Goal: Transaction & Acquisition: Purchase product/service

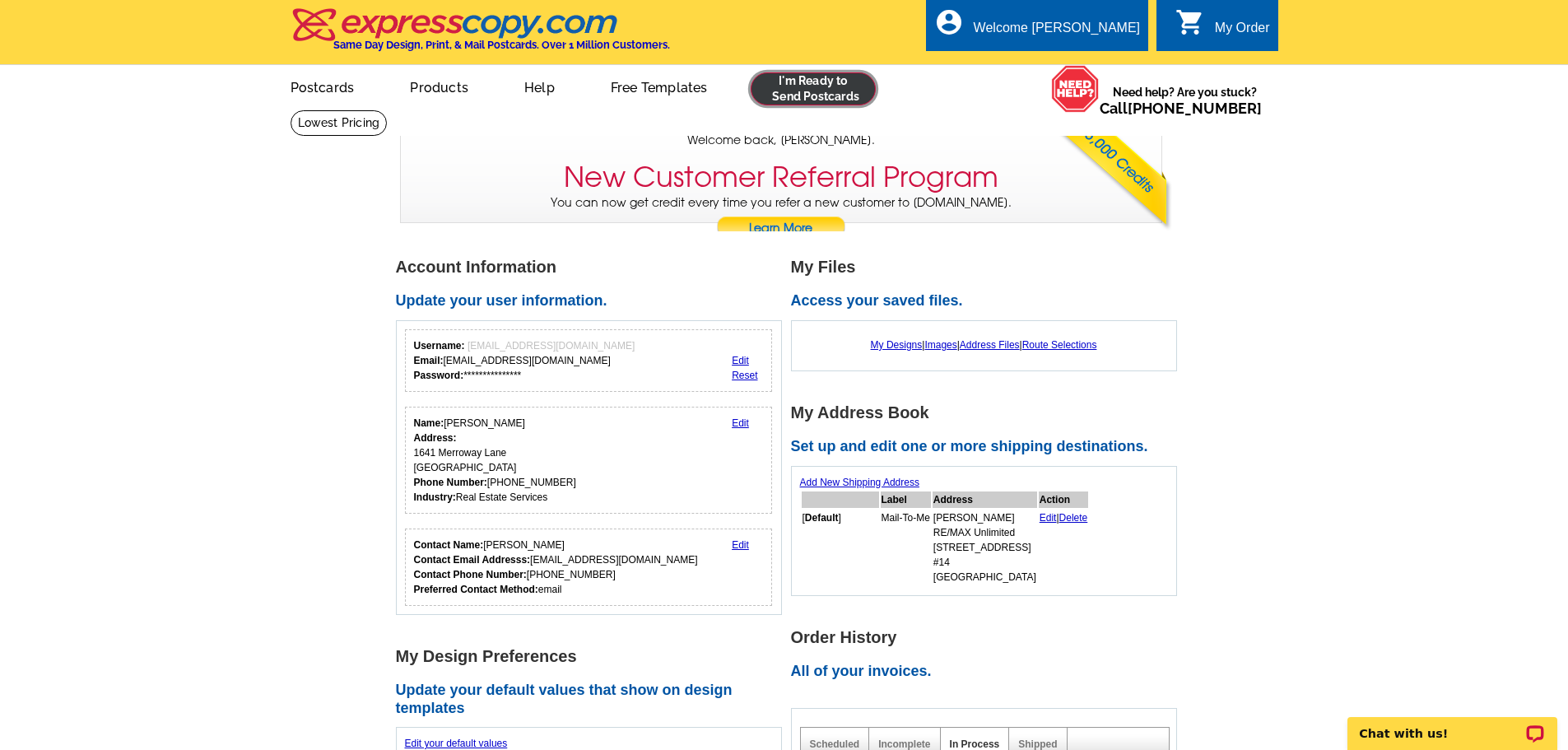
click at [819, 95] on link at bounding box center [813, 89] width 126 height 33
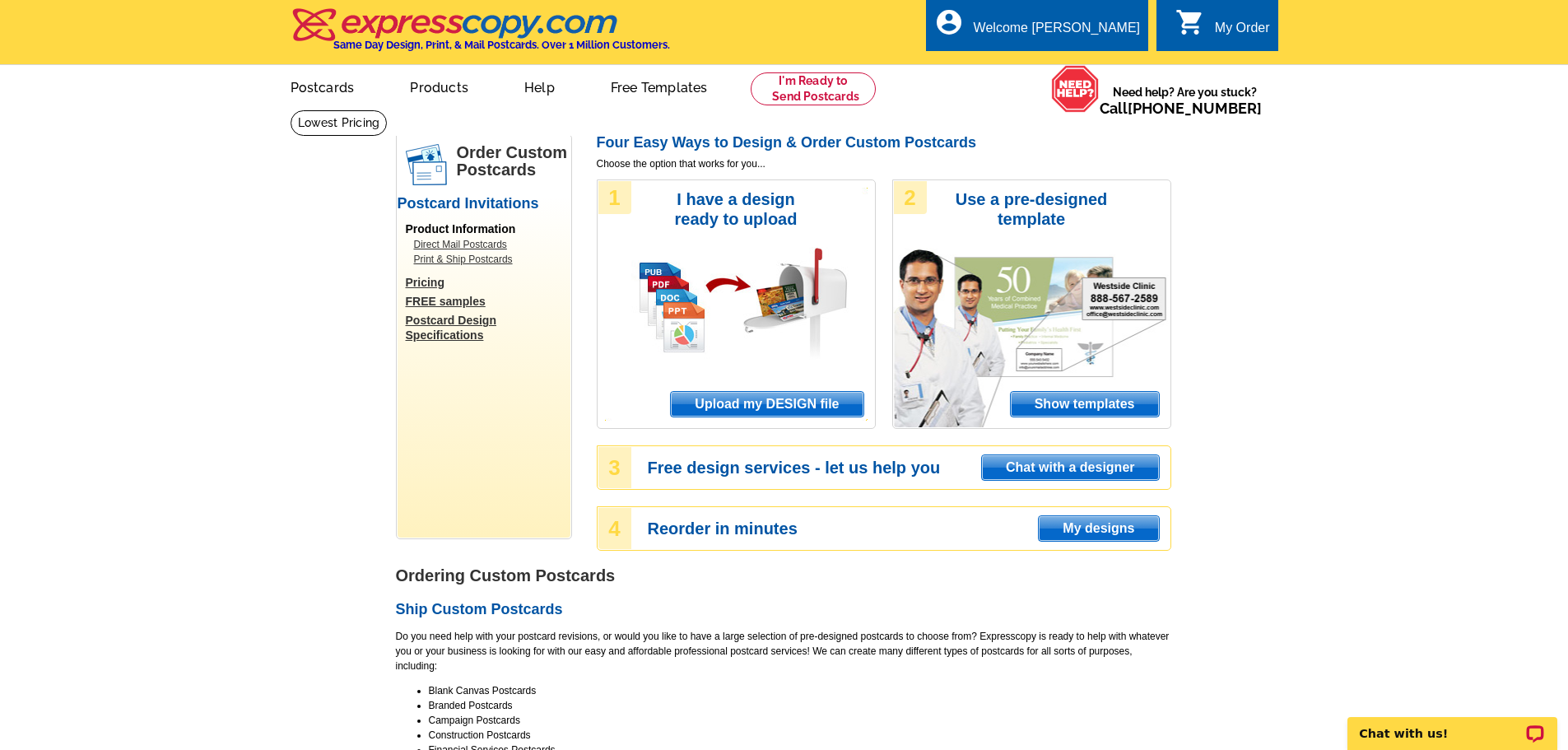
click at [677, 398] on span "Upload my DESIGN file" at bounding box center [767, 404] width 192 height 25
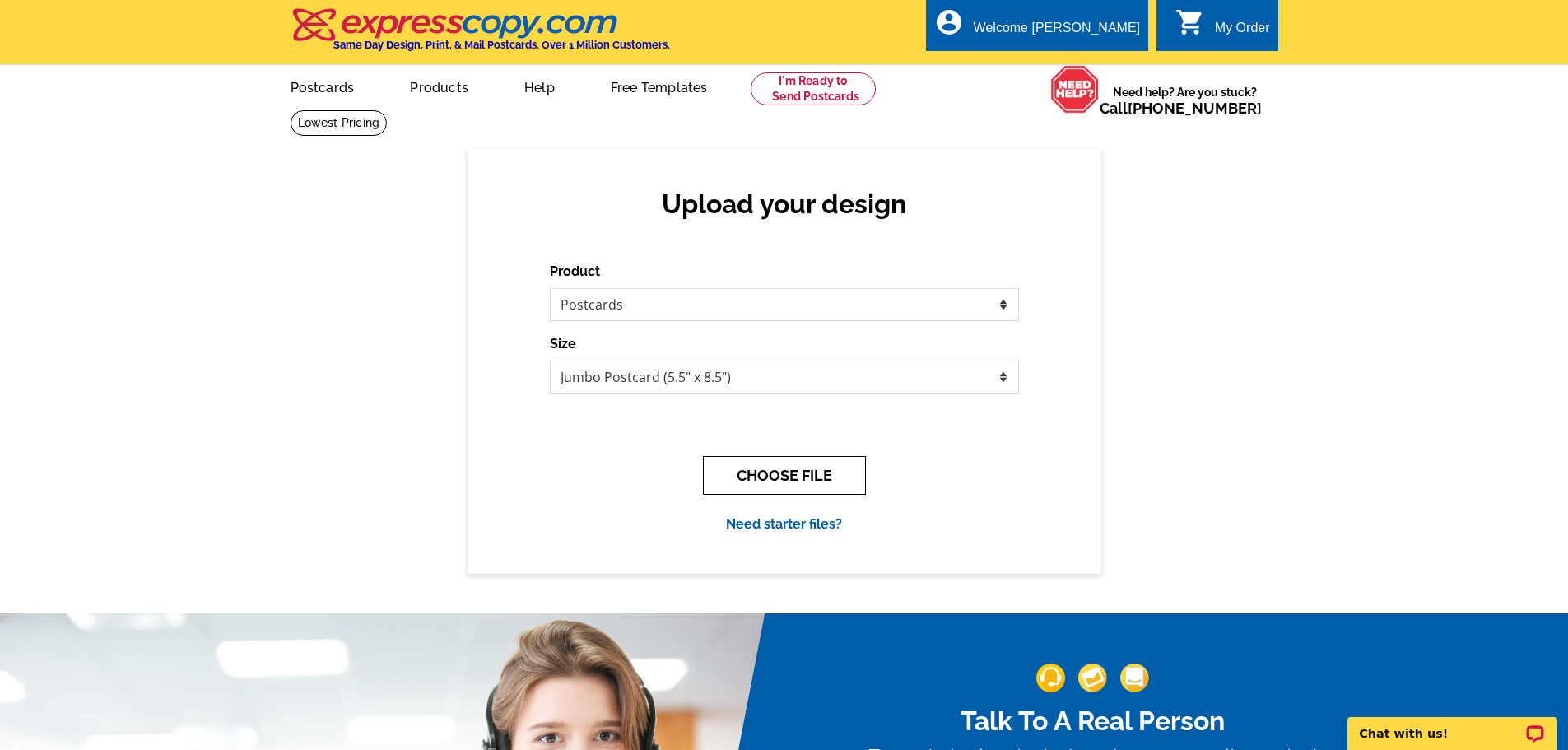
click at [781, 472] on button "CHOOSE FILE" at bounding box center [784, 475] width 163 height 39
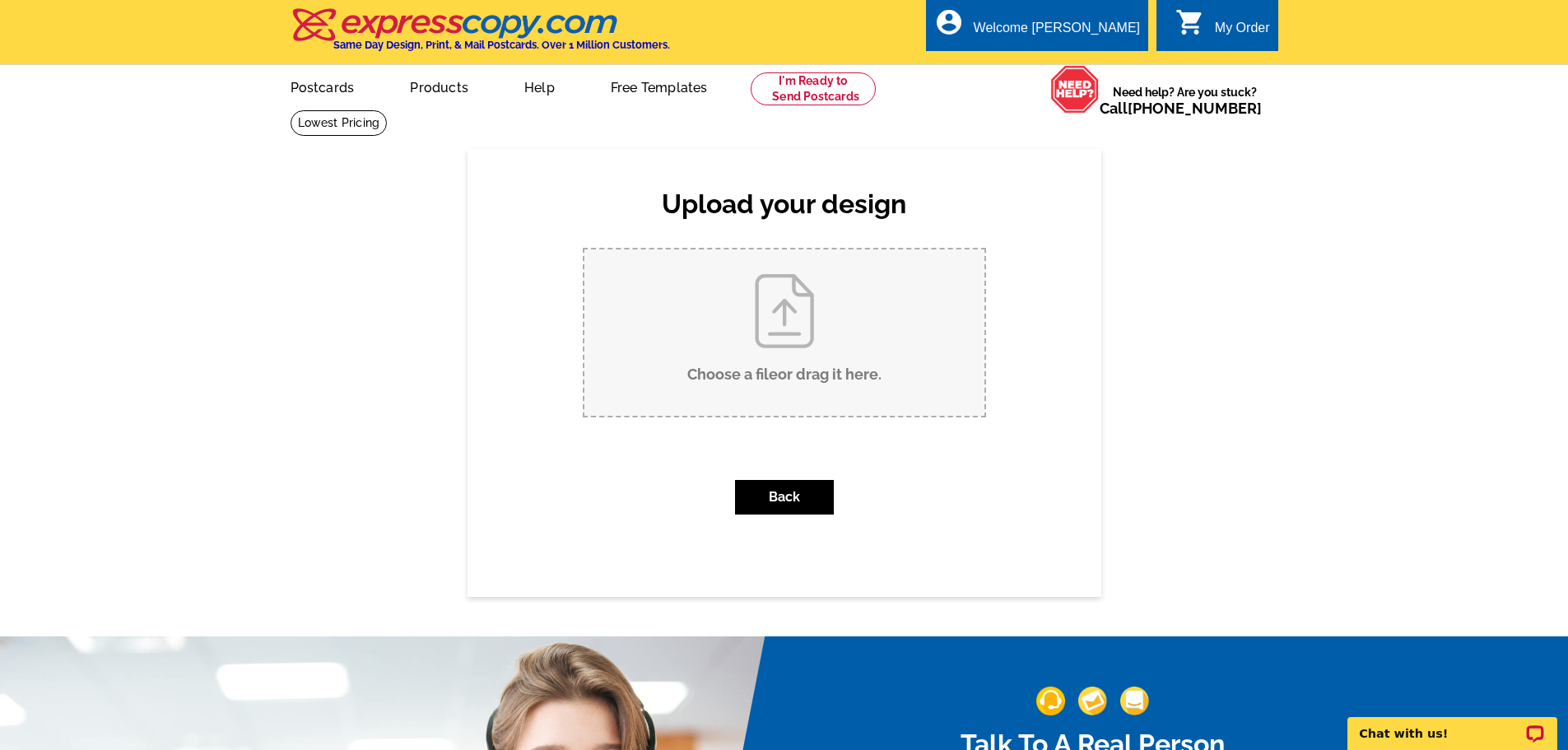
click at [736, 358] on input "Choose a file or drag it here ." at bounding box center [784, 333] width 400 height 166
type input "C:\fakepath\Julie Jones DWN 10.1.25.pdf"
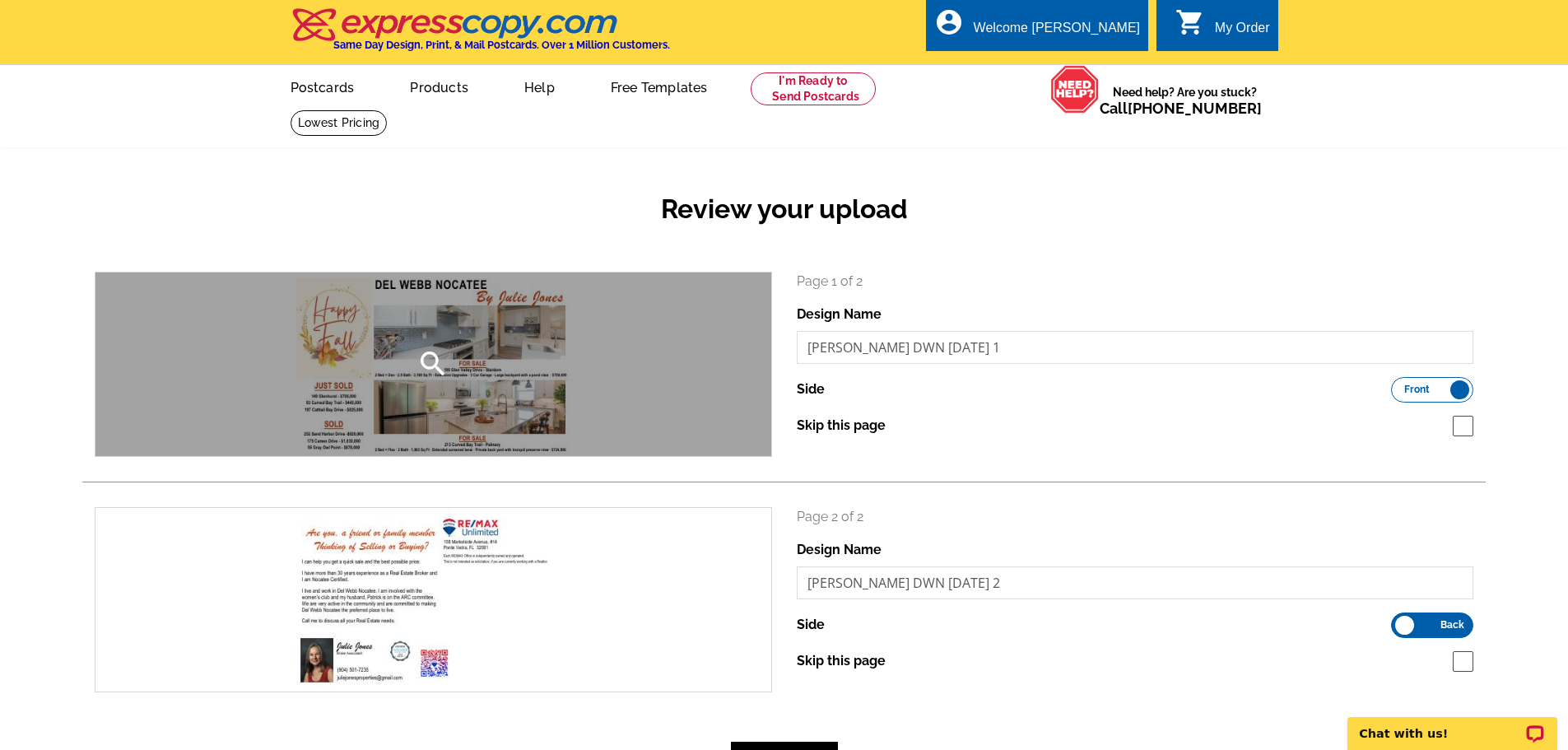
click at [430, 362] on icon "search" at bounding box center [432, 364] width 33 height 33
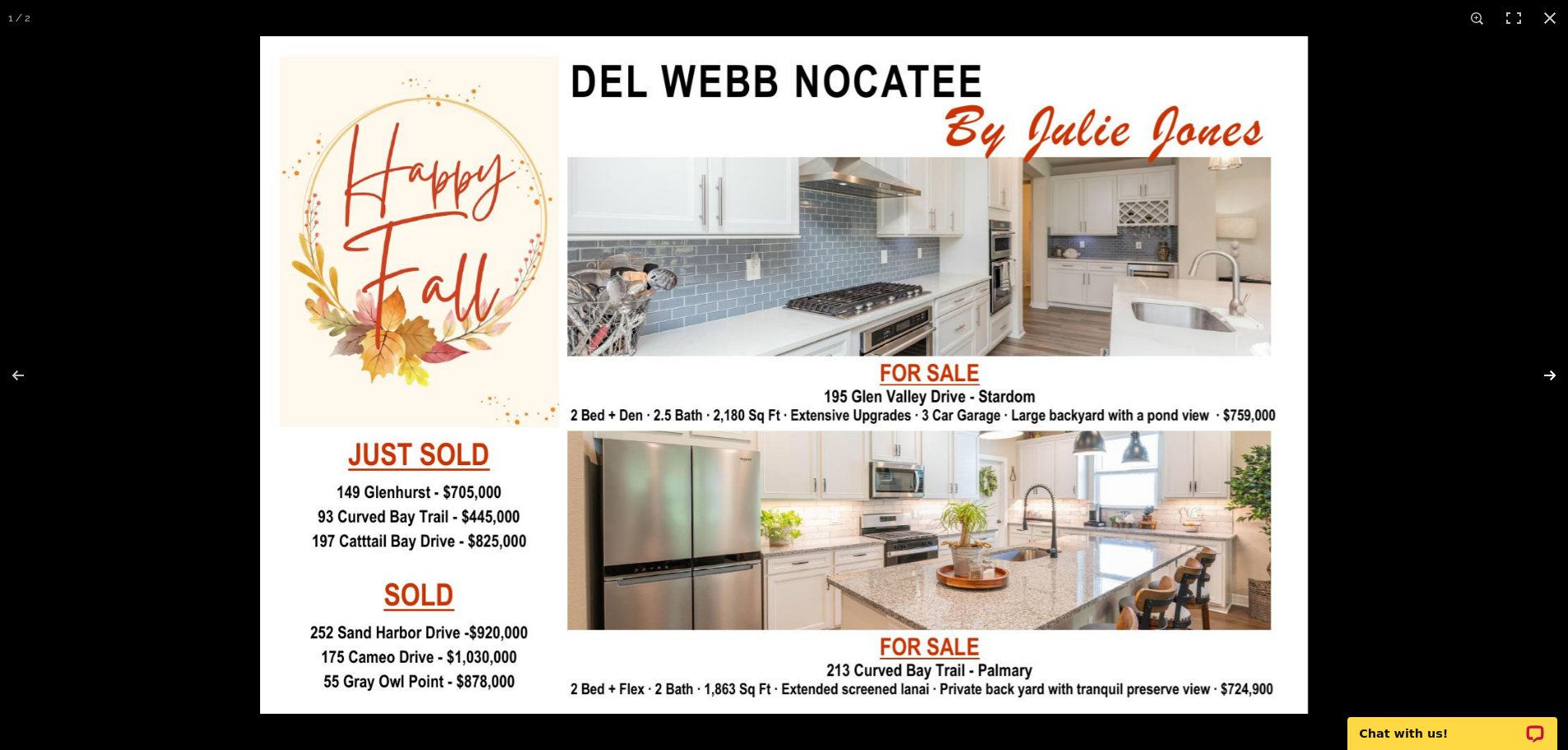
click at [1545, 374] on button at bounding box center [1540, 375] width 58 height 83
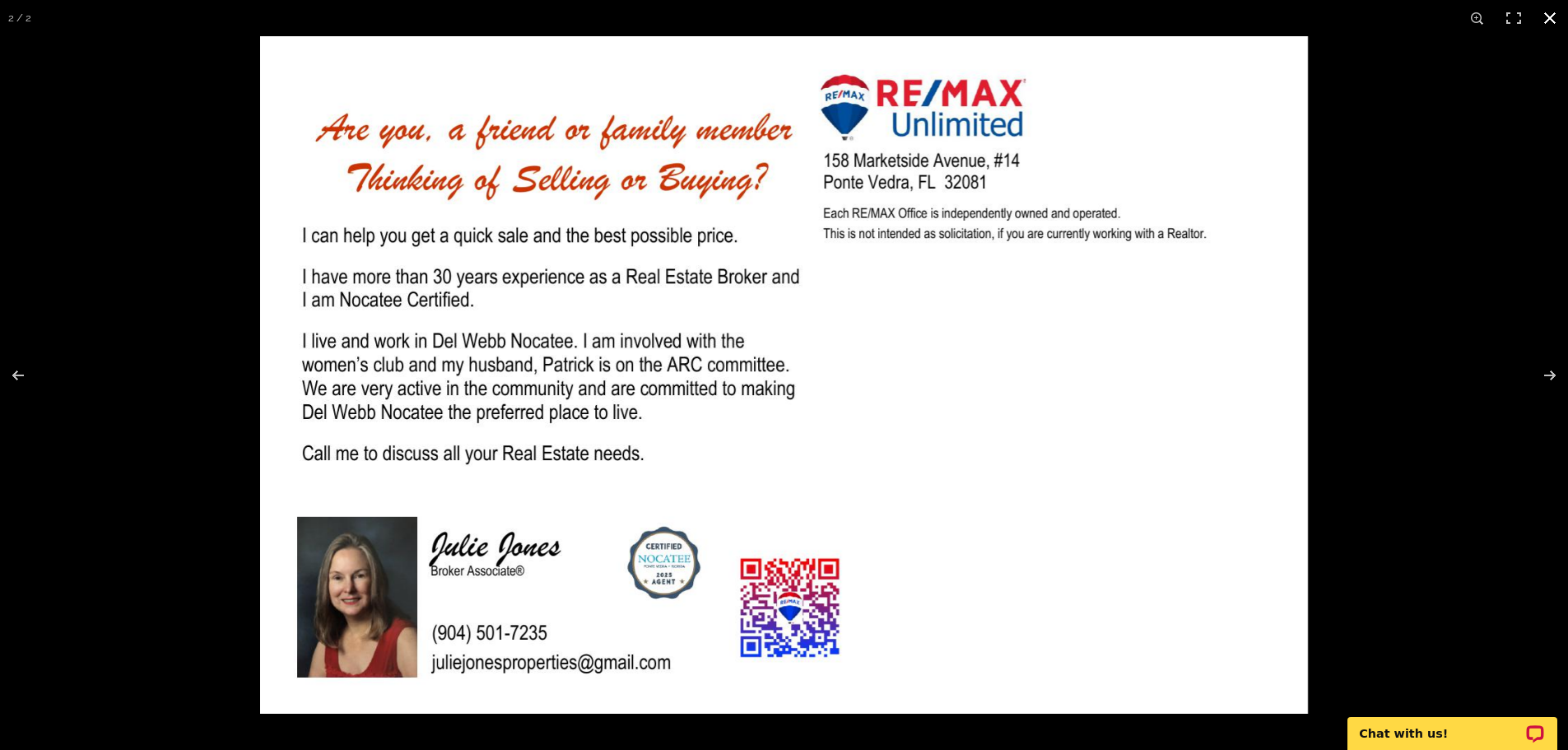
click at [1552, 13] on button at bounding box center [1550, 18] width 36 height 36
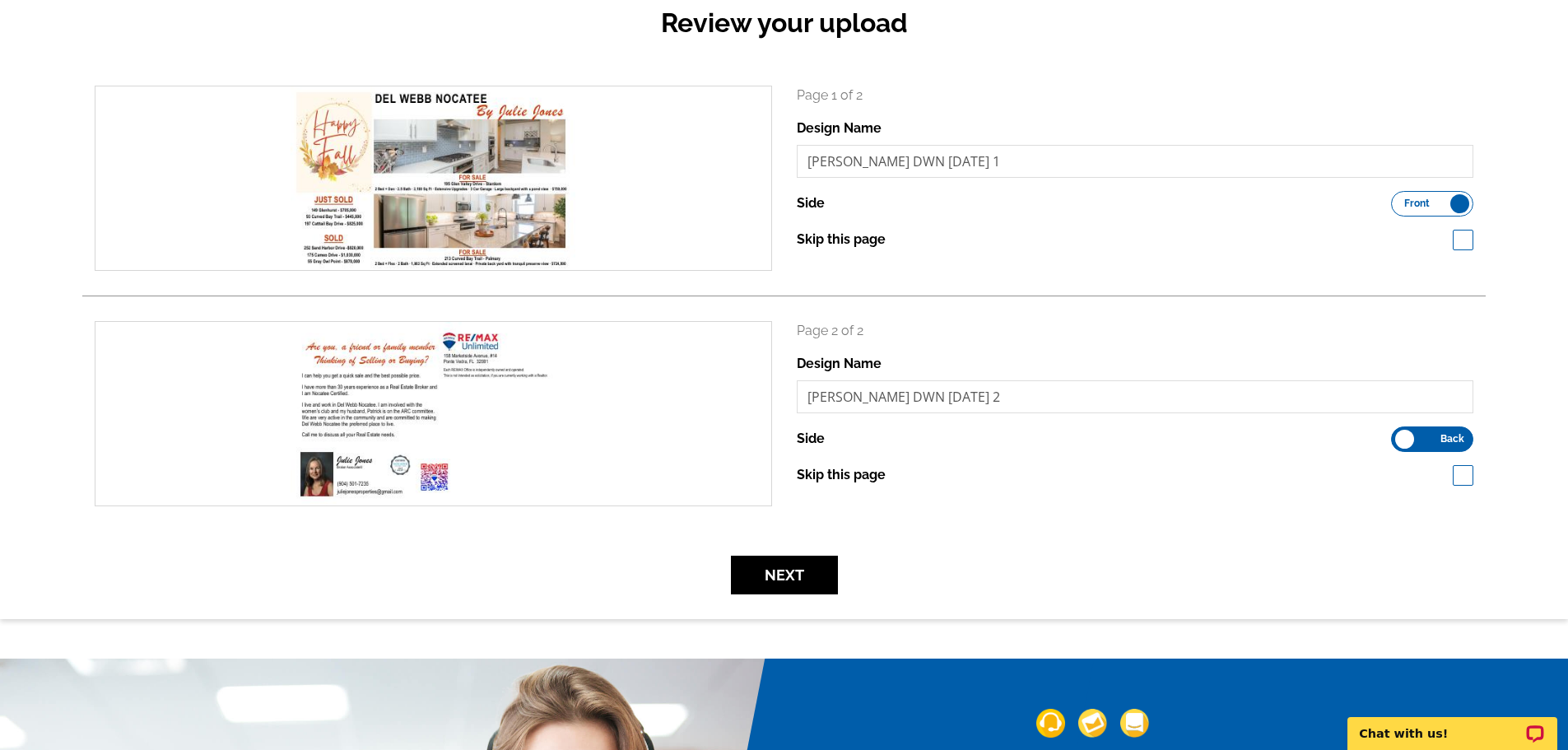
scroll to position [350, 0]
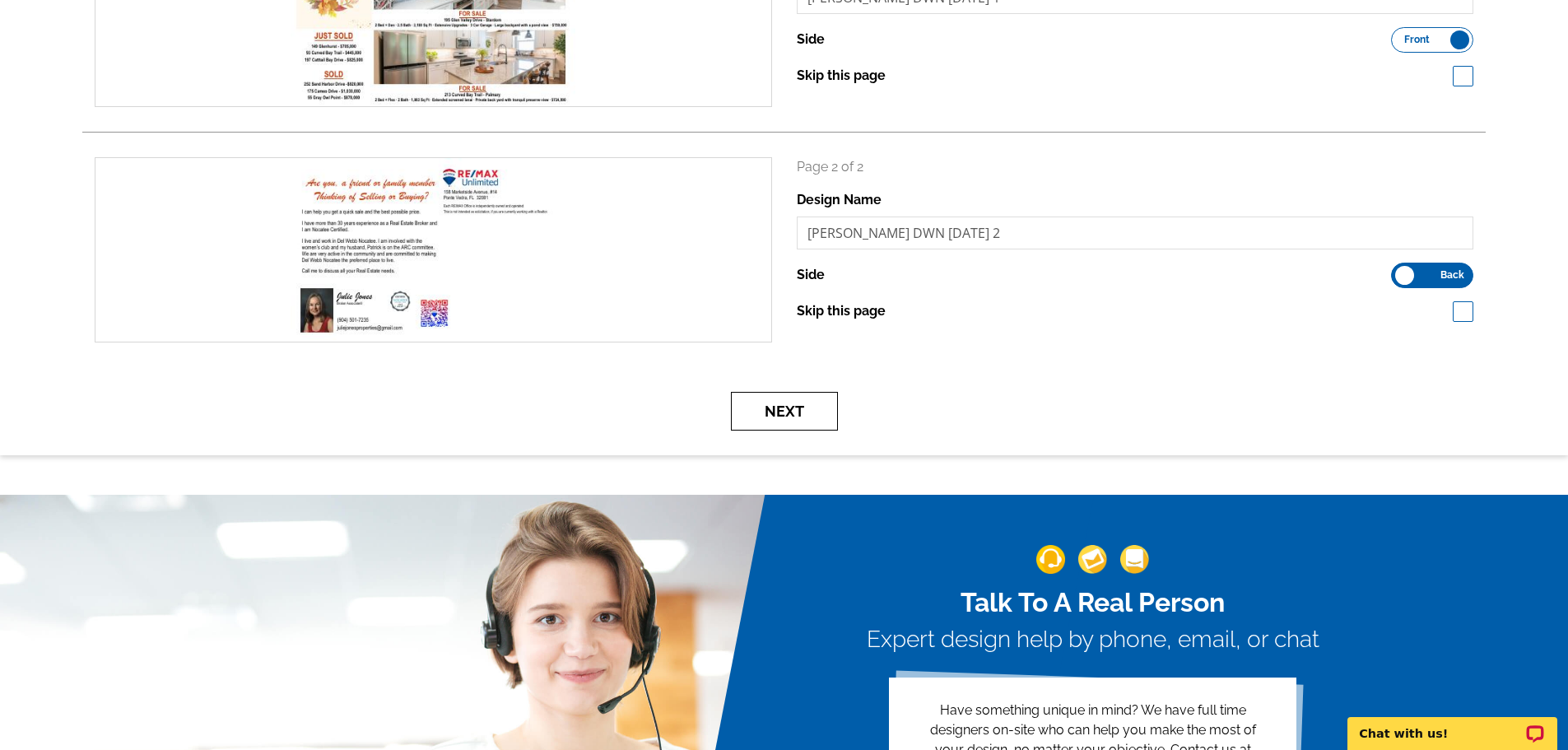
click at [778, 399] on button "Next" at bounding box center [784, 411] width 108 height 39
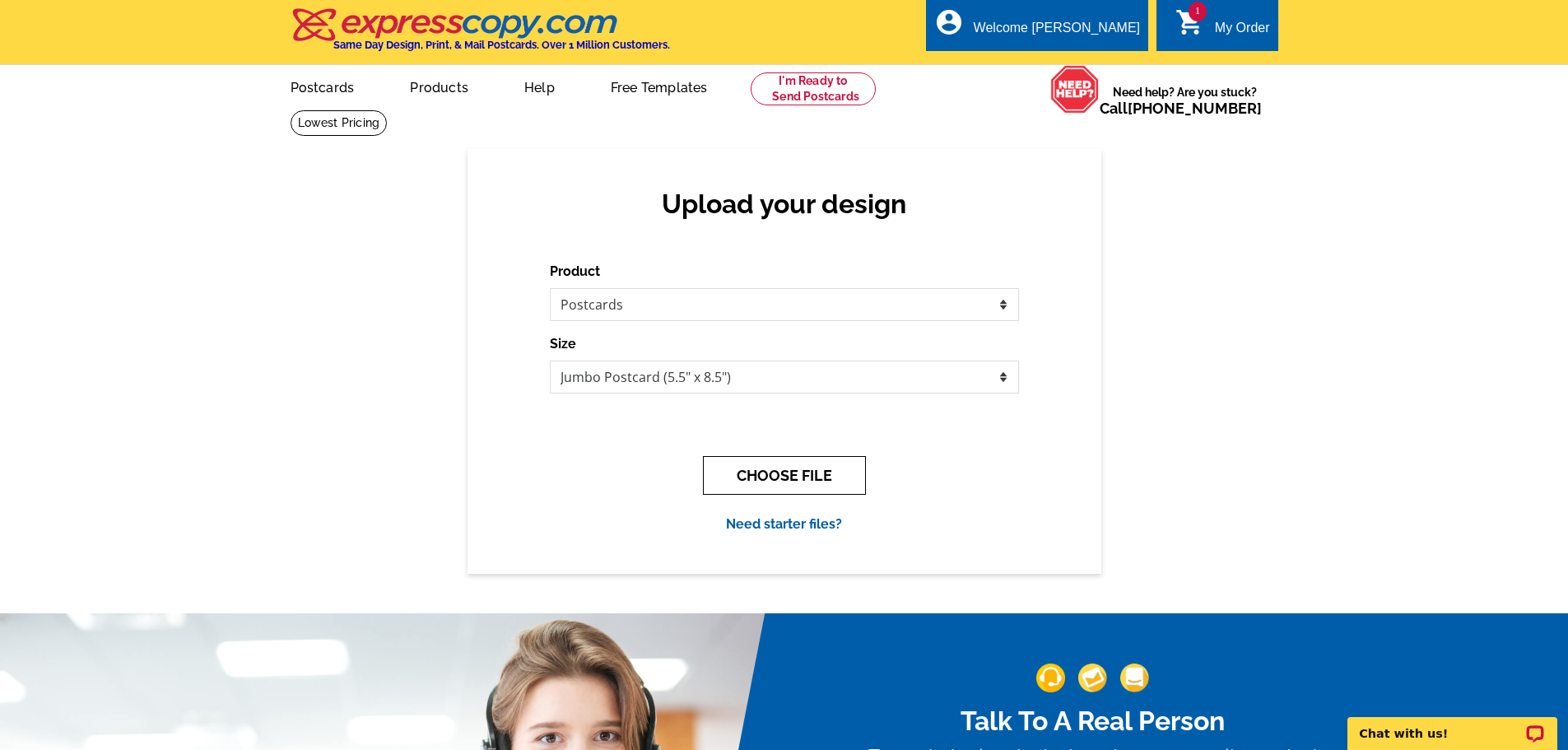
click at [784, 461] on button "CHOOSE FILE" at bounding box center [784, 475] width 163 height 39
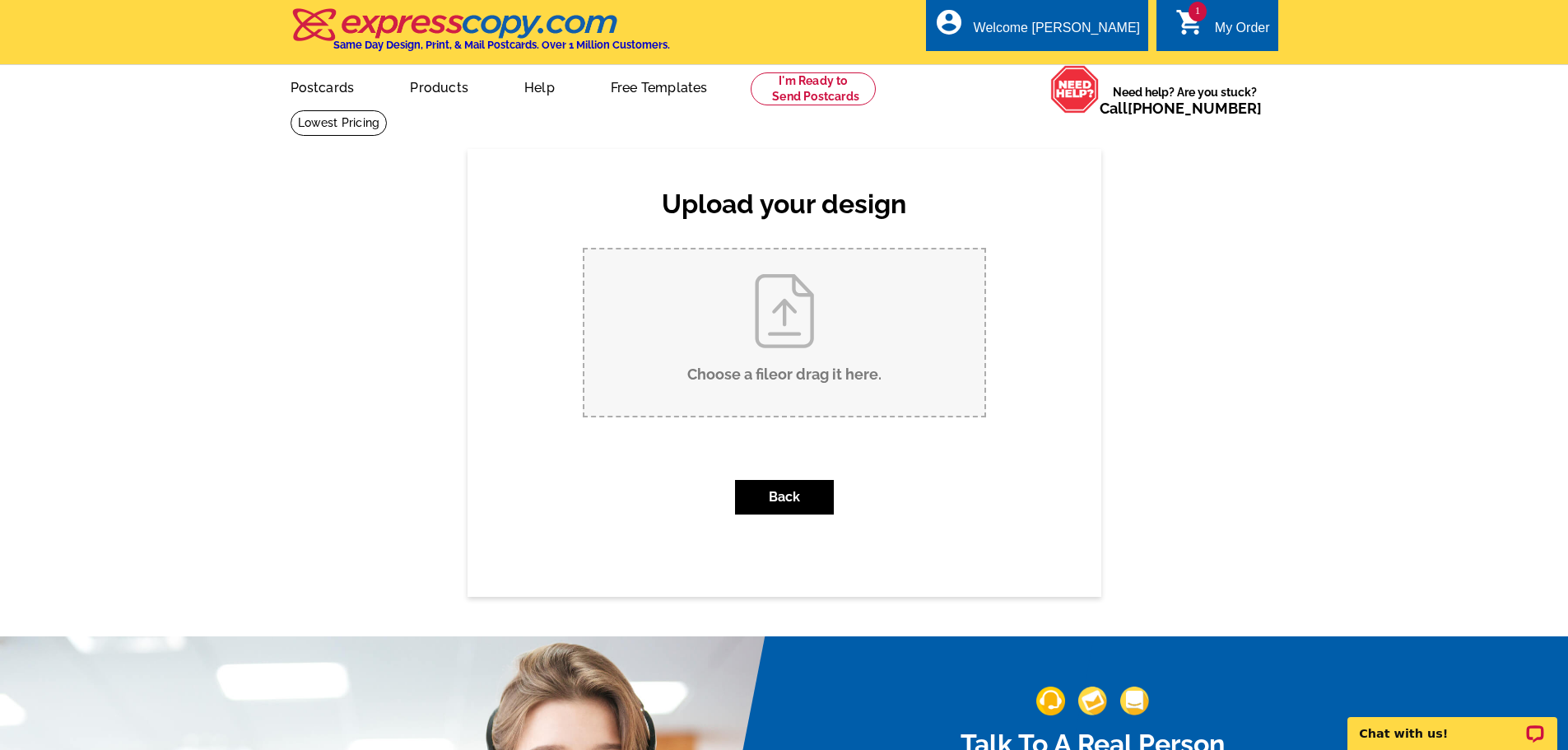
click at [725, 314] on input "Choose a file or drag it here ." at bounding box center [784, 333] width 400 height 166
type input "C:\fakepath\Julie Jones DWN 10.1.25.pdf"
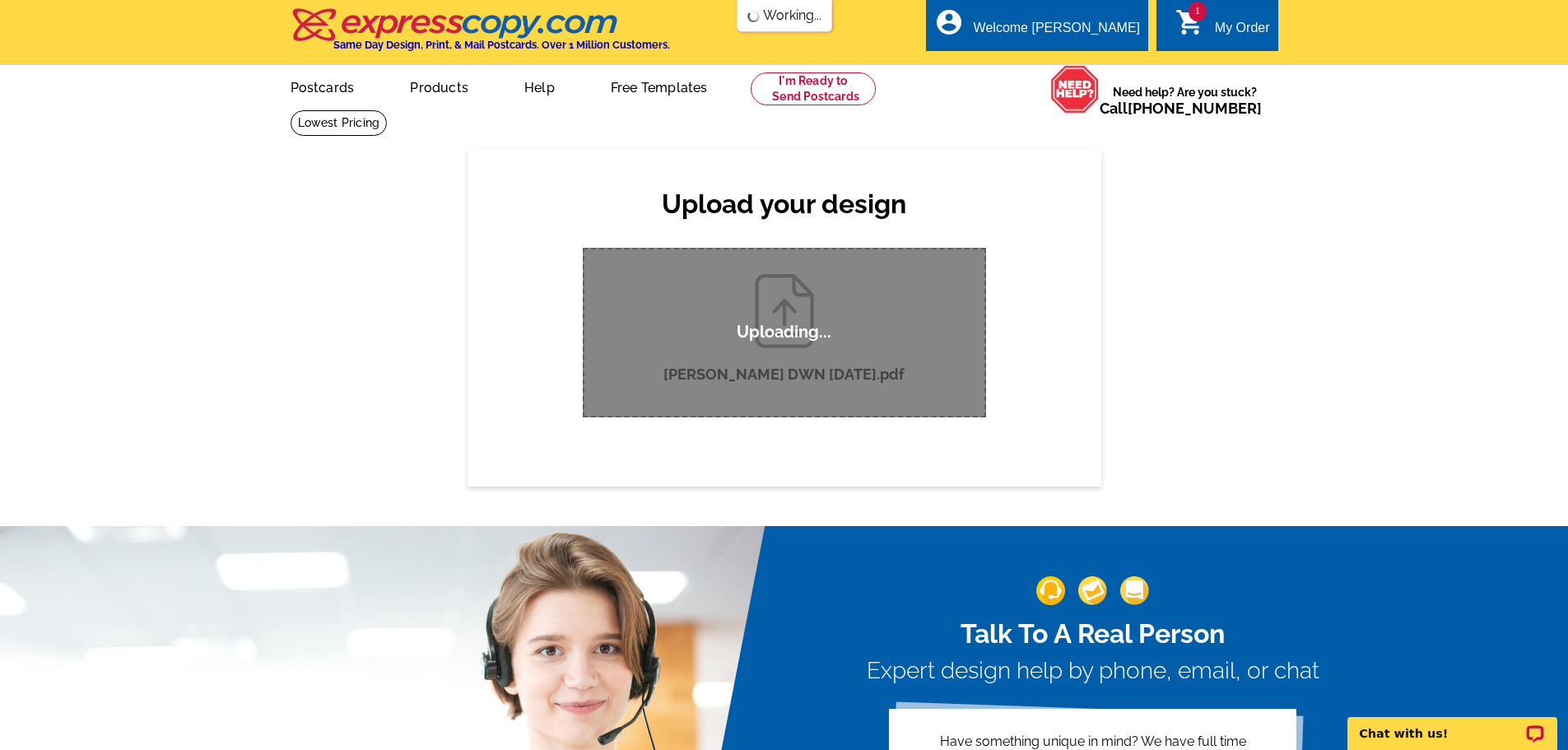
click at [1258, 21] on div "My Order" at bounding box center [1242, 32] width 55 height 23
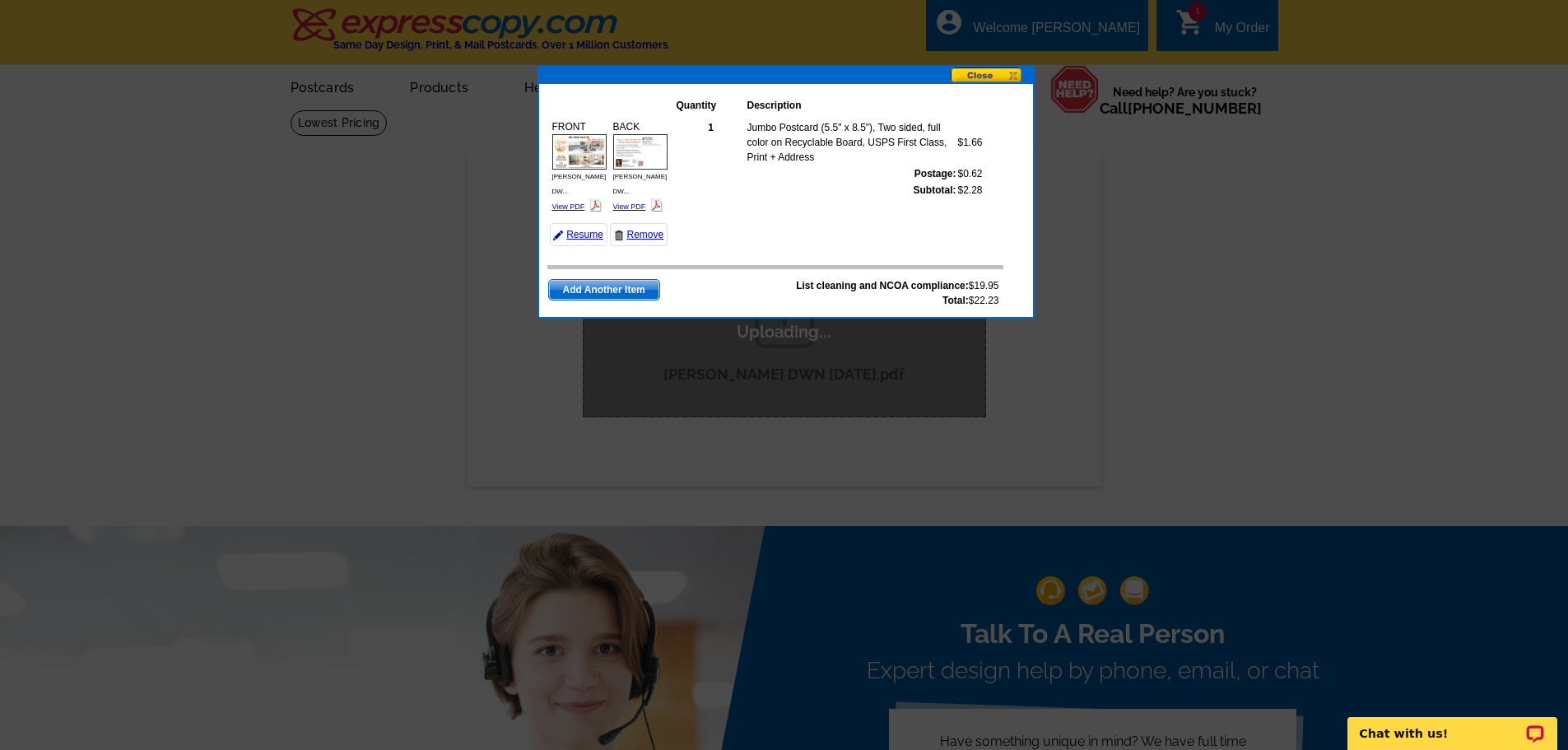
click at [983, 77] on button at bounding box center [992, 76] width 83 height 17
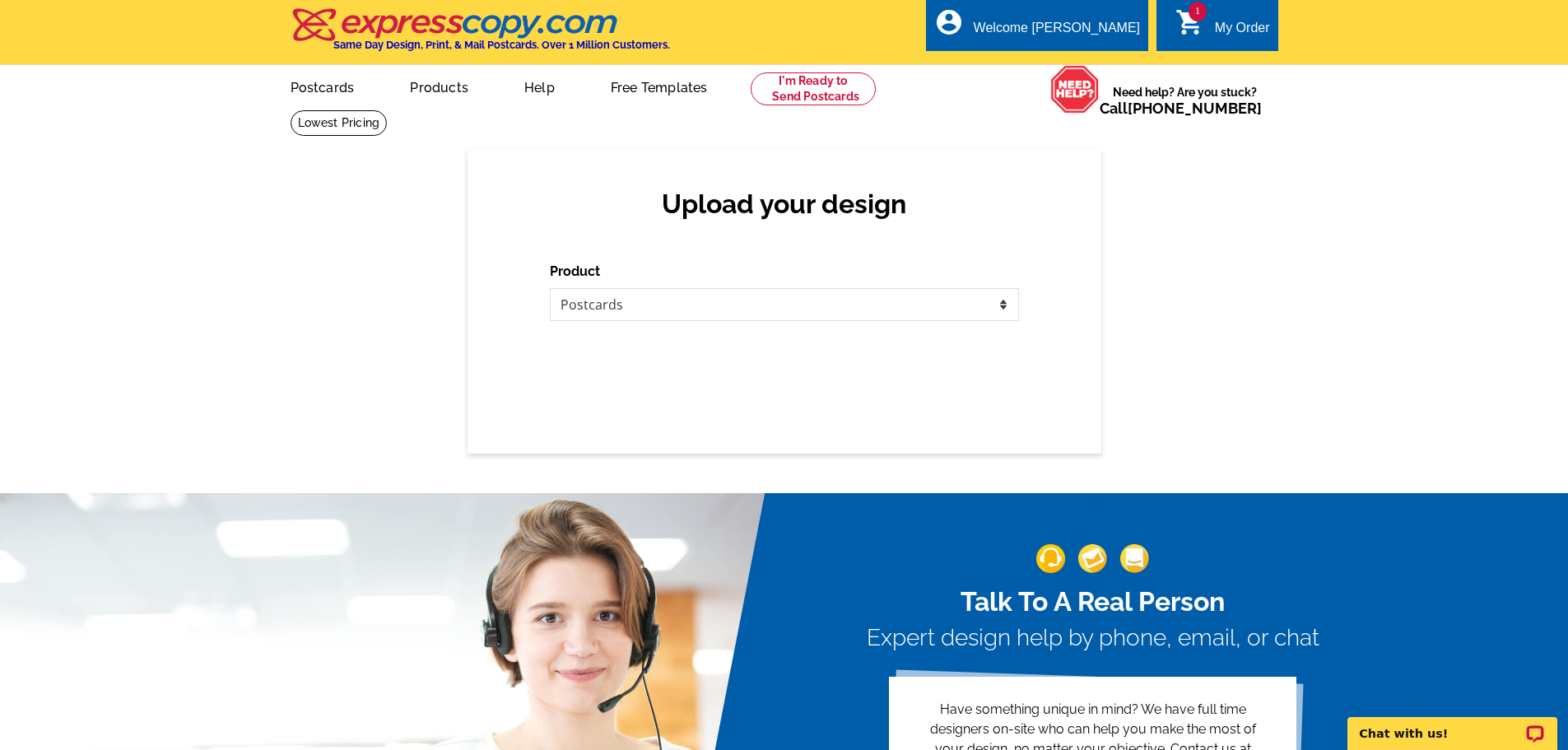
click at [1208, 27] on link "1 shopping_cart My Order" at bounding box center [1223, 28] width 95 height 21
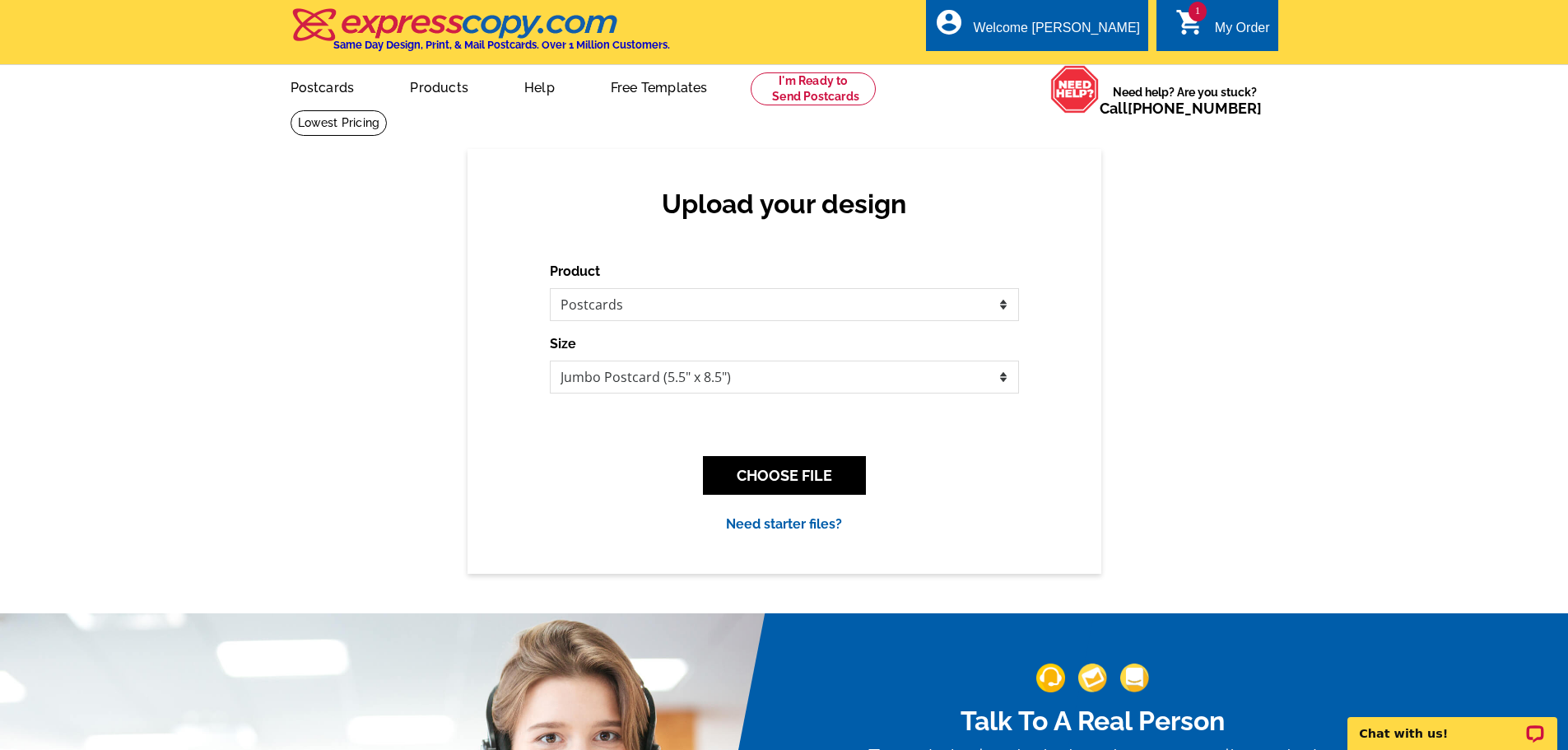
click at [1224, 30] on div "My Order" at bounding box center [1242, 32] width 55 height 23
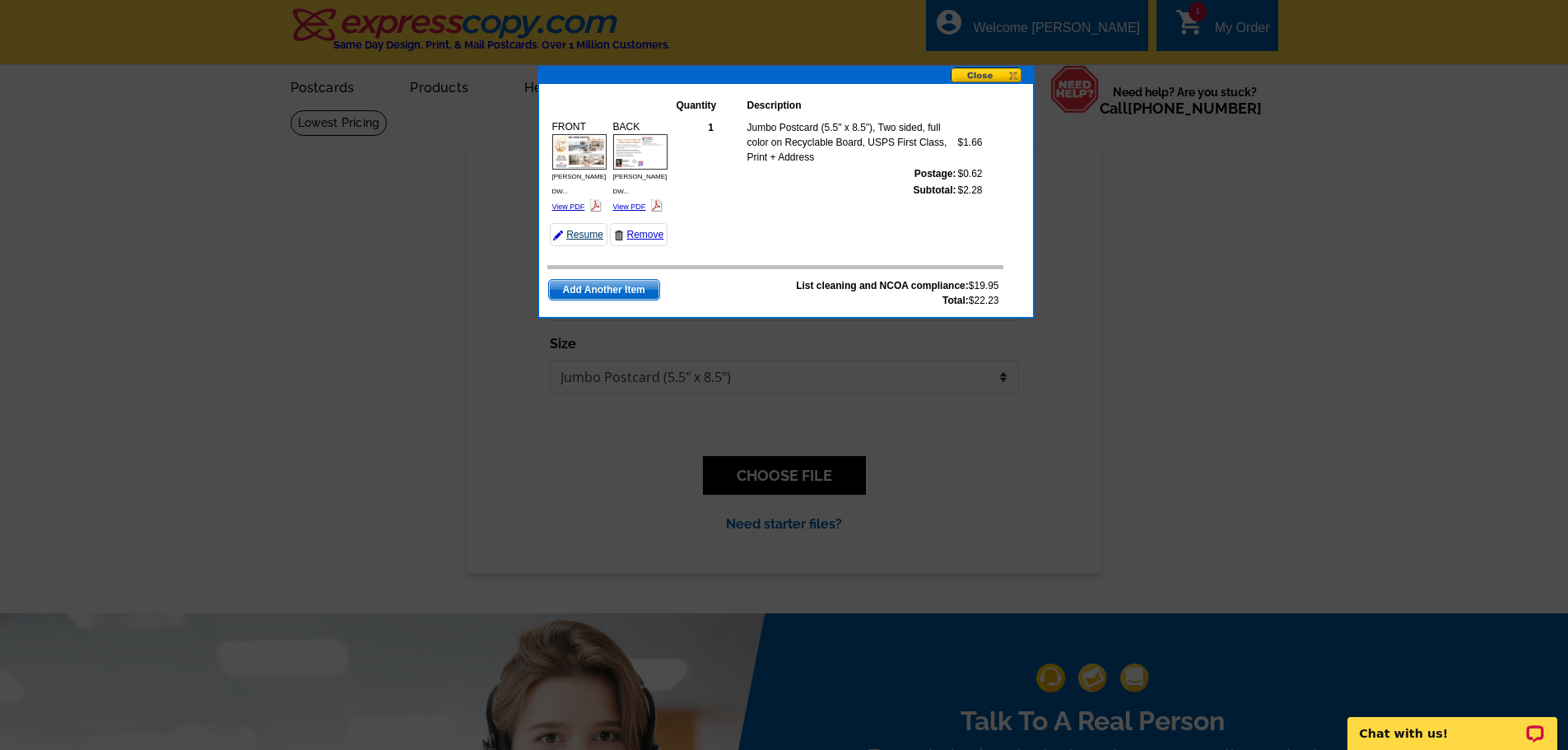
click at [582, 223] on link "Resume" at bounding box center [578, 234] width 58 height 23
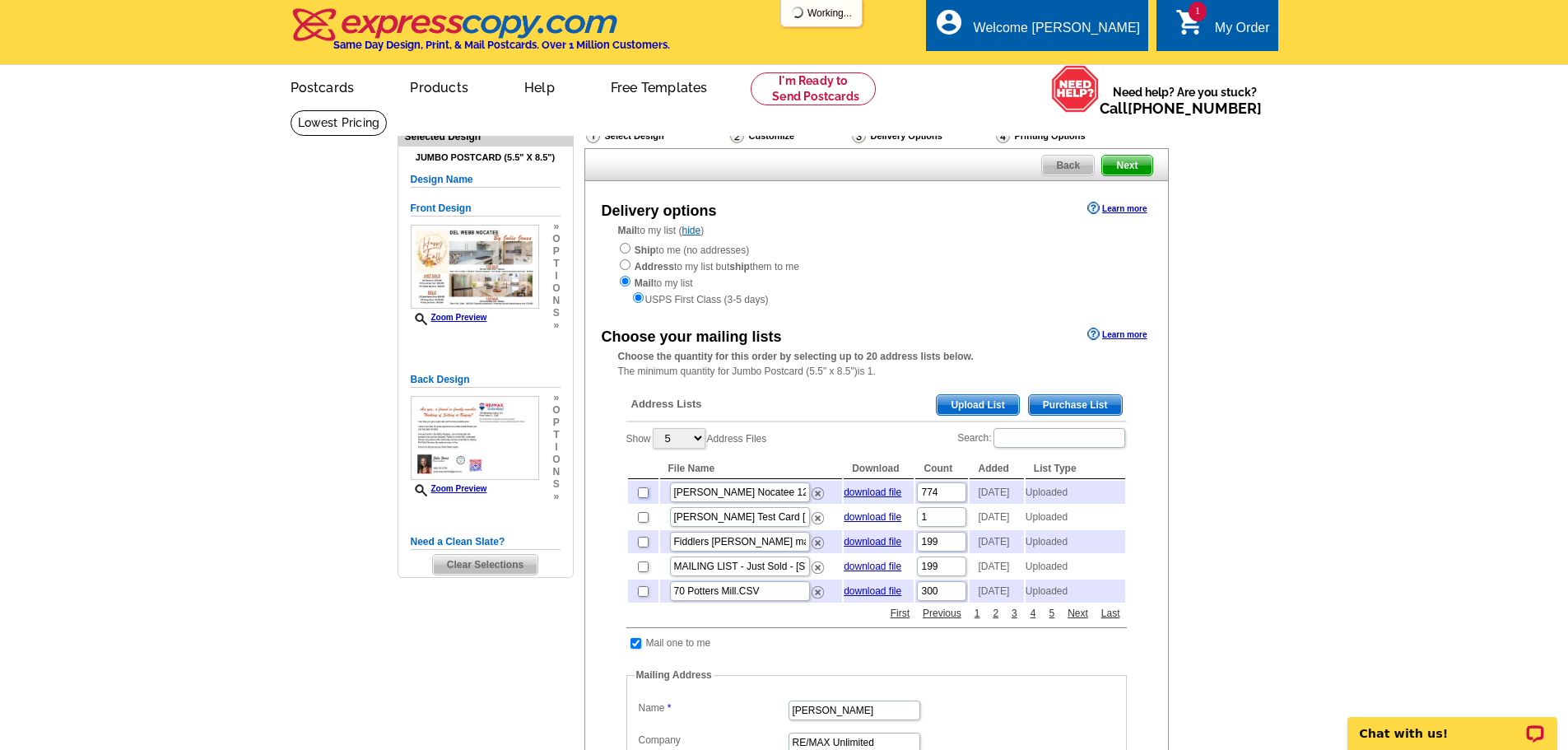
click at [639, 498] on input "checkbox" at bounding box center [643, 493] width 11 height 11
checkbox input "true"
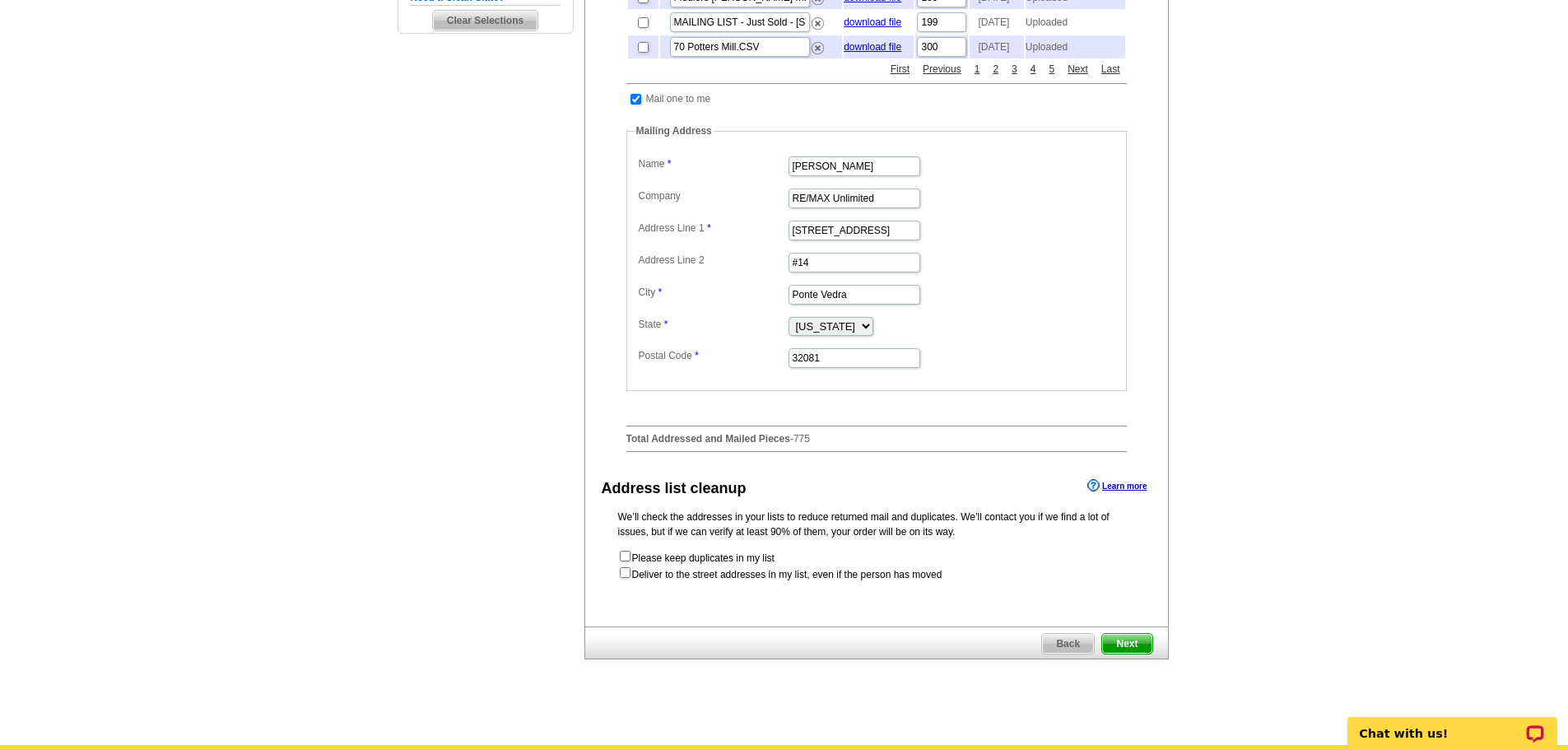
scroll to position [556, 0]
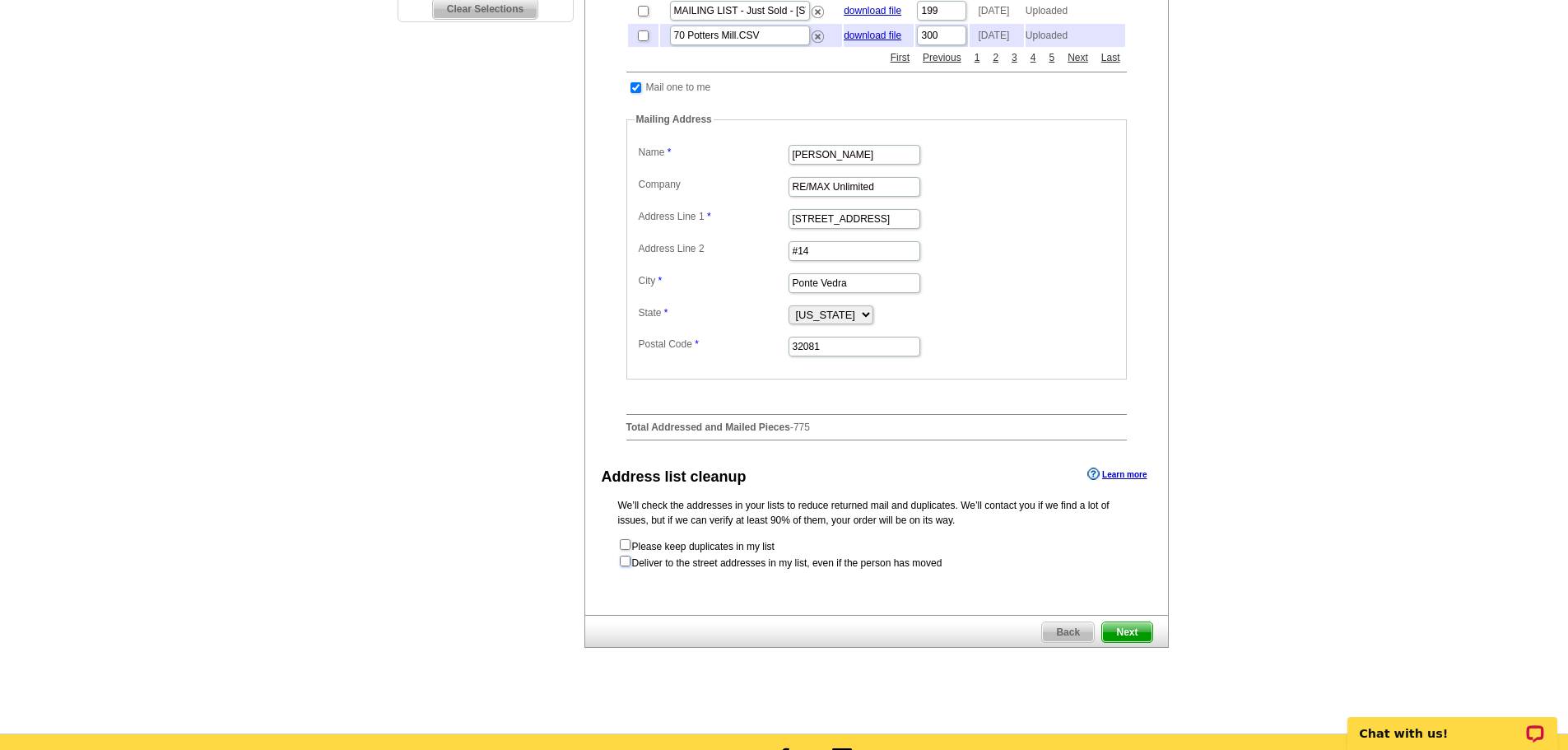
click at [628, 567] on input "checkbox" at bounding box center [625, 561] width 11 height 11
checkbox input "true"
radio input "true"
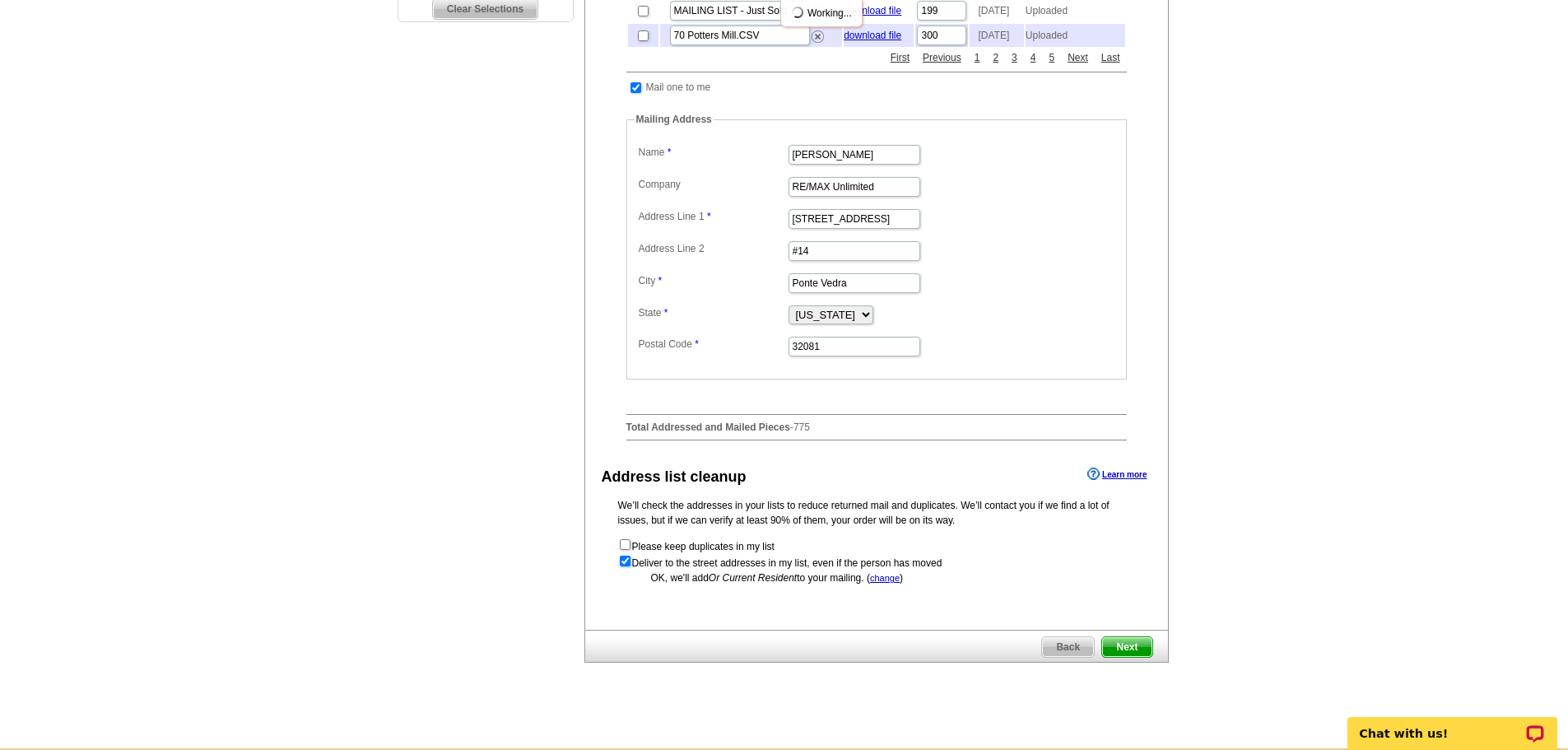
scroll to position [0, 0]
click at [1137, 657] on span "Next" at bounding box center [1127, 647] width 50 height 20
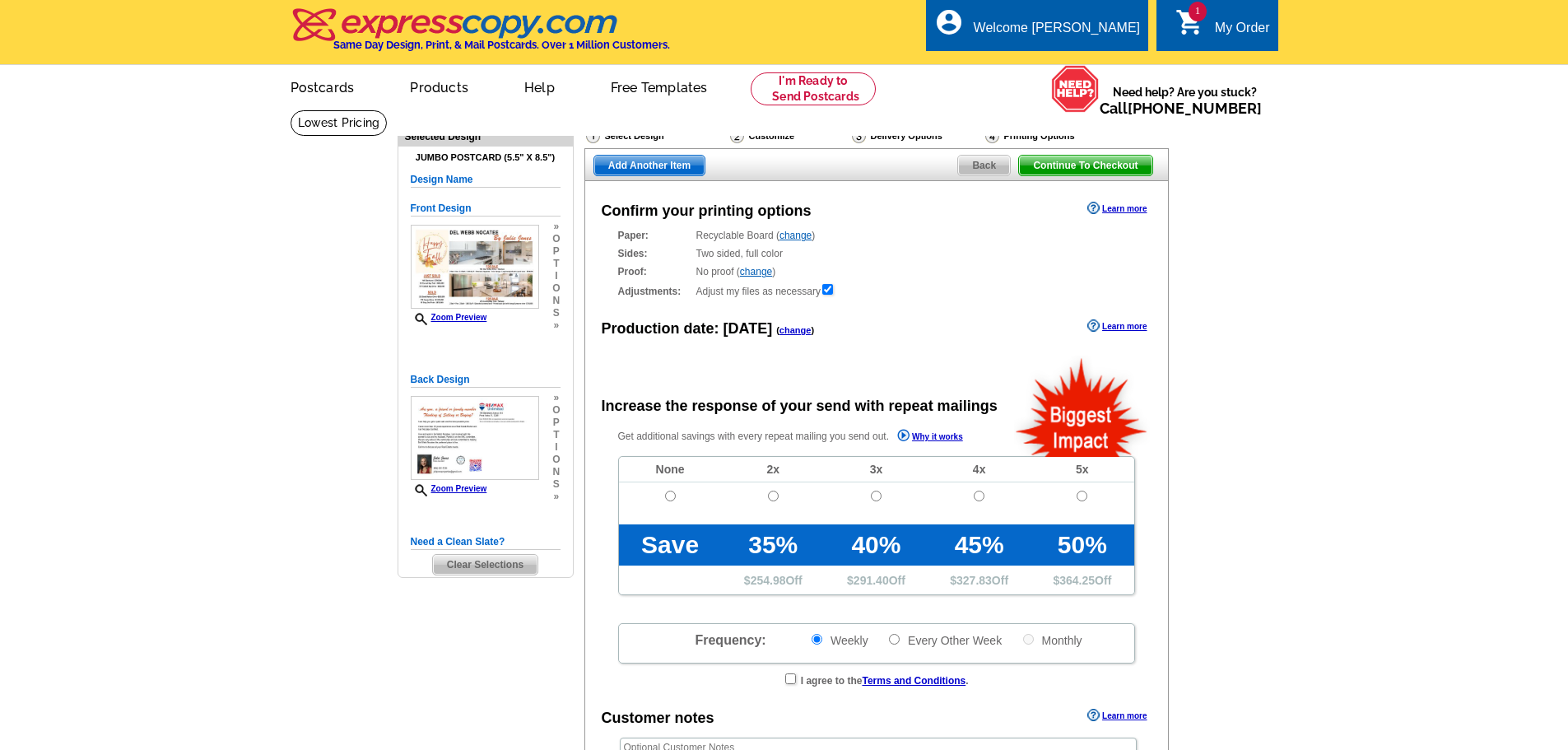
radio input "false"
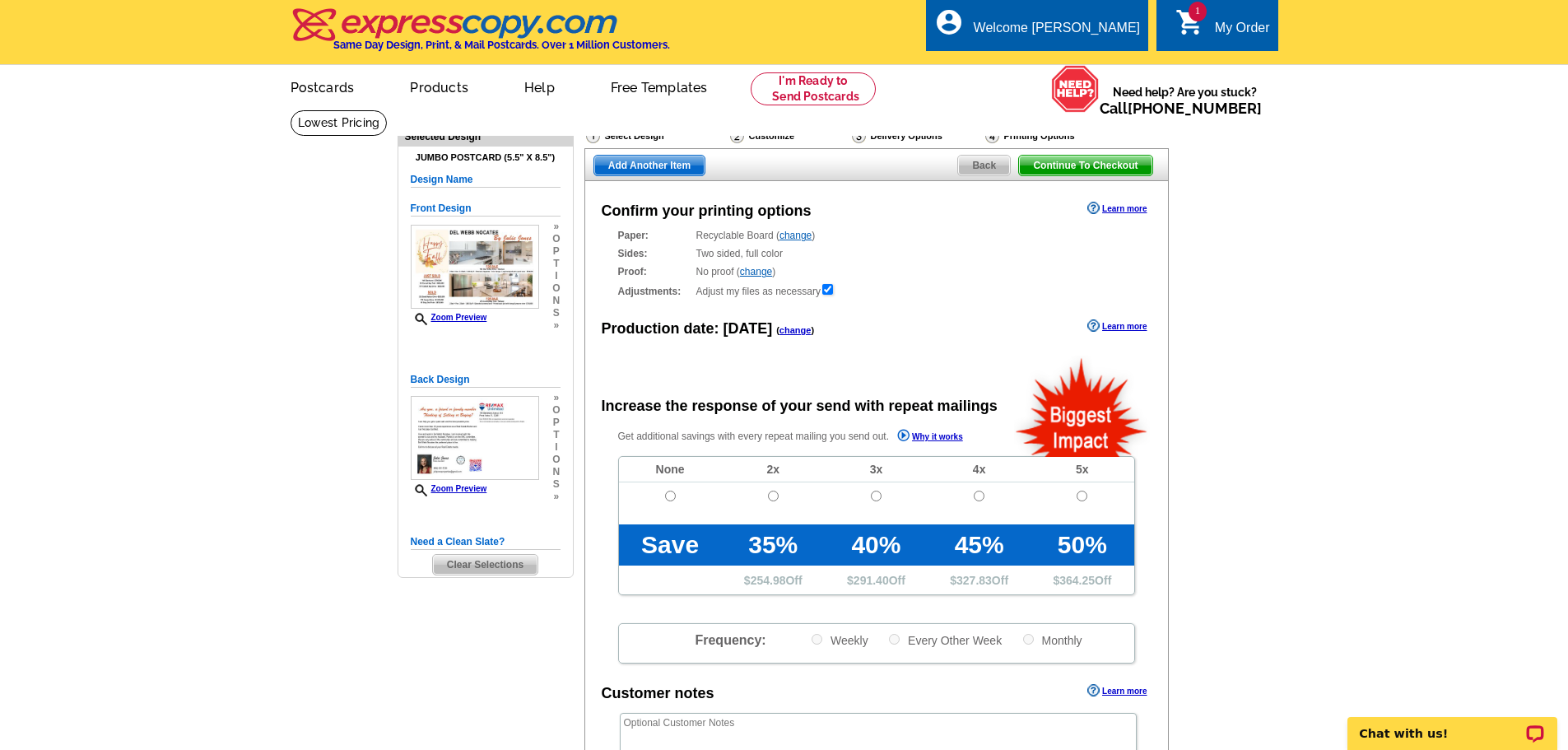
click at [659, 490] on td at bounding box center [670, 504] width 103 height 42
click at [670, 497] on input "radio" at bounding box center [670, 496] width 11 height 11
radio input "true"
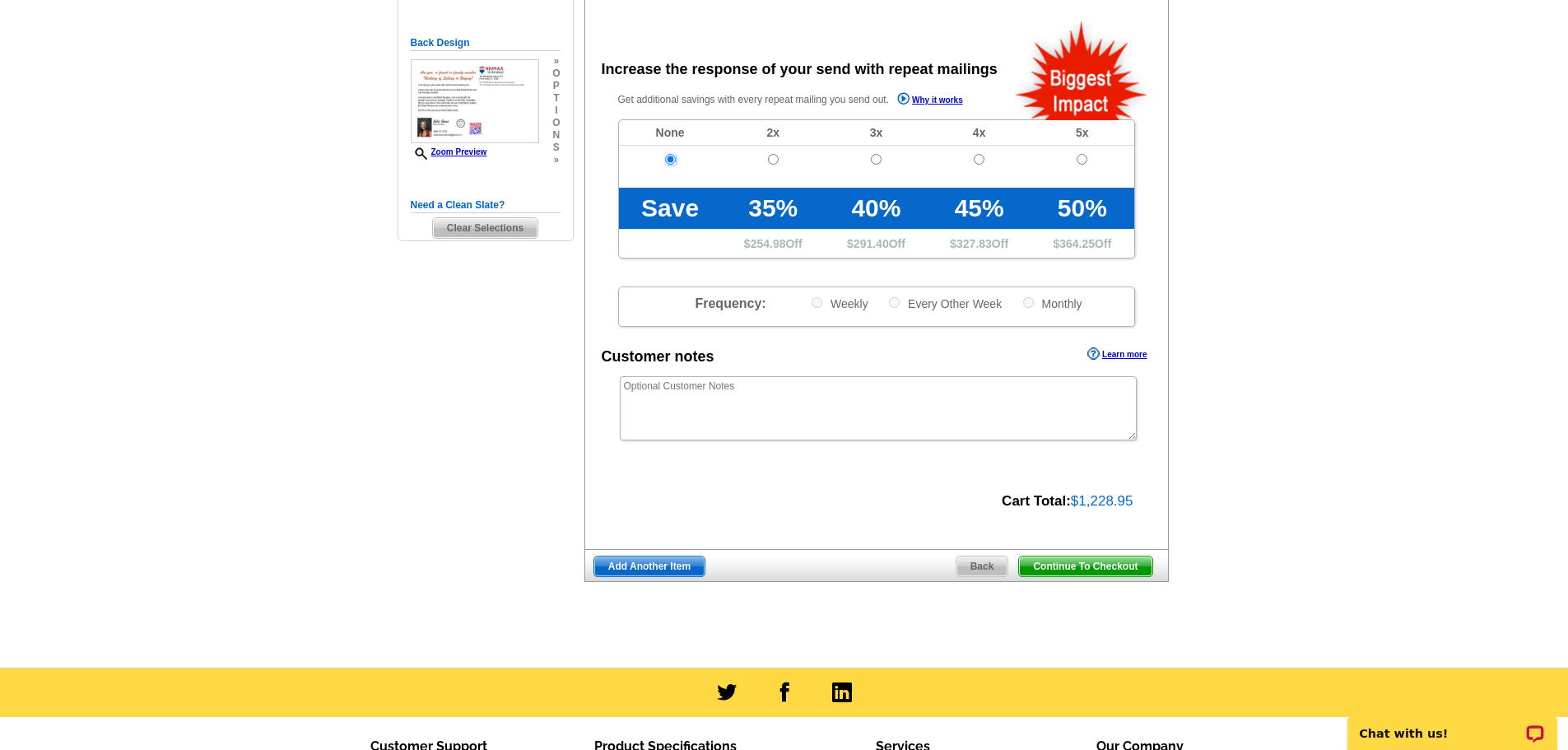
scroll to position [412, 0]
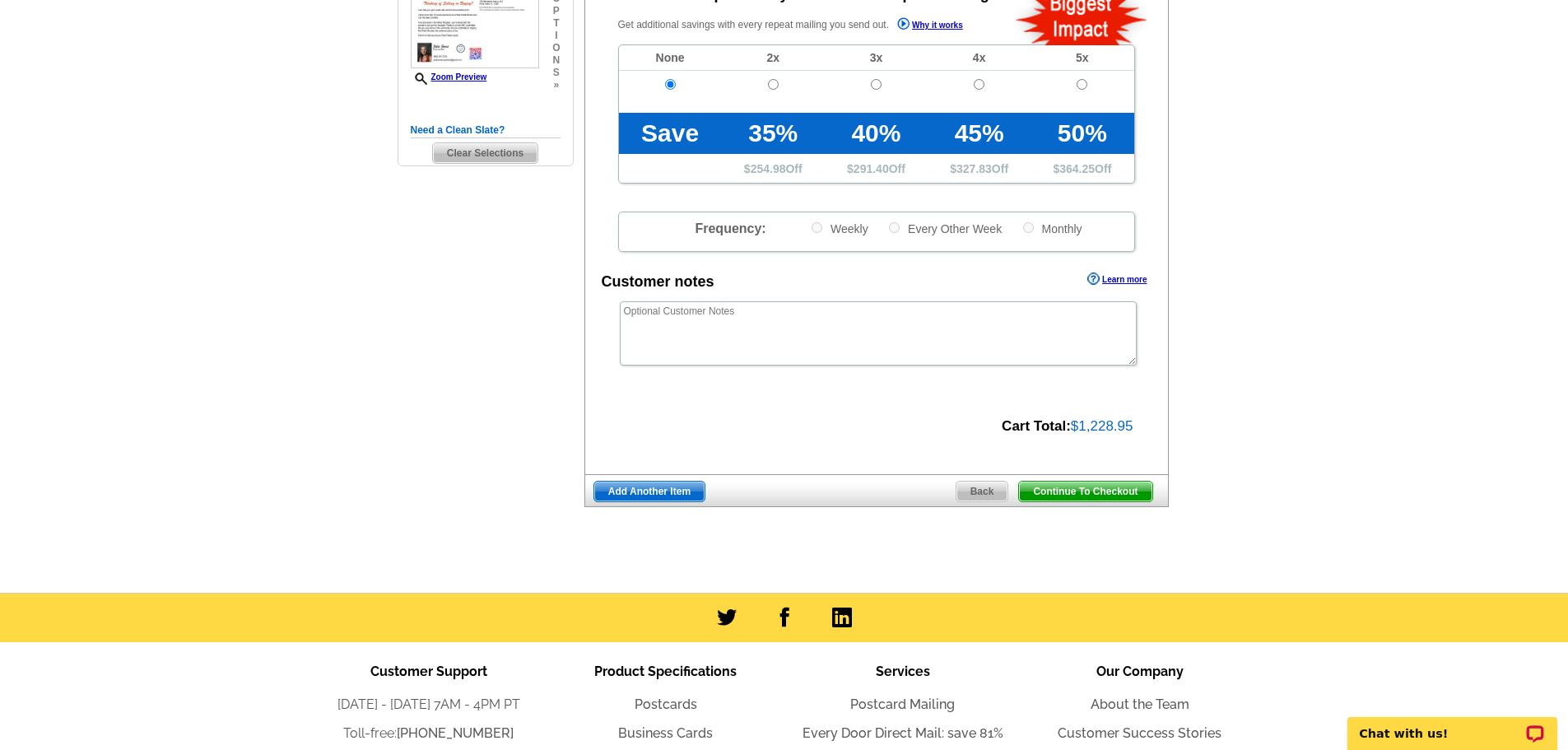
click at [1106, 496] on span "Continue To Checkout" at bounding box center [1085, 492] width 132 height 20
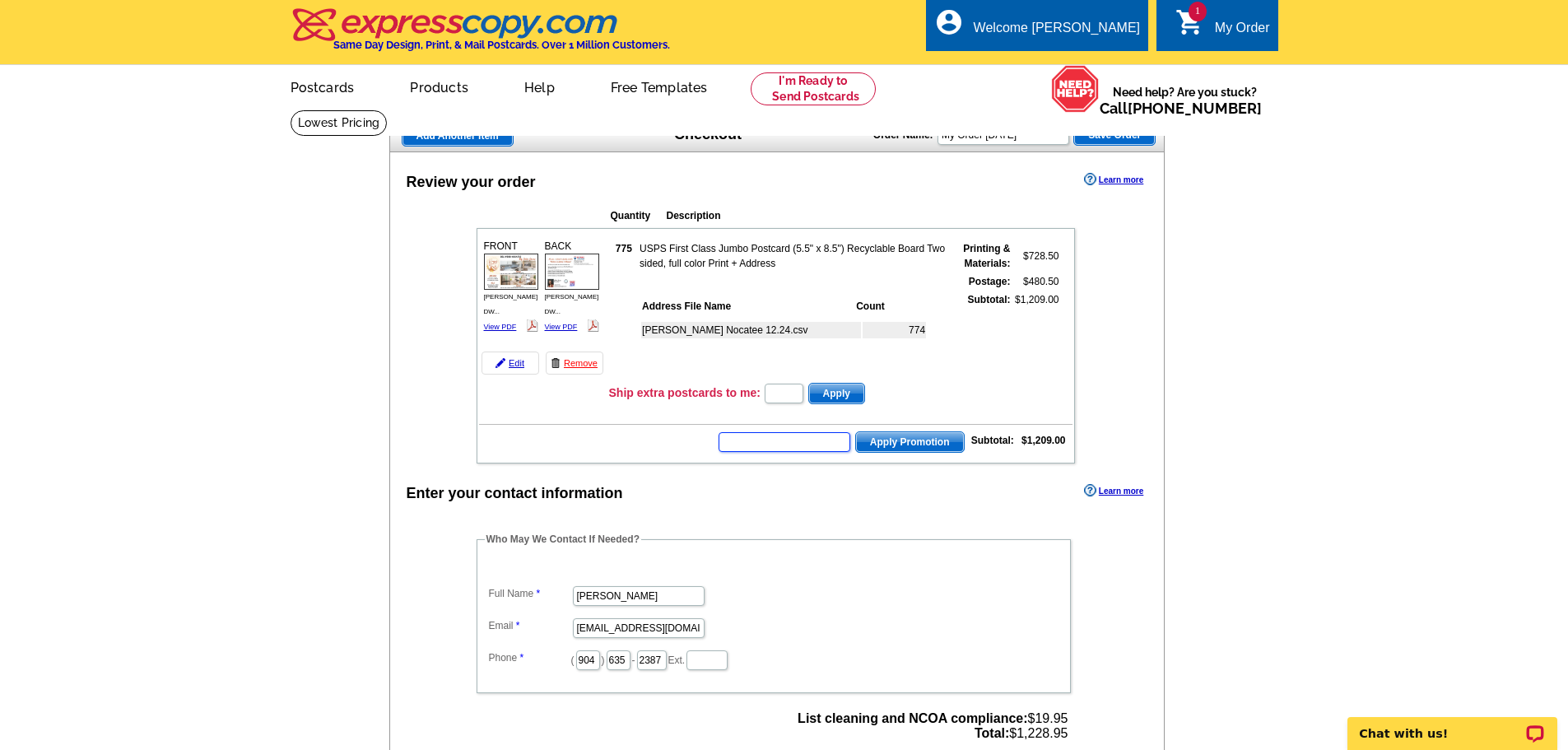
click at [754, 447] on input "text" at bounding box center [784, 442] width 131 height 20
type input "chat20"
click at [907, 443] on span "Apply Promotion" at bounding box center [910, 442] width 108 height 20
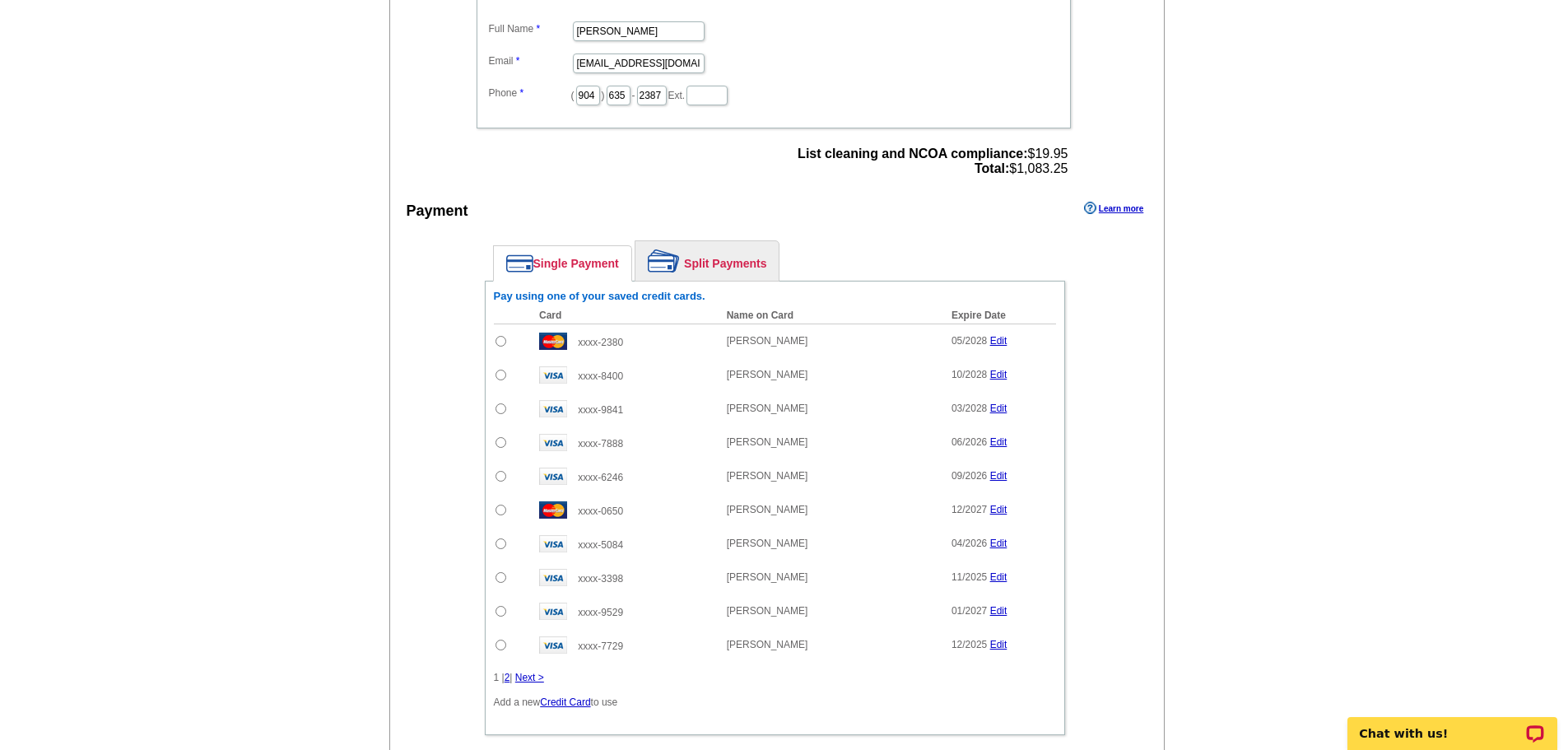
scroll to position [638, 0]
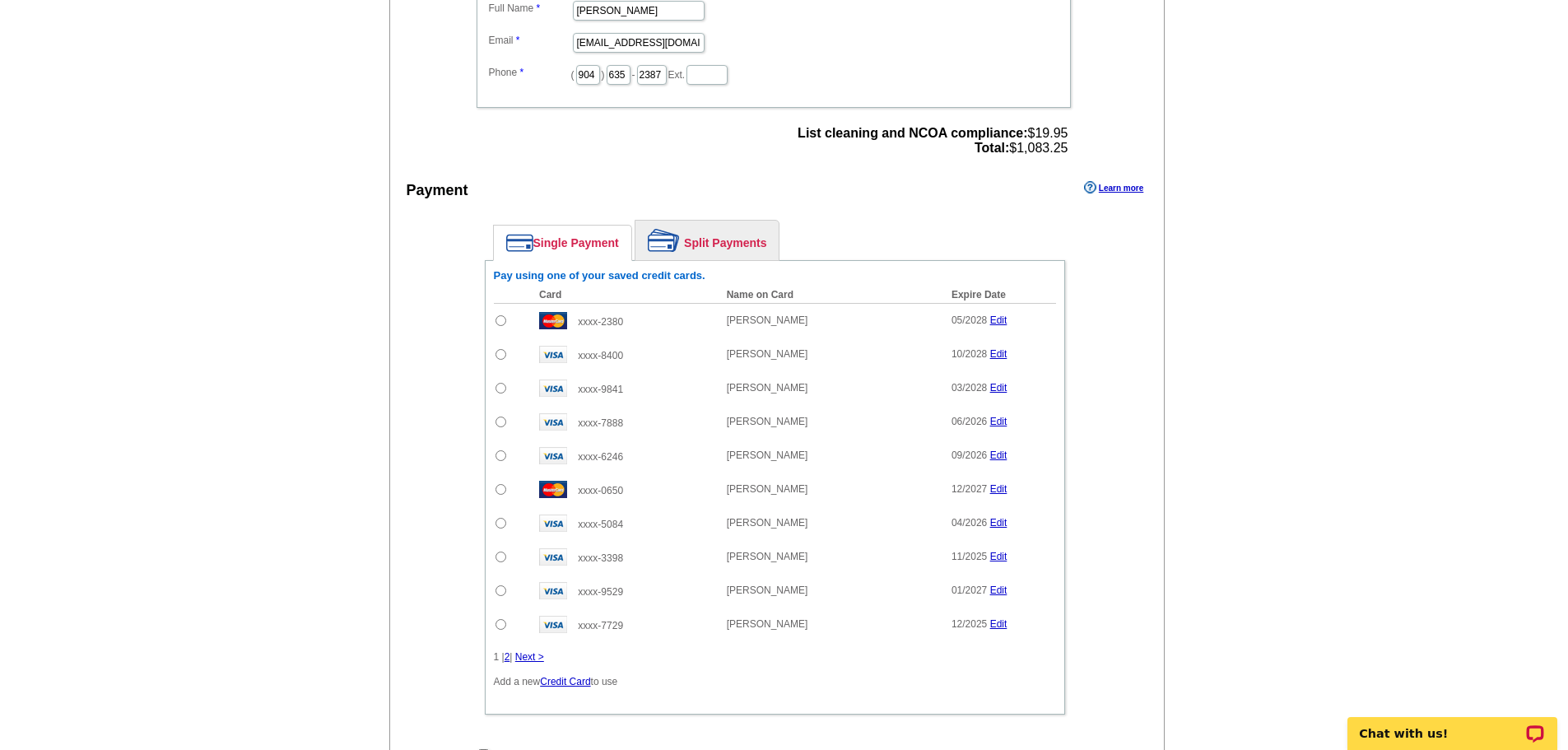
click at [536, 659] on link "Next >" at bounding box center [530, 657] width 29 height 12
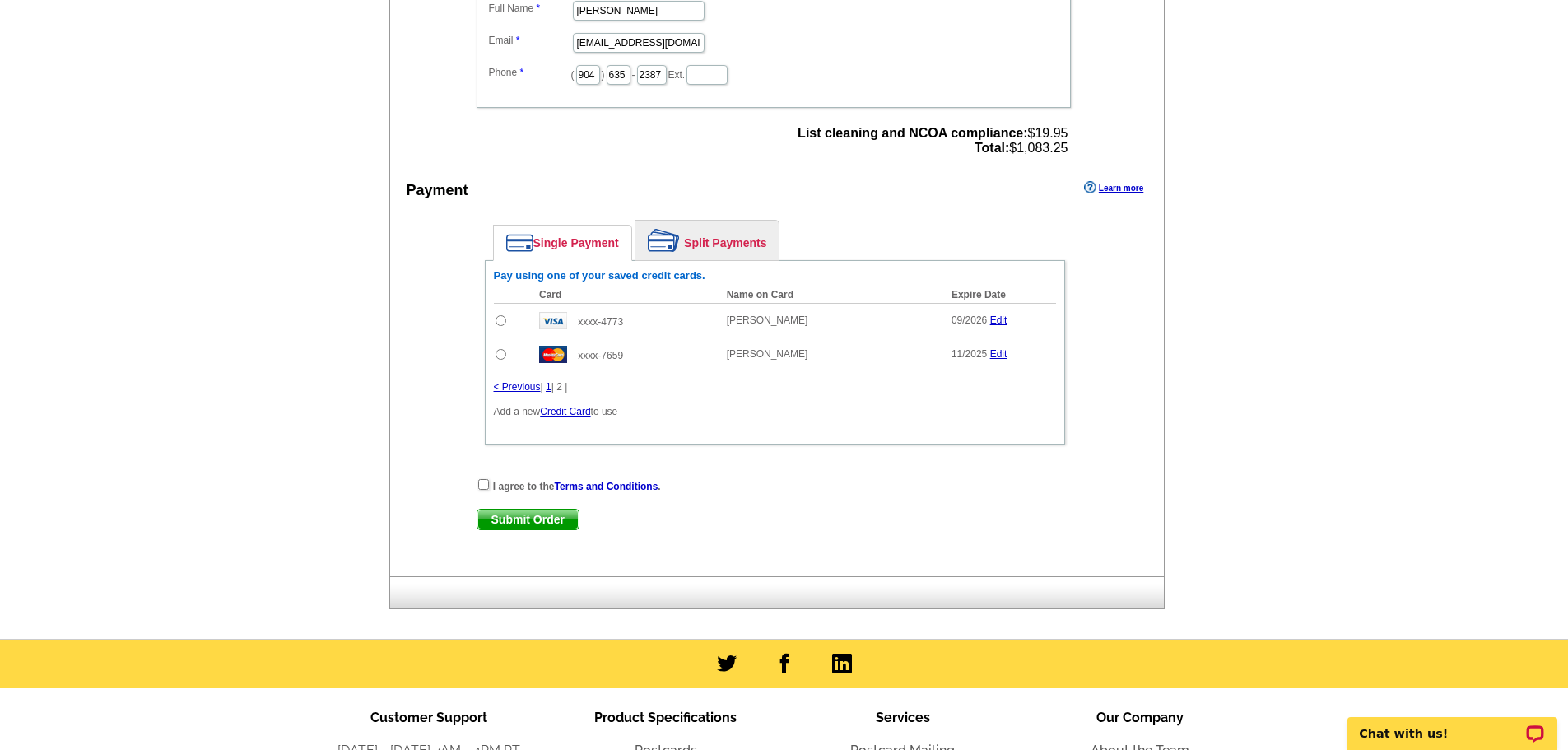
click at [522, 664] on div at bounding box center [784, 664] width 1568 height 49
click at [517, 388] on link "< Previous" at bounding box center [517, 387] width 47 height 12
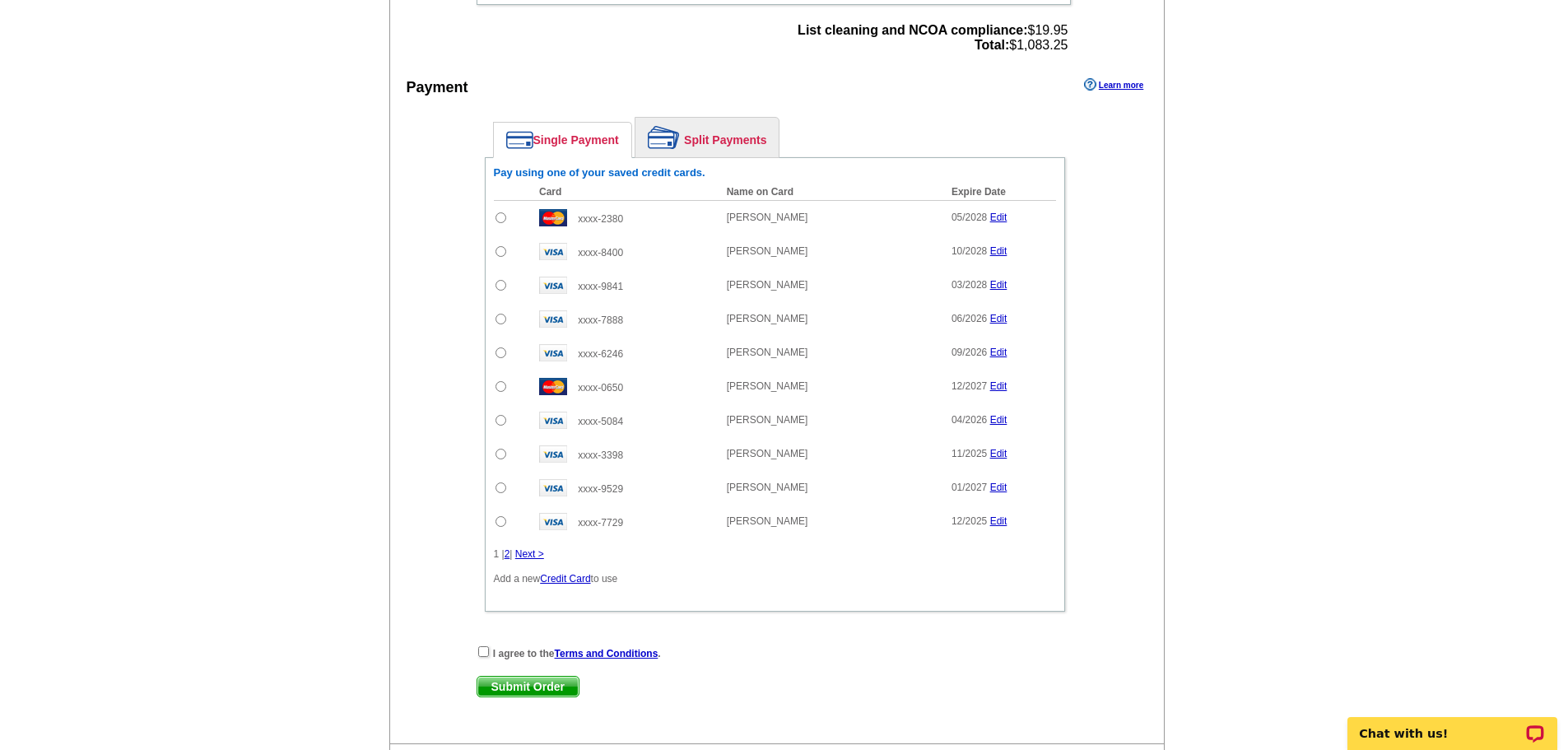
scroll to position [762, 0]
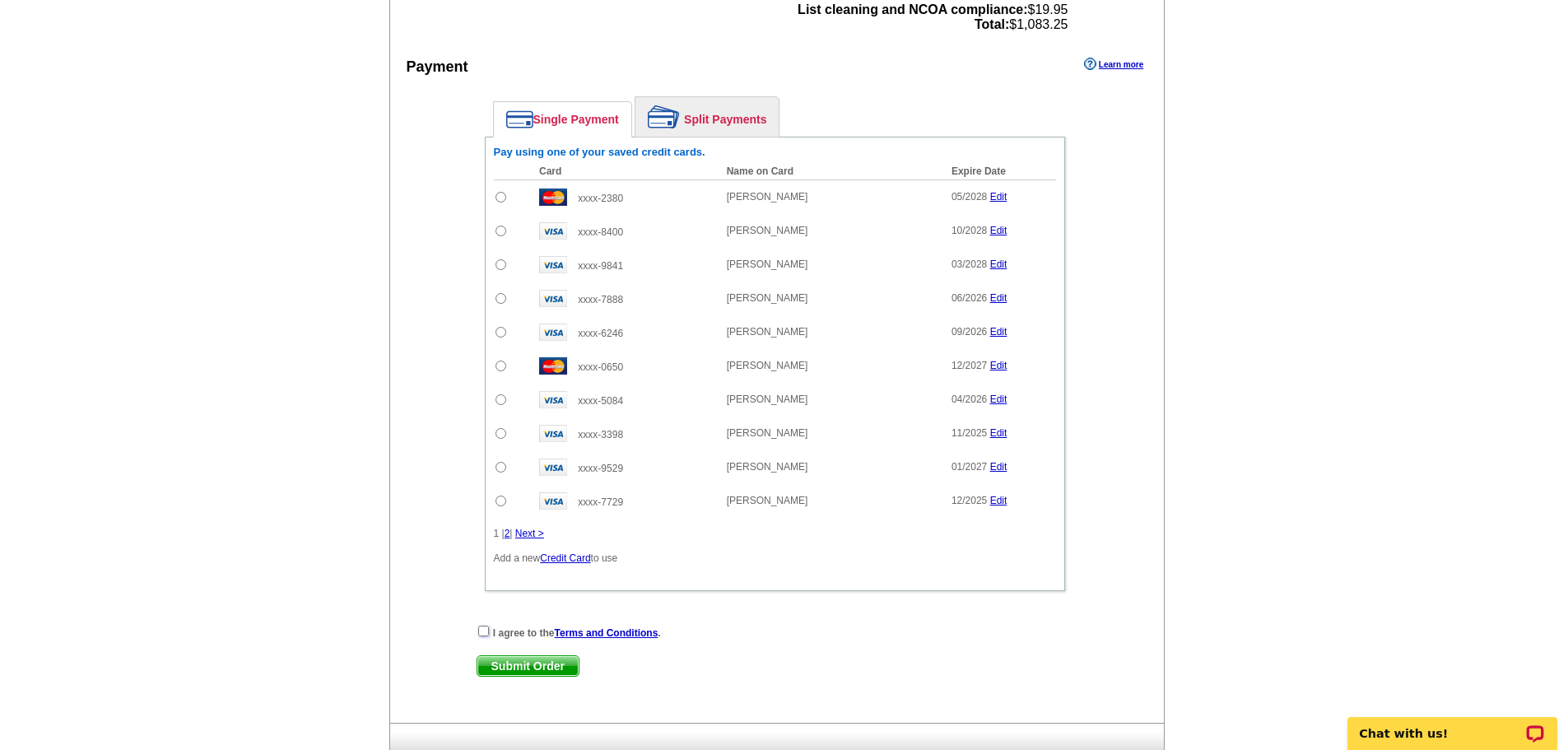
click at [486, 635] on input "checkbox" at bounding box center [484, 631] width 11 height 11
checkbox input "true"
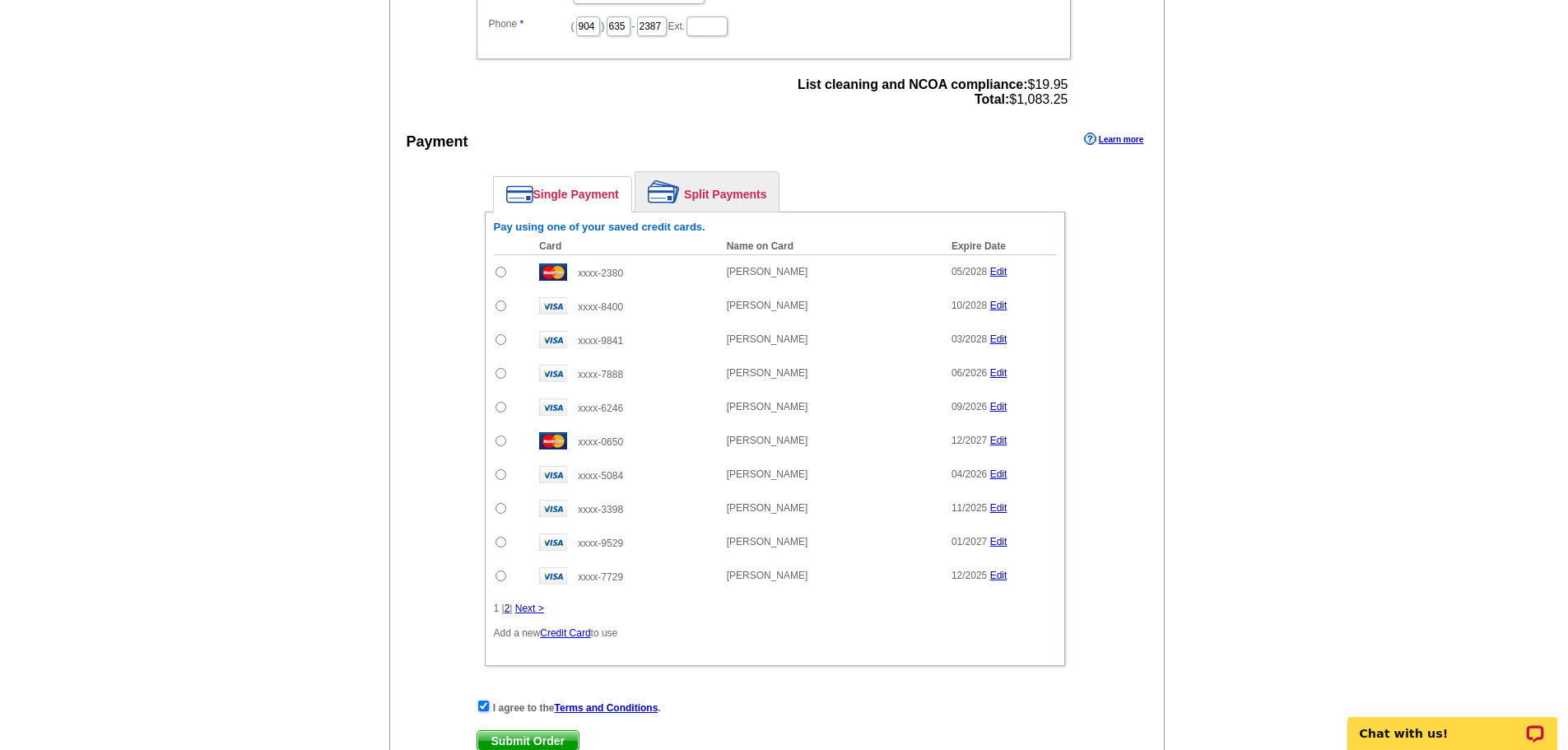
scroll to position [700, 0]
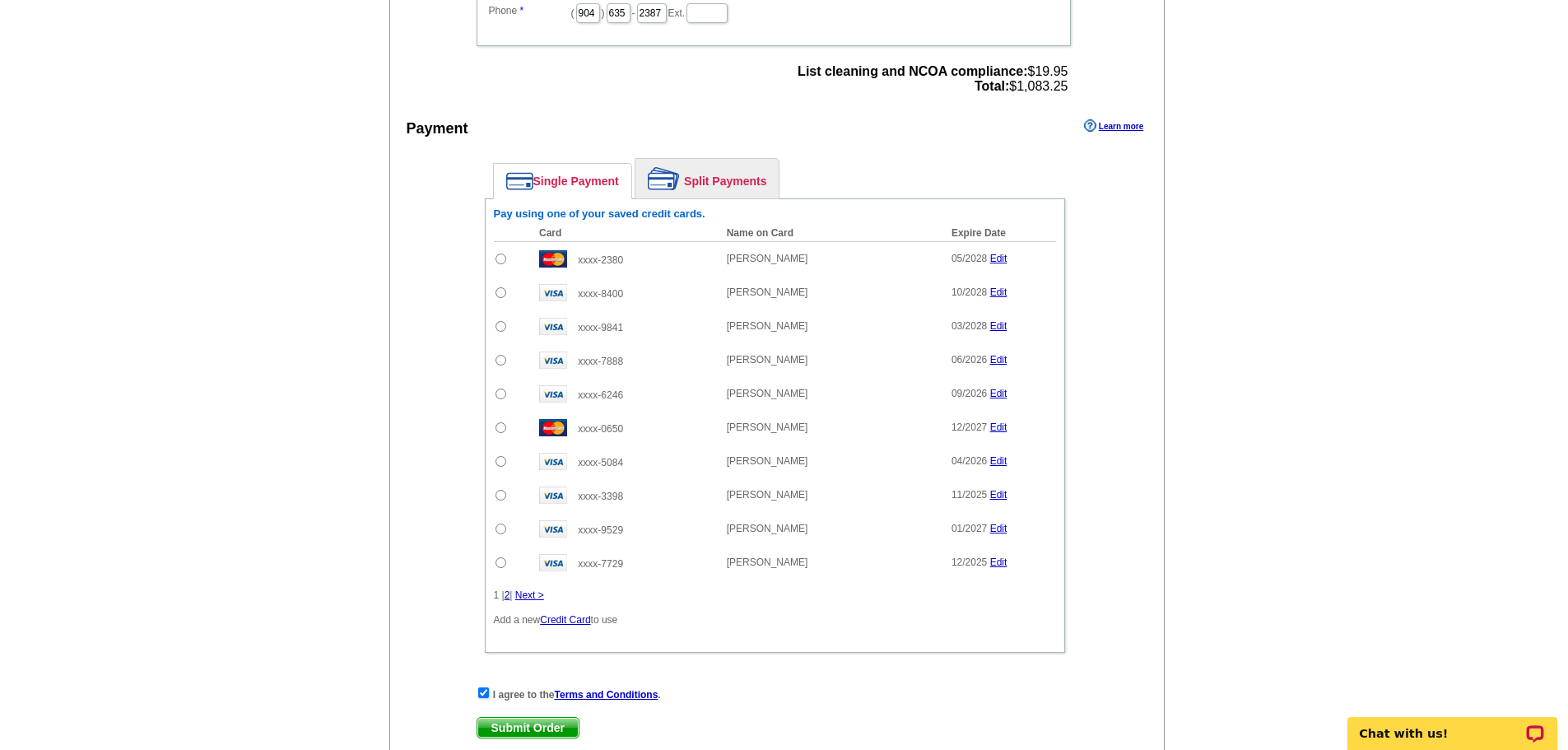
click at [574, 622] on link "Credit Card" at bounding box center [565, 621] width 50 height 12
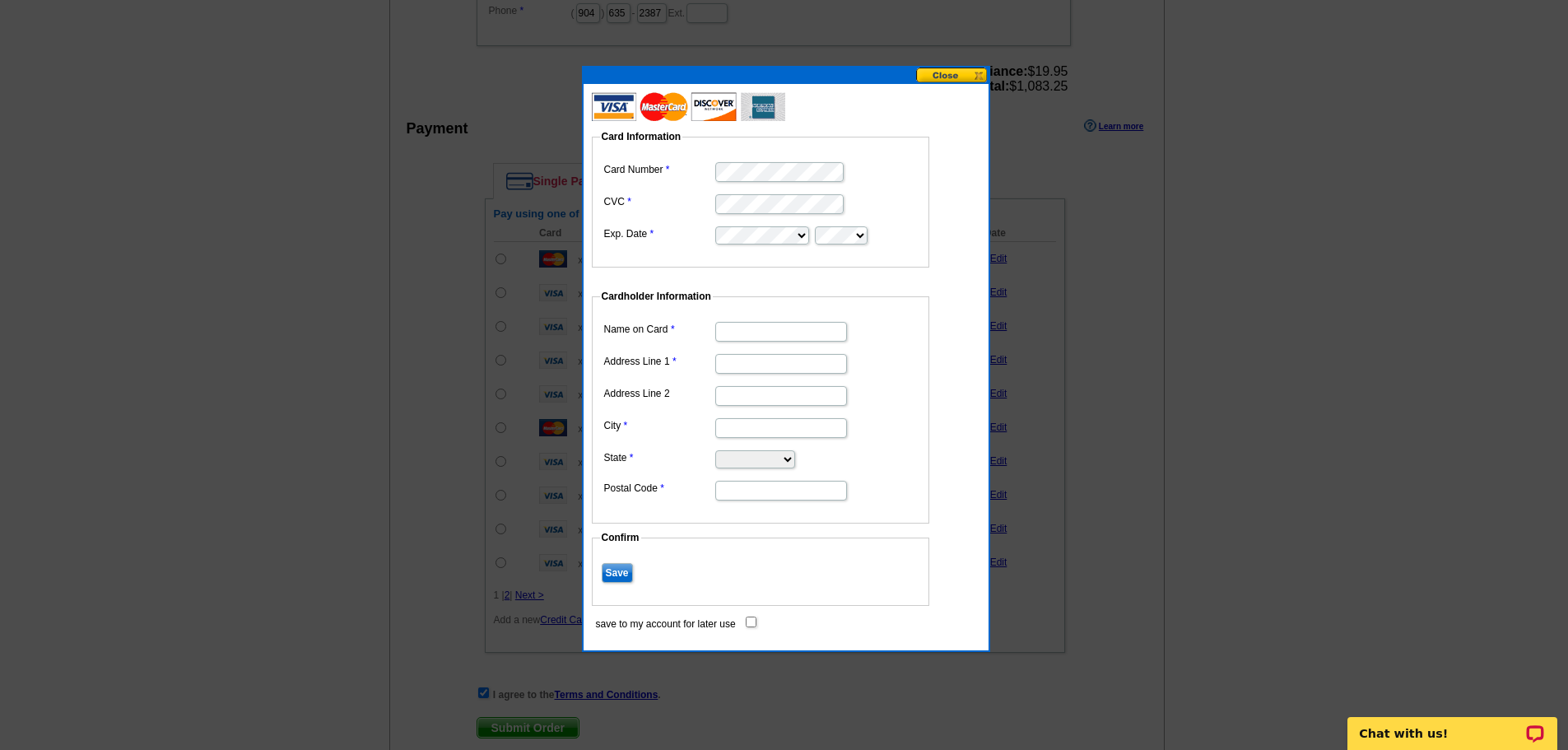
click at [764, 329] on input "Name on Card" at bounding box center [782, 332] width 131 height 20
type input "[PERSON_NAME]"
click at [750, 421] on input "City" at bounding box center [782, 428] width 131 height 20
type input "Ponte Vedra"
click at [773, 459] on select "Alabama Alaska Arizona Arkansas California Colorado Connecticut District of Col…" at bounding box center [756, 459] width 80 height 18
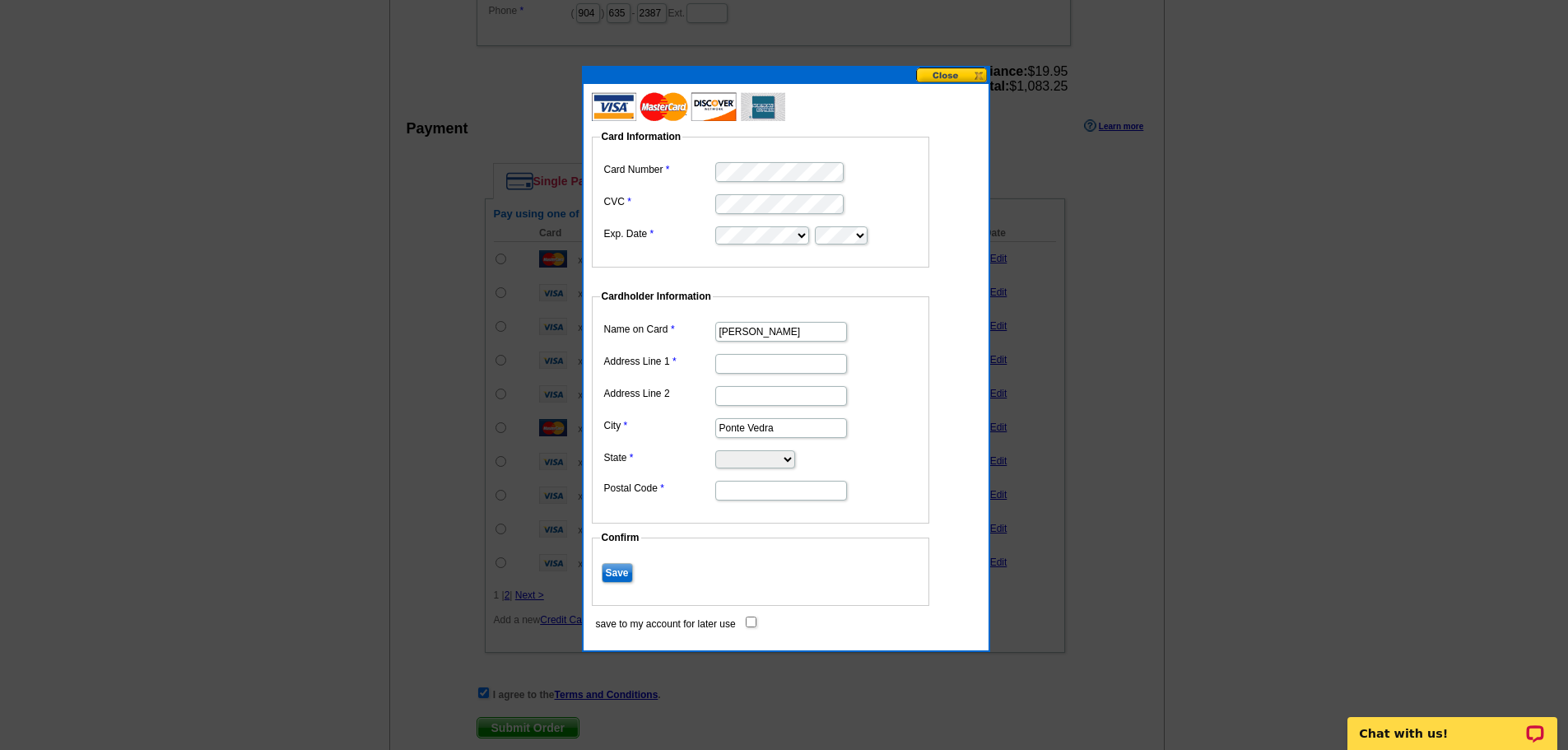
select select "FL"
click at [716, 450] on select "Alabama Alaska Arizona Arkansas California Colorado Connecticut District of Col…" at bounding box center [756, 459] width 80 height 18
click at [746, 488] on input "Postal Code" at bounding box center [782, 491] width 131 height 20
type input "32081"
click at [879, 285] on dt at bounding box center [770, 281] width 354 height 15
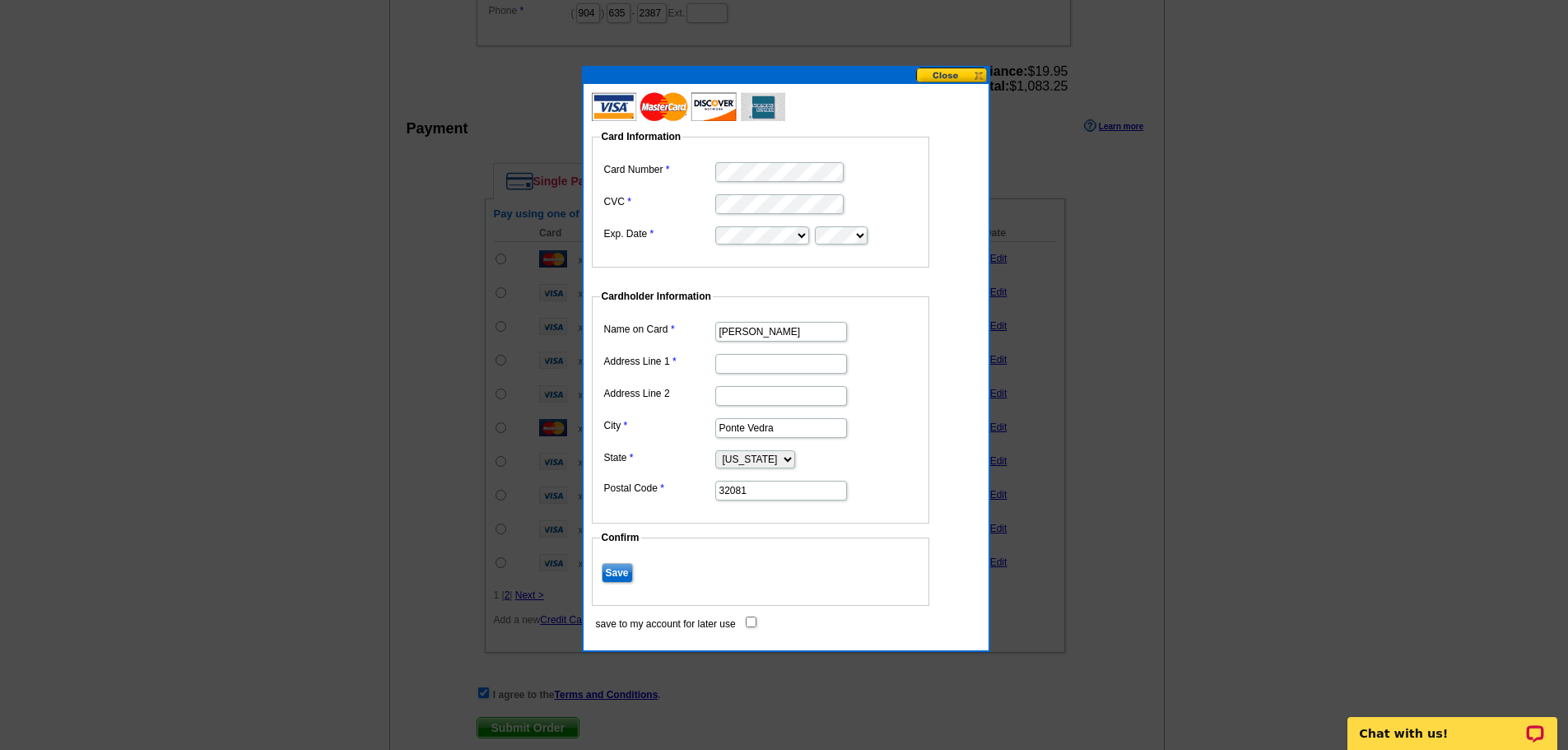
click at [684, 253] on fieldset "Card Information Card Number CVC Exp. Date" at bounding box center [761, 198] width 337 height 138
click at [616, 150] on fieldset "Card Information Card Number CVC Exp. Date" at bounding box center [761, 198] width 337 height 138
click at [697, 164] on dl "Card Number CVC Exp. Date" at bounding box center [761, 202] width 322 height 88
click at [702, 171] on dl "Card Number CVC Exp. Date" at bounding box center [761, 202] width 322 height 88
click at [845, 117] on dd "Card Information Card Number CVC Exp. Date" at bounding box center [770, 183] width 354 height 169
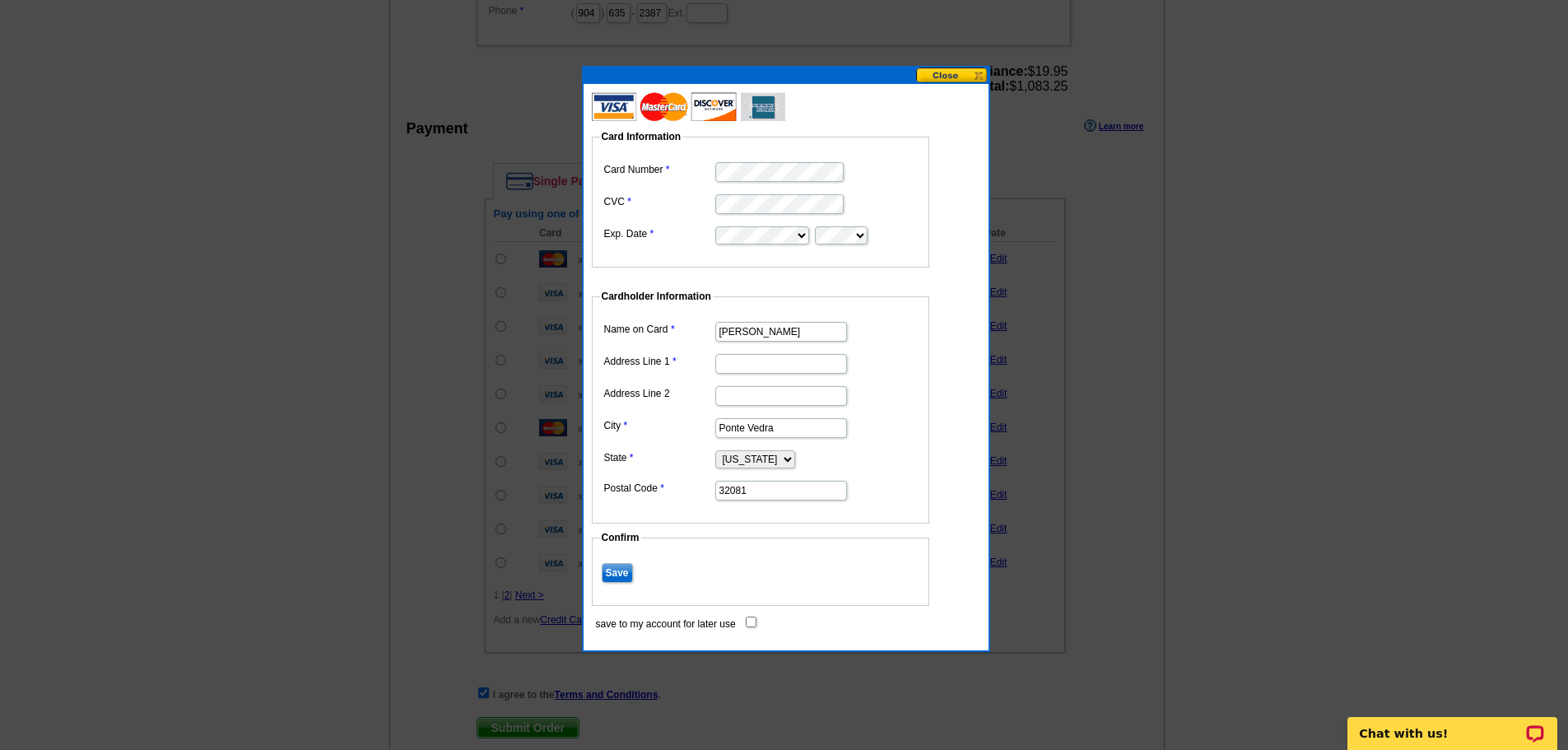
click at [760, 365] on input "Address Line 1" at bounding box center [782, 365] width 131 height 20
type input "334 Curved Bay Trail"
drag, startPoint x: 614, startPoint y: 573, endPoint x: 630, endPoint y: 577, distance: 16.5
click at [616, 573] on input "Save" at bounding box center [617, 574] width 31 height 20
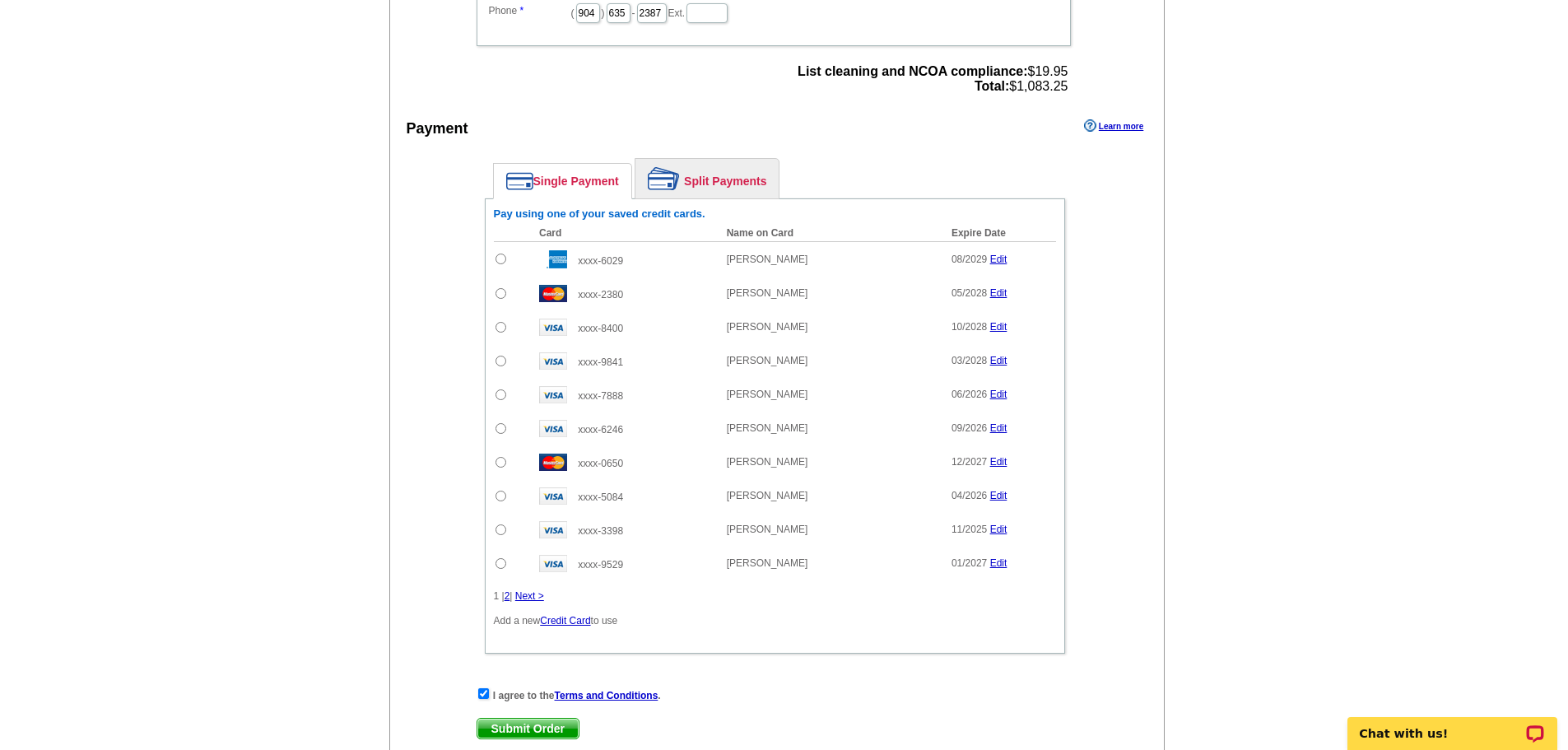
click at [497, 260] on input "radio" at bounding box center [501, 259] width 11 height 11
radio input "true"
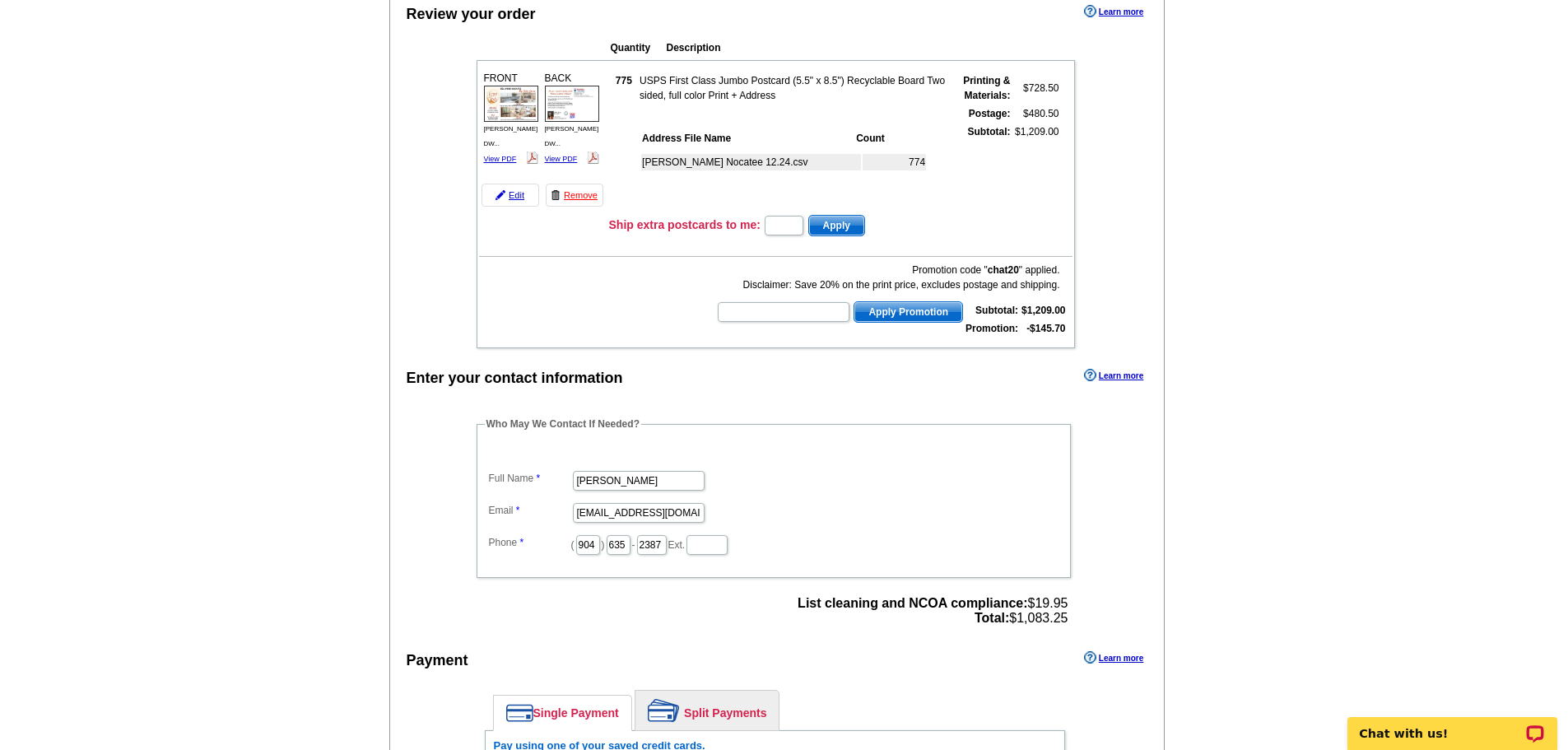
scroll to position [0, 0]
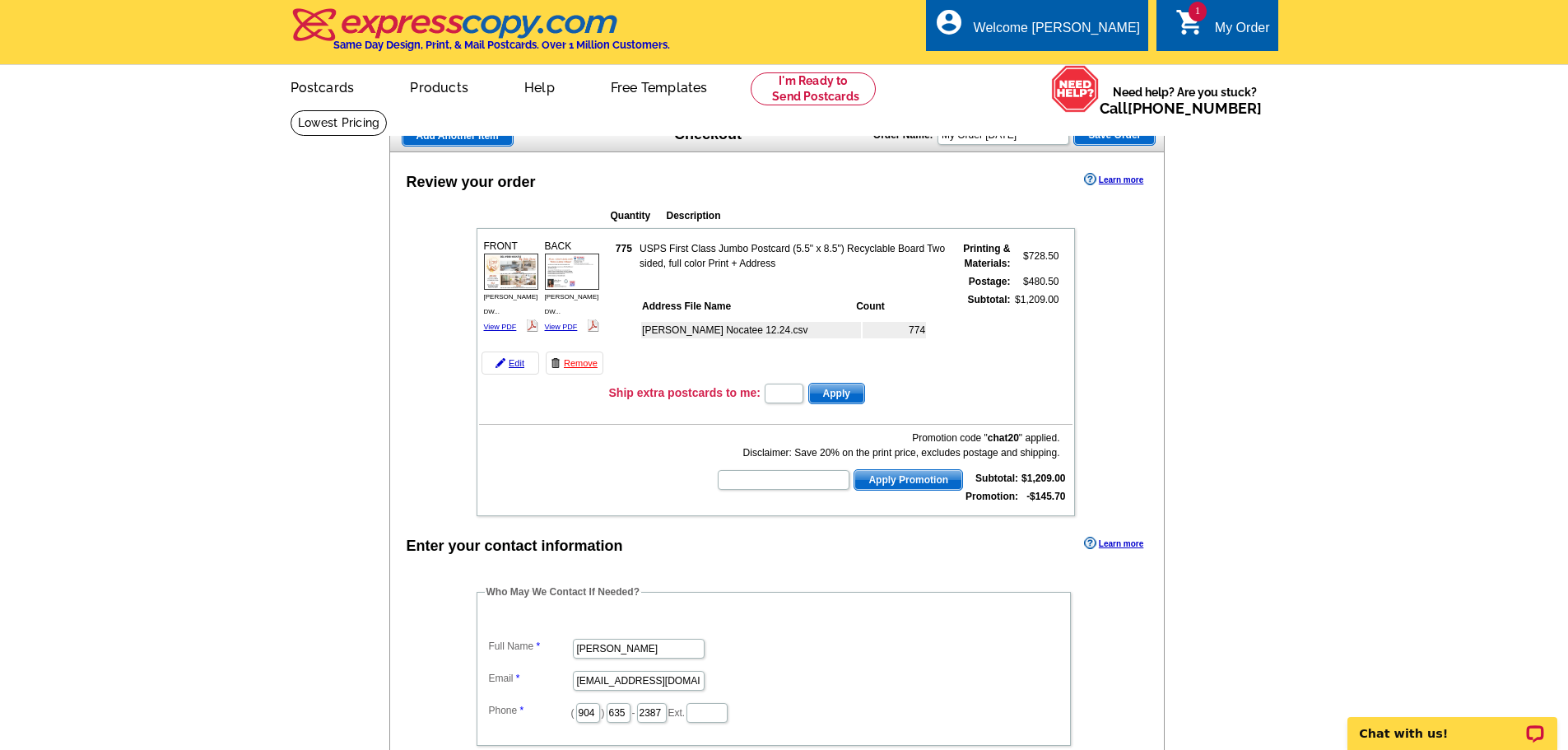
click at [504, 276] on img at bounding box center [511, 272] width 55 height 36
click at [511, 370] on link "Edit" at bounding box center [511, 363] width 58 height 23
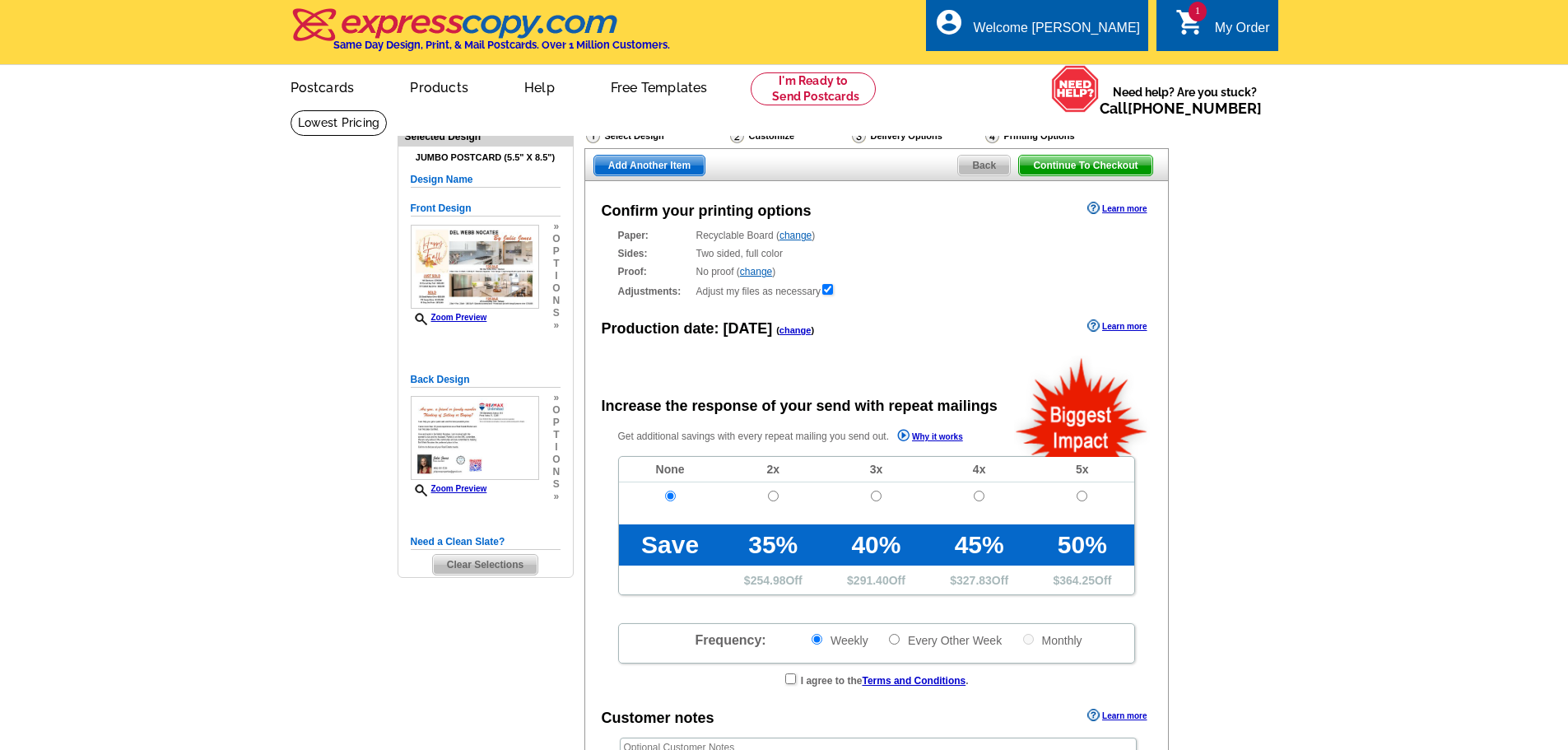
radio input "false"
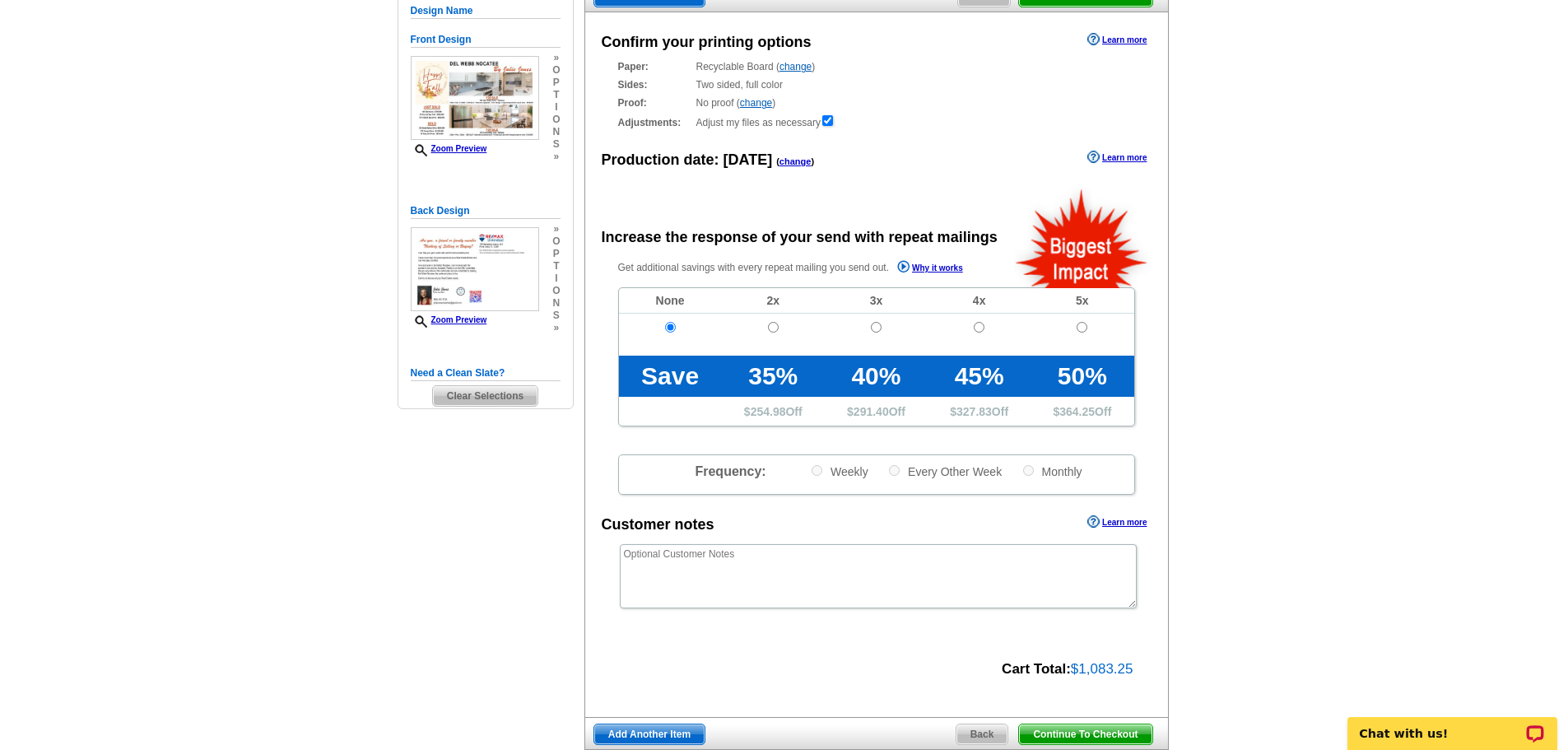
scroll to position [164, 0]
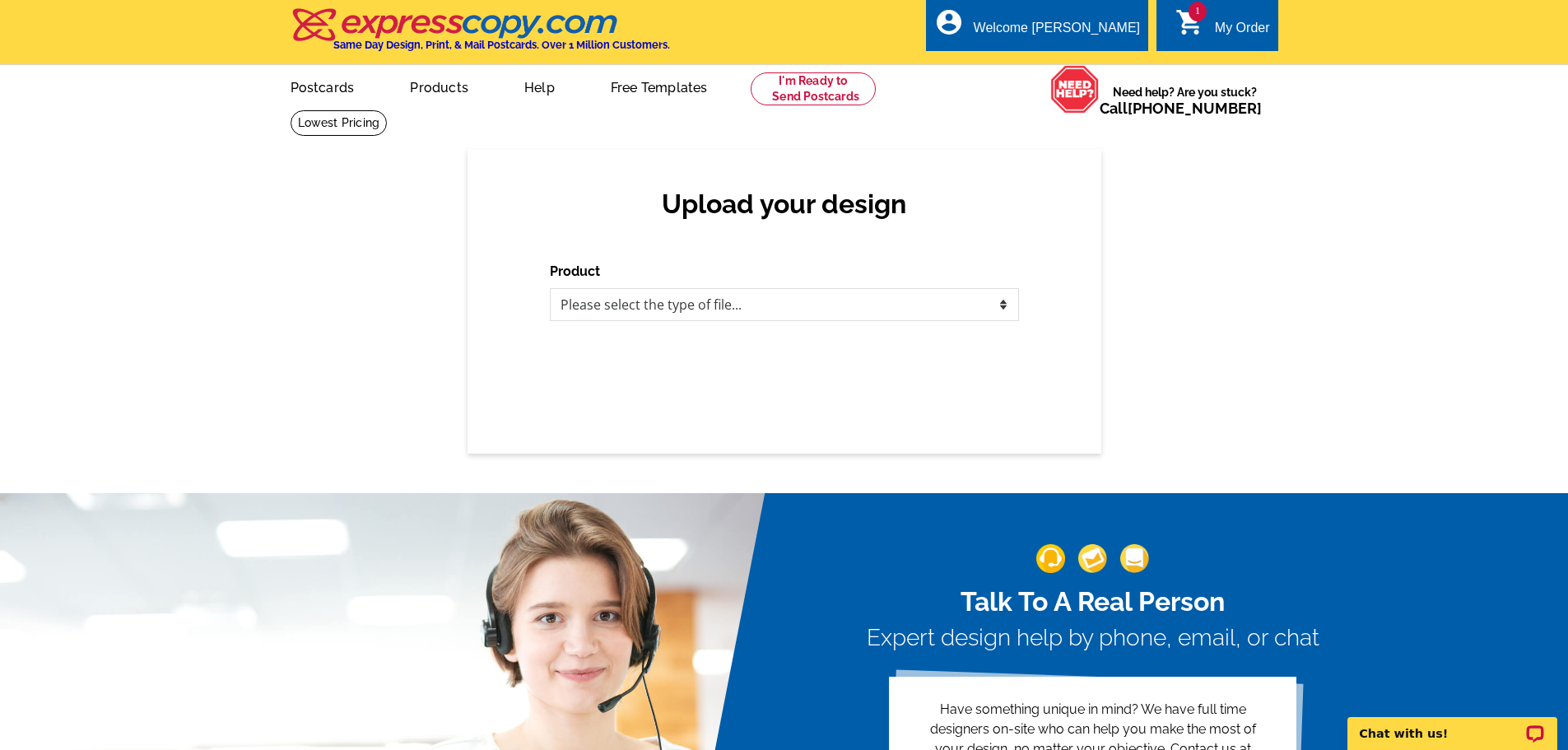
click at [1209, 35] on link "1 shopping_cart My Order" at bounding box center [1223, 28] width 95 height 21
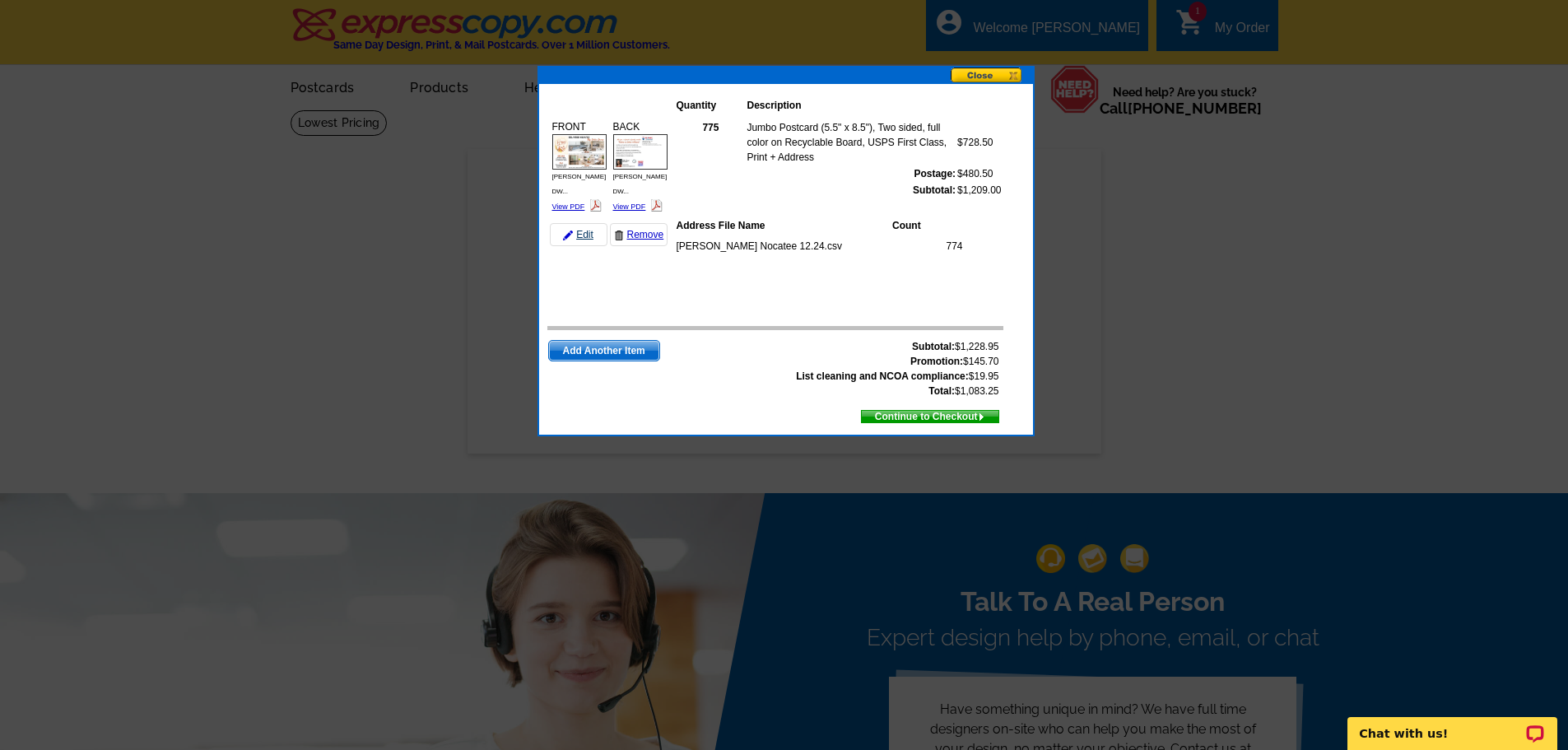
click at [578, 223] on link "Edit" at bounding box center [578, 234] width 58 height 23
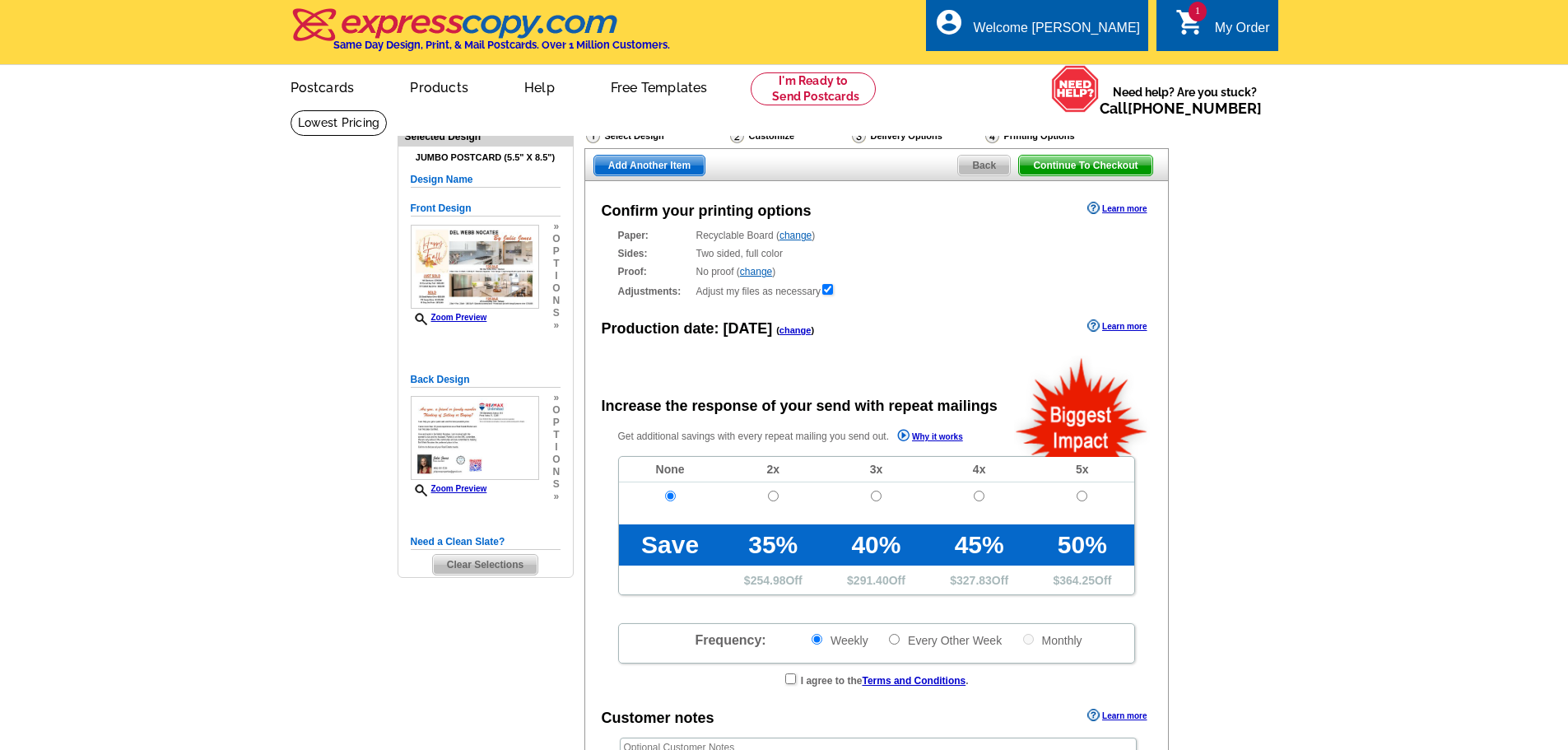
radio input "false"
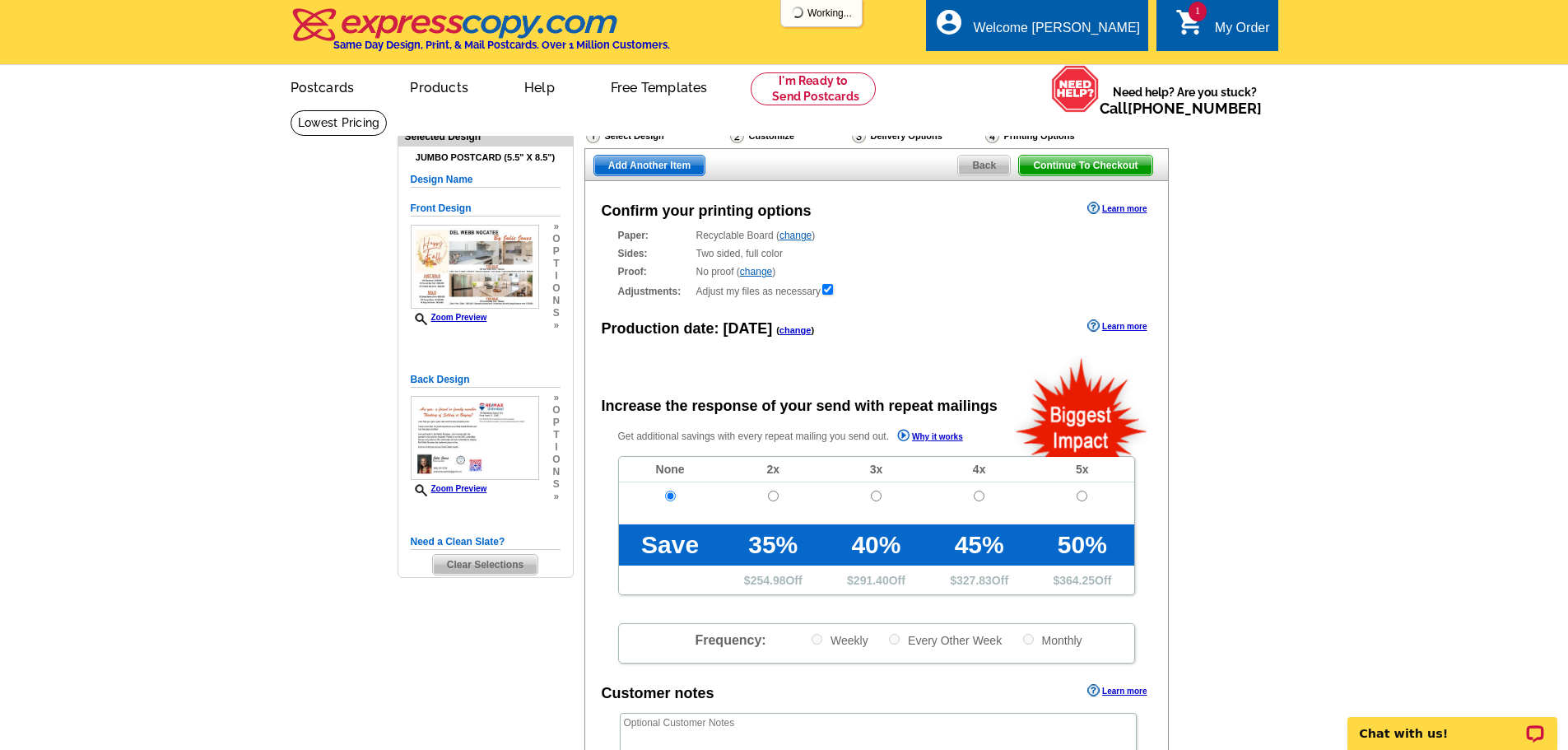
click at [479, 569] on span "Clear Selections" at bounding box center [485, 565] width 105 height 20
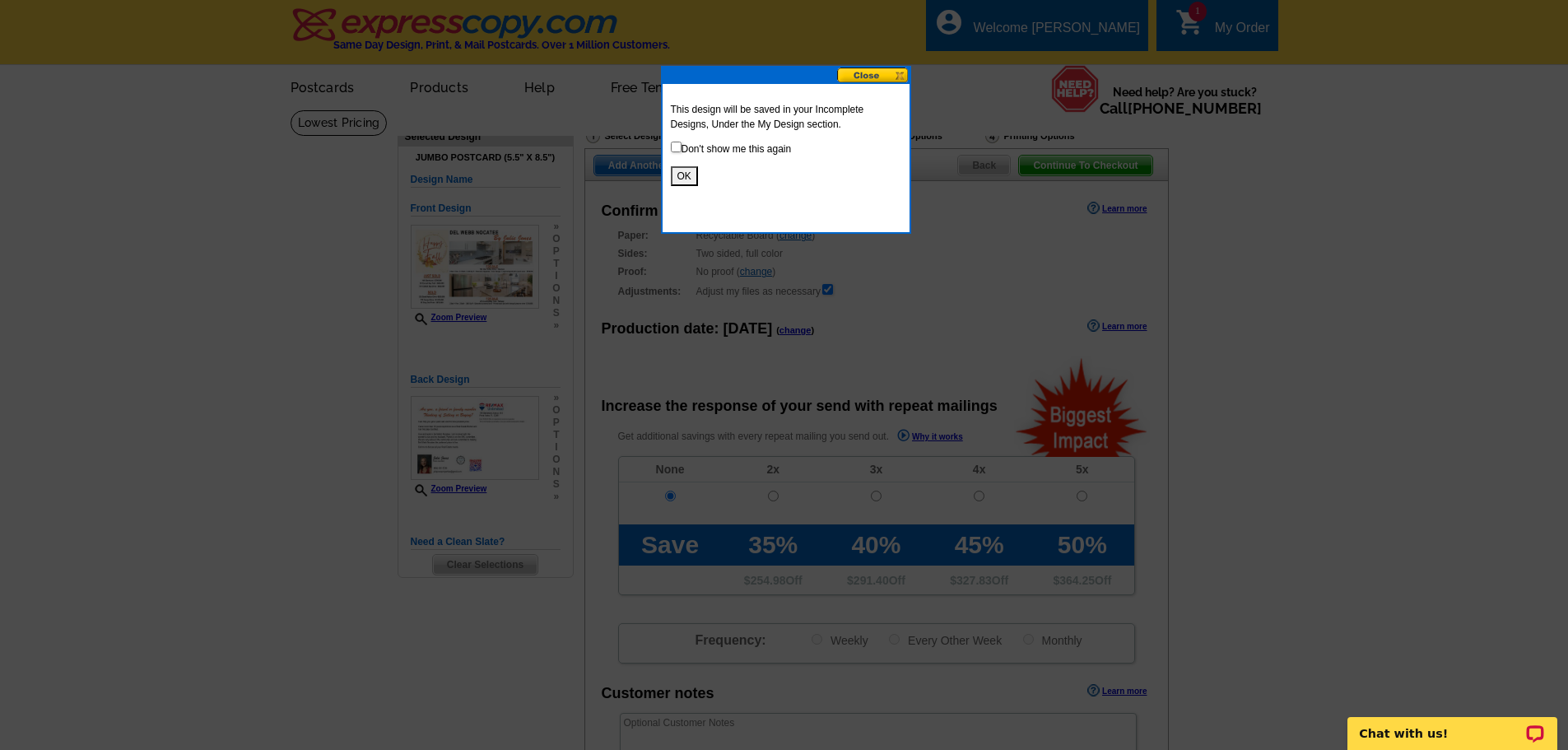
click at [690, 174] on button "OK" at bounding box center [684, 176] width 27 height 20
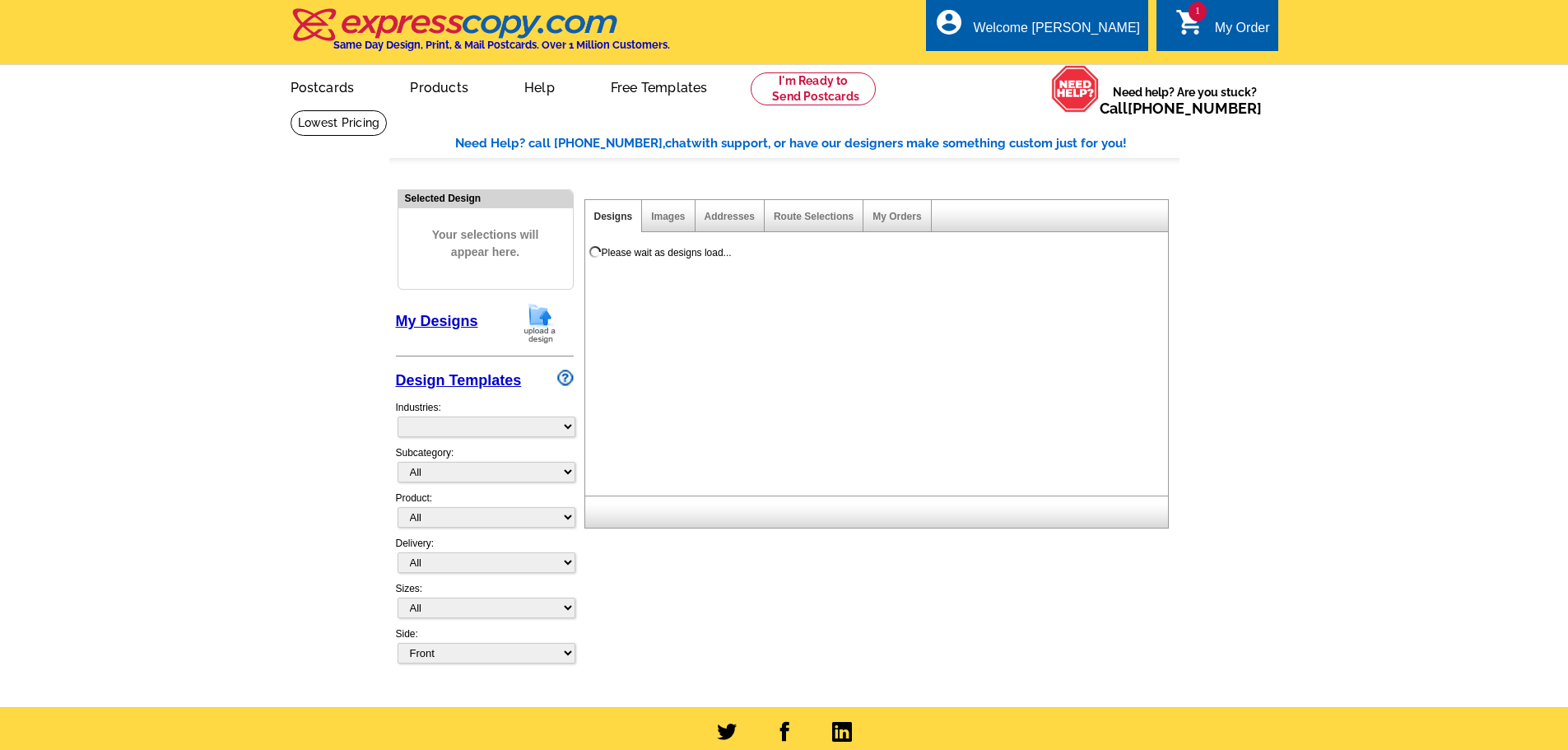
select select "785"
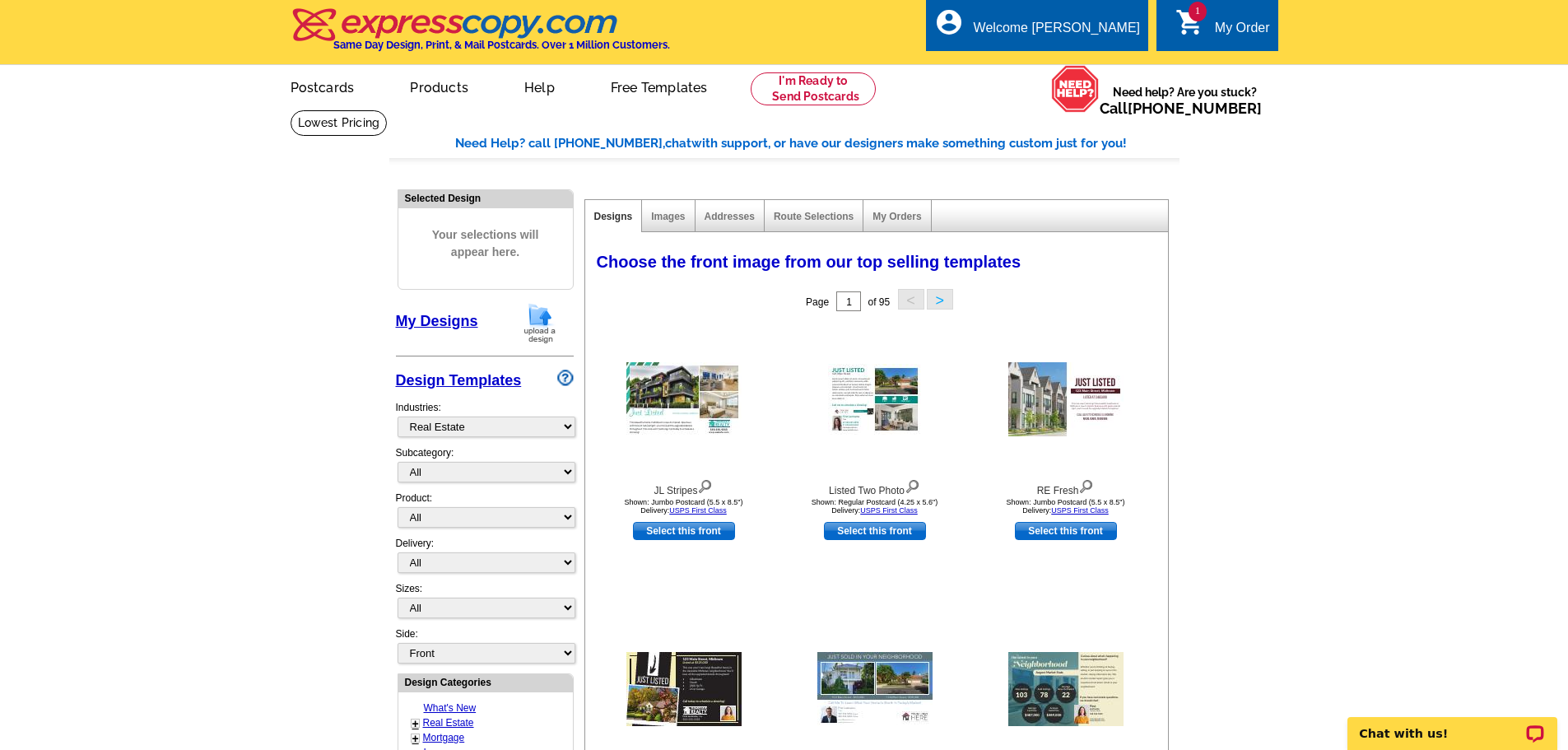
click at [547, 327] on img at bounding box center [540, 324] width 43 height 42
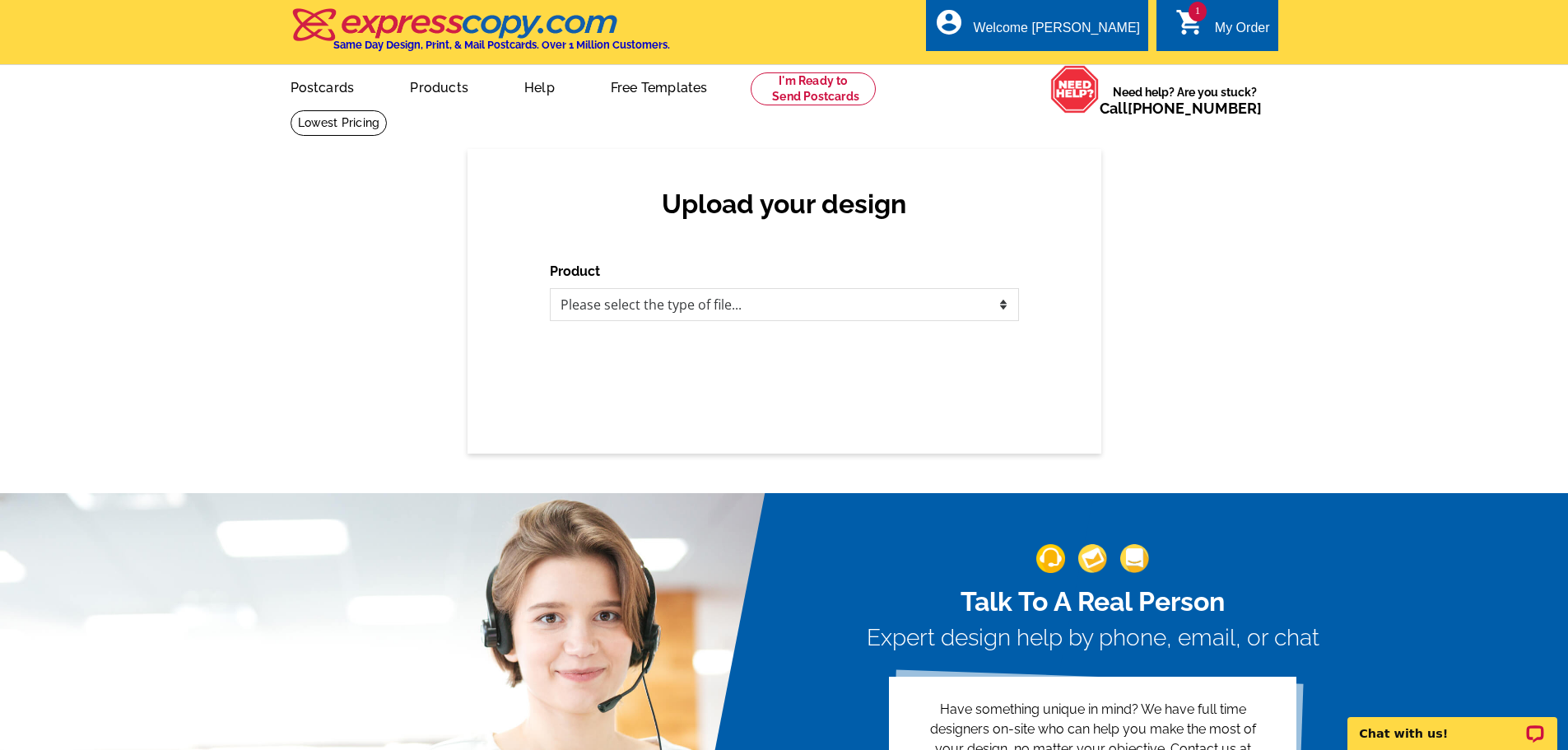
click at [787, 324] on div "Upload your design Product Please select the type of file... Postcards Business…" at bounding box center [784, 302] width 634 height 305
click at [788, 311] on select "Please select the type of file... Postcards Business Cards Letters and flyers G…" at bounding box center [784, 304] width 469 height 33
select select "1"
click at [550, 289] on select "Please select the type of file... Postcards Business Cards Letters and flyers G…" at bounding box center [784, 304] width 469 height 33
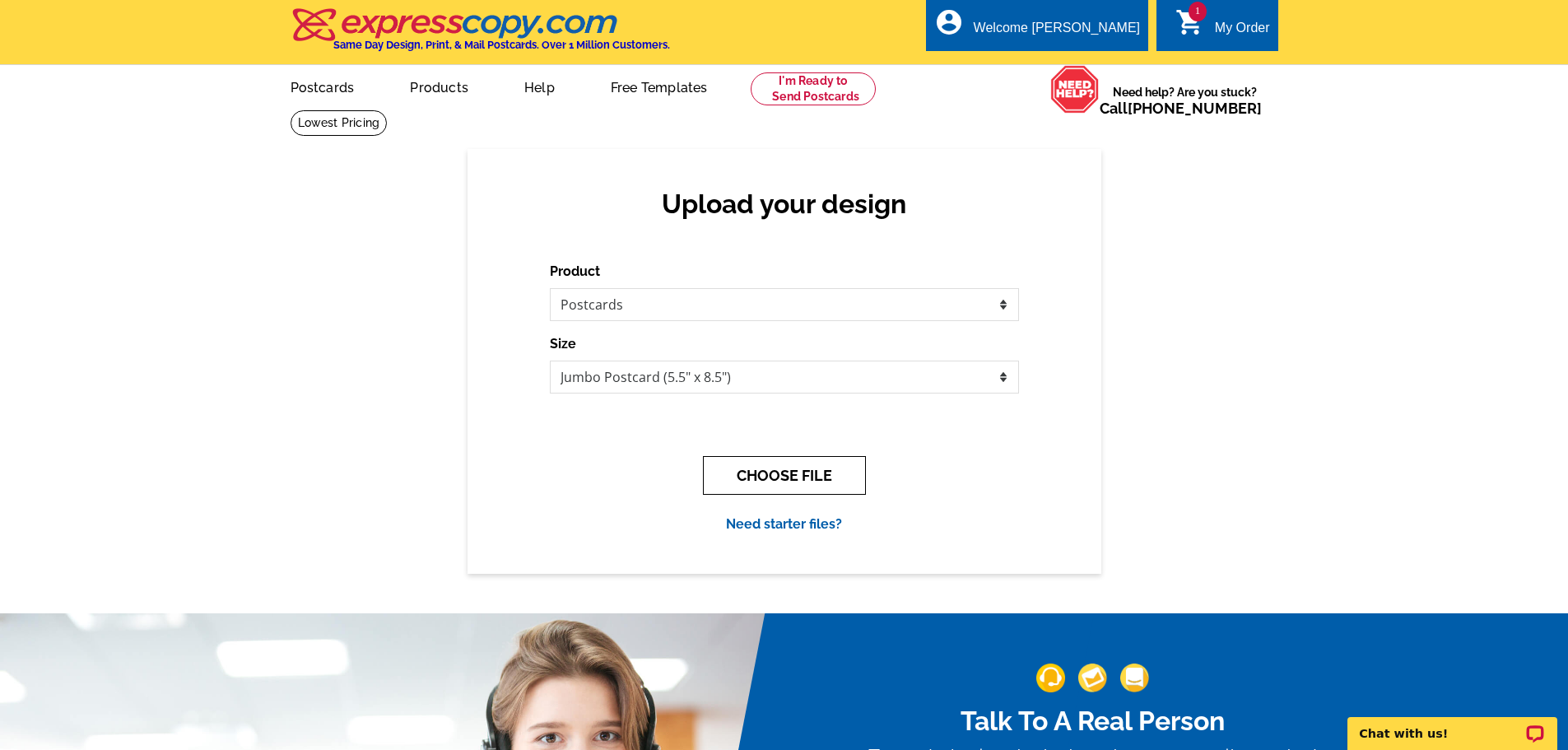
click at [773, 472] on button "CHOOSE FILE" at bounding box center [784, 475] width 163 height 39
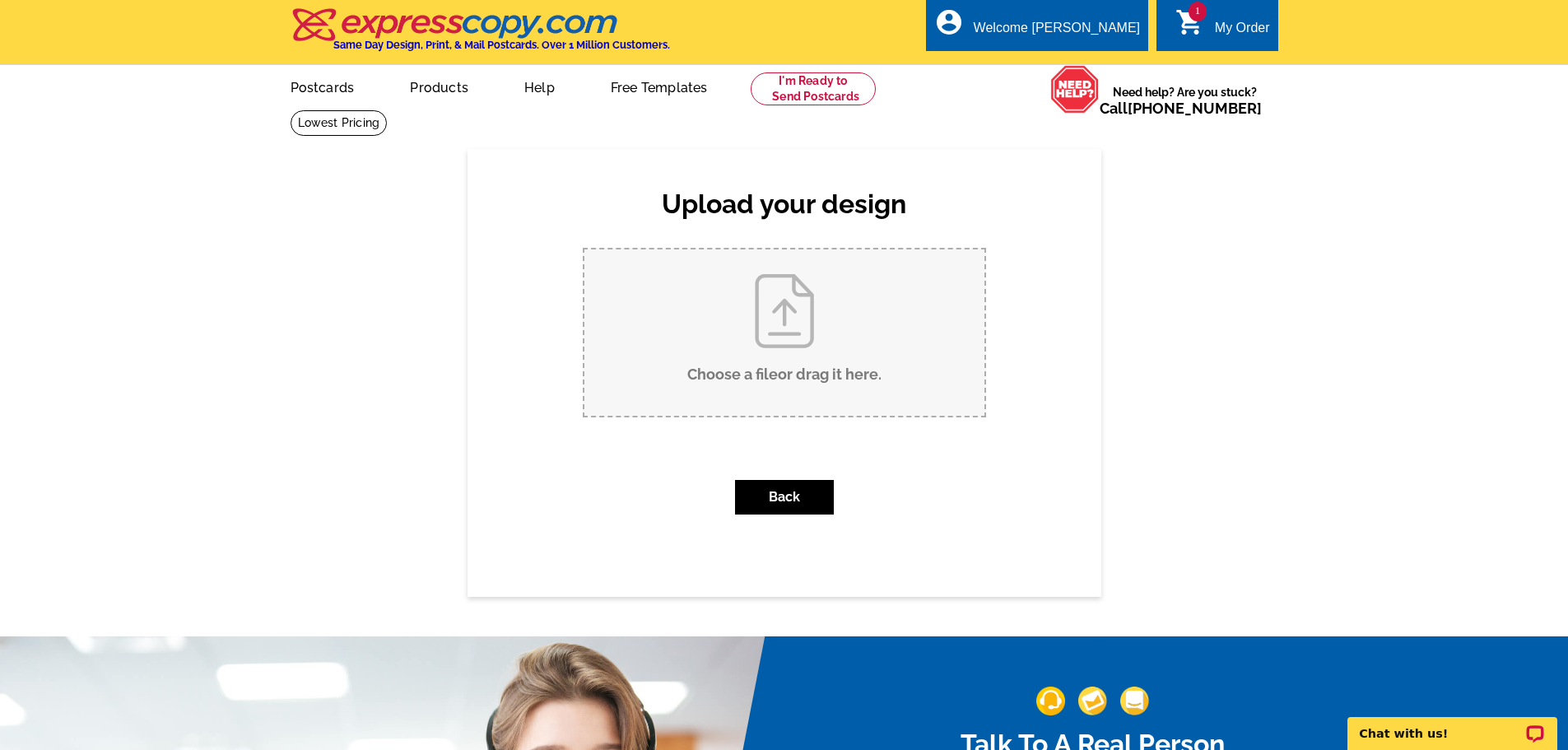
click at [779, 336] on input "Choose a file or drag it here ." at bounding box center [784, 333] width 400 height 166
type input "C:\fakepath\Julie Jones DWN 10.1.25.pdf"
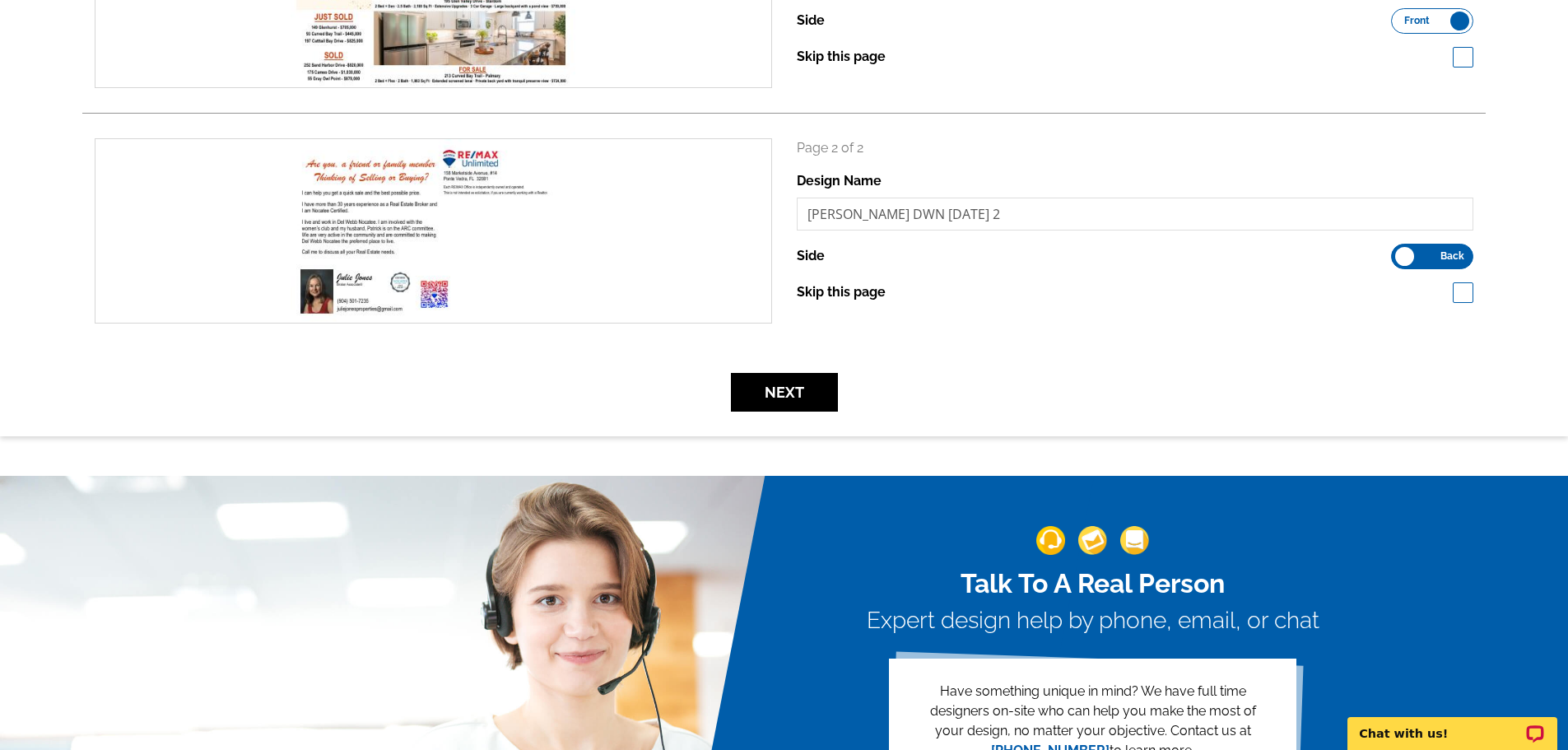
scroll to position [391, 0]
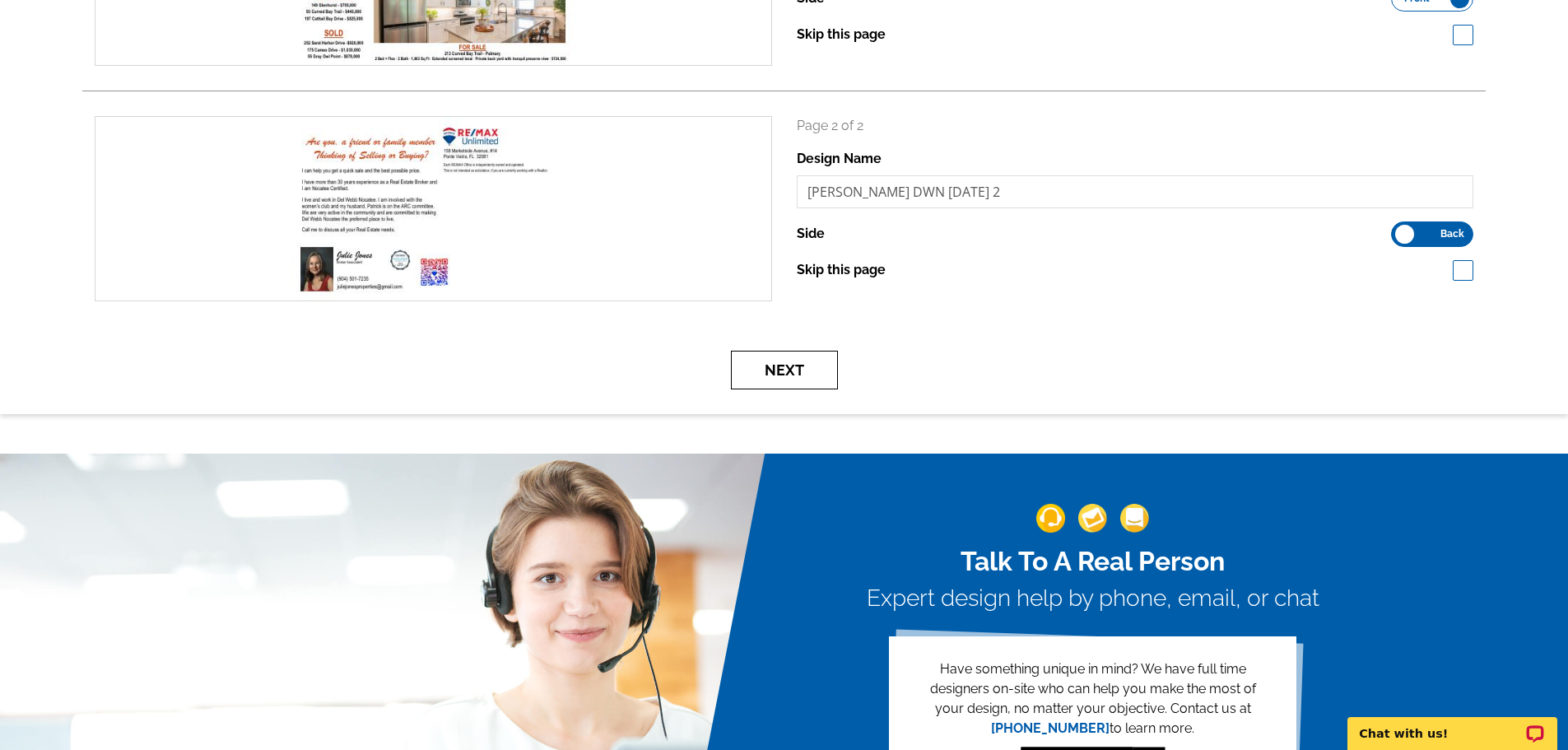
click at [783, 383] on button "Next" at bounding box center [784, 370] width 108 height 39
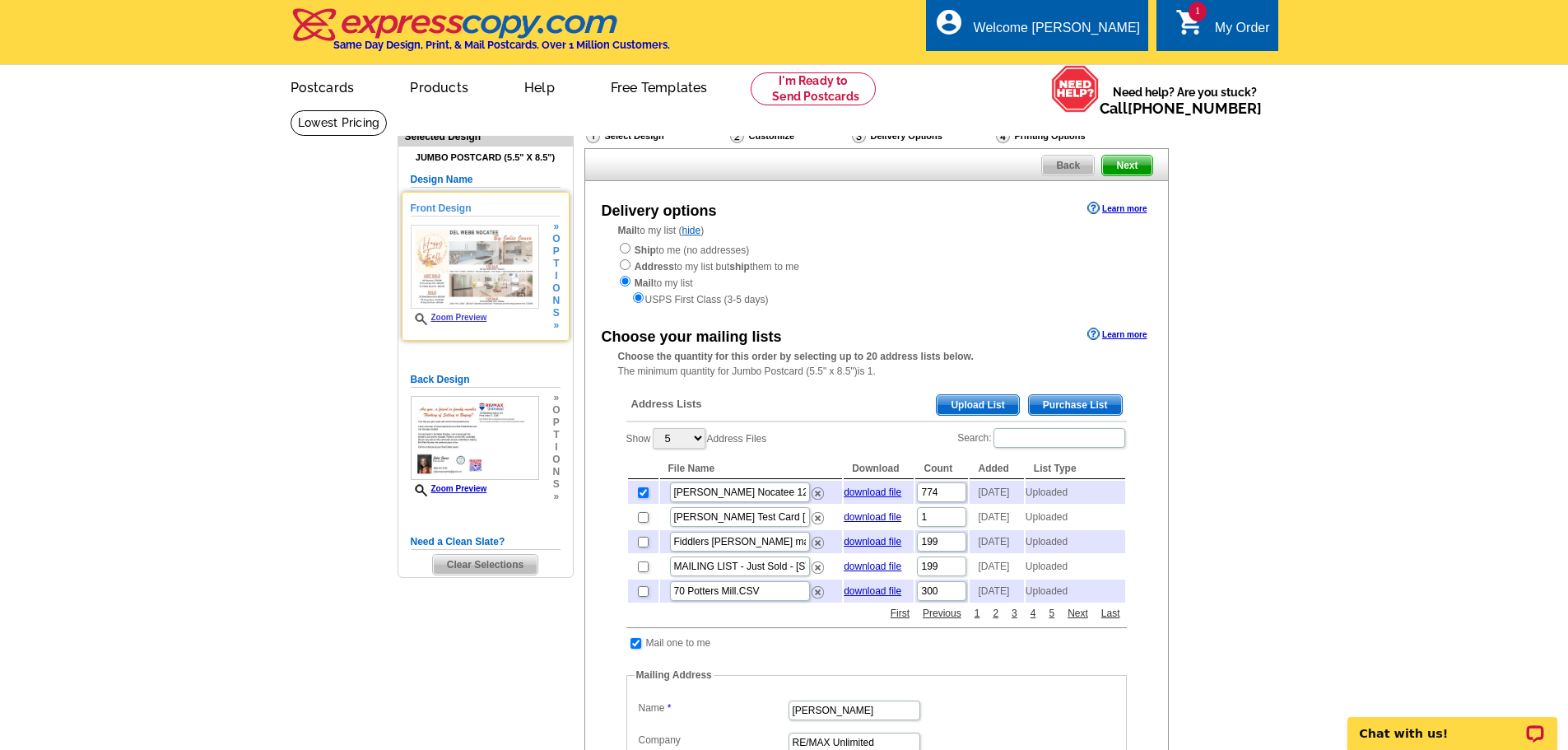
click at [472, 309] on img at bounding box center [475, 267] width 128 height 85
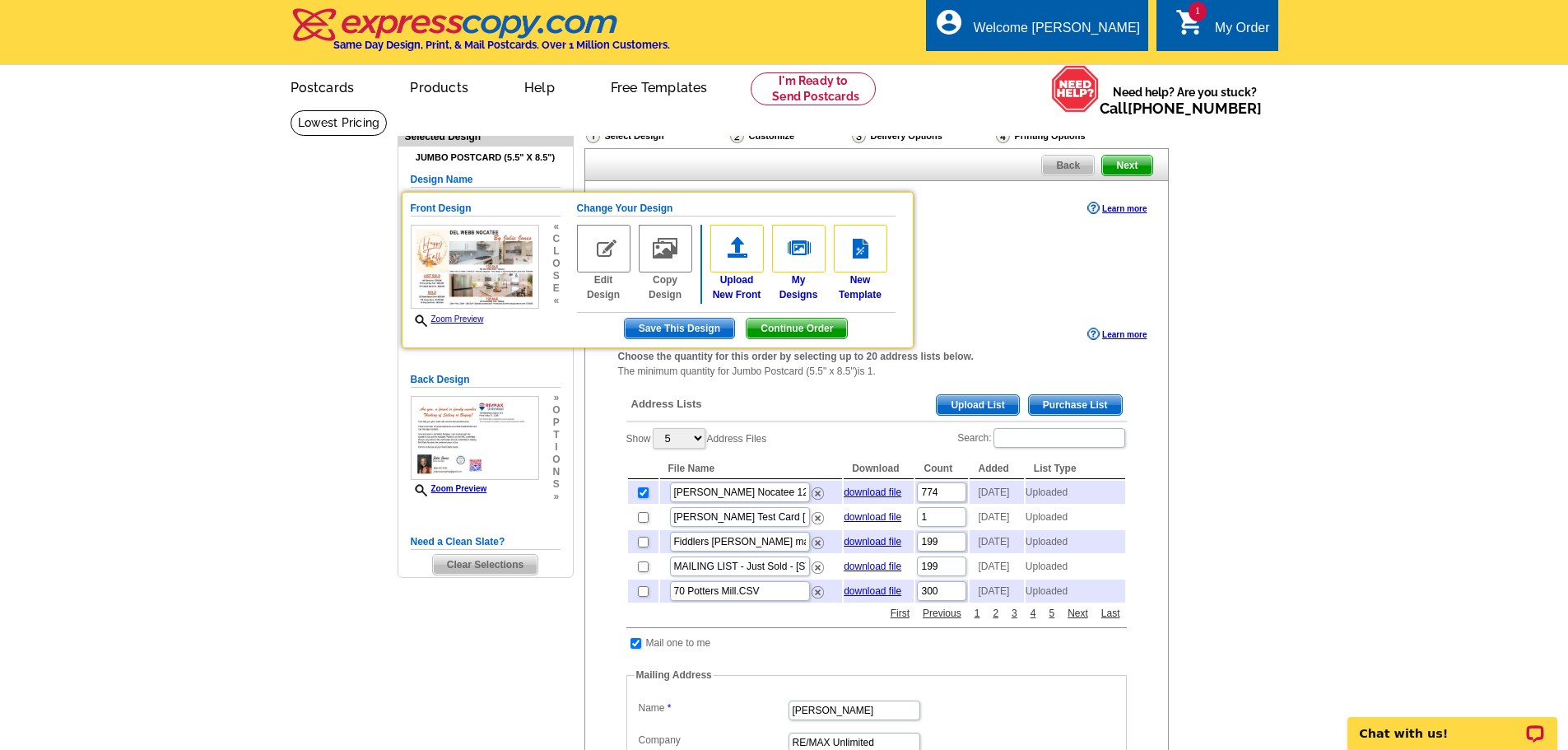
drag, startPoint x: 257, startPoint y: 317, endPoint x: 267, endPoint y: 317, distance: 10.0
click at [255, 317] on main "Need Help? call [PHONE_NUMBER], chat with support, or have our designers make s…" at bounding box center [784, 707] width 1568 height 1195
click at [440, 321] on link "Zoom Preview" at bounding box center [448, 319] width 74 height 9
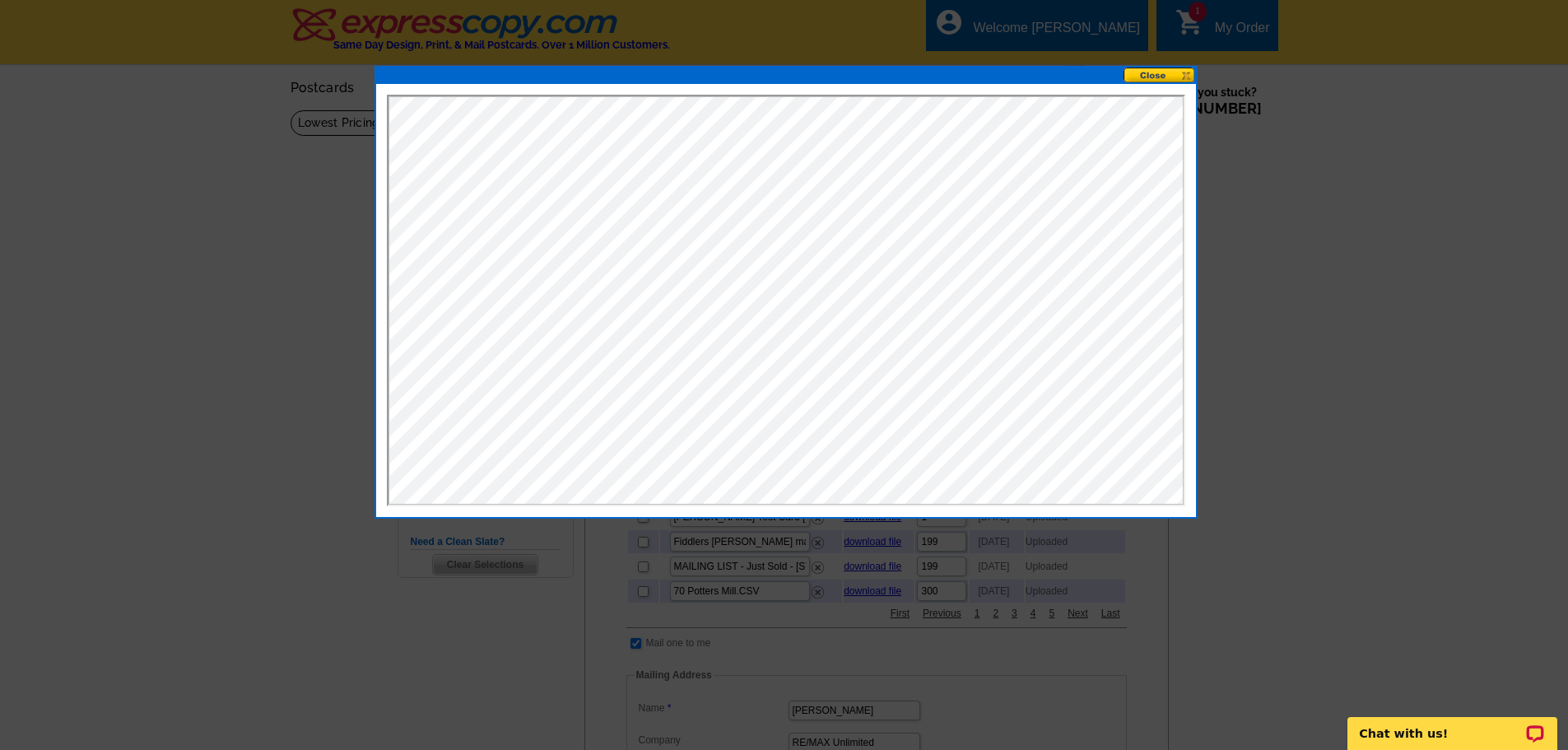
click at [1151, 79] on button at bounding box center [1160, 76] width 73 height 16
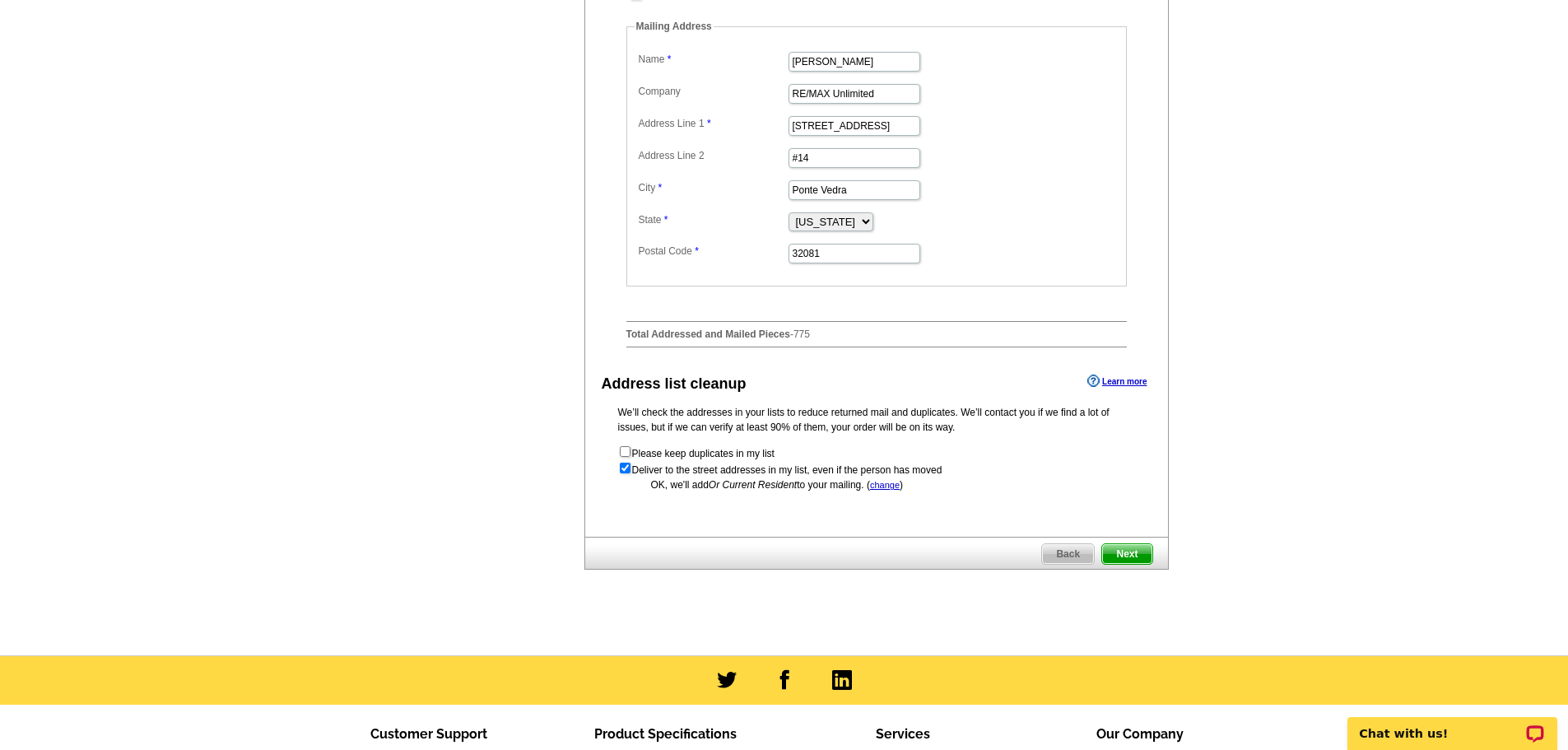
scroll to position [721, 0]
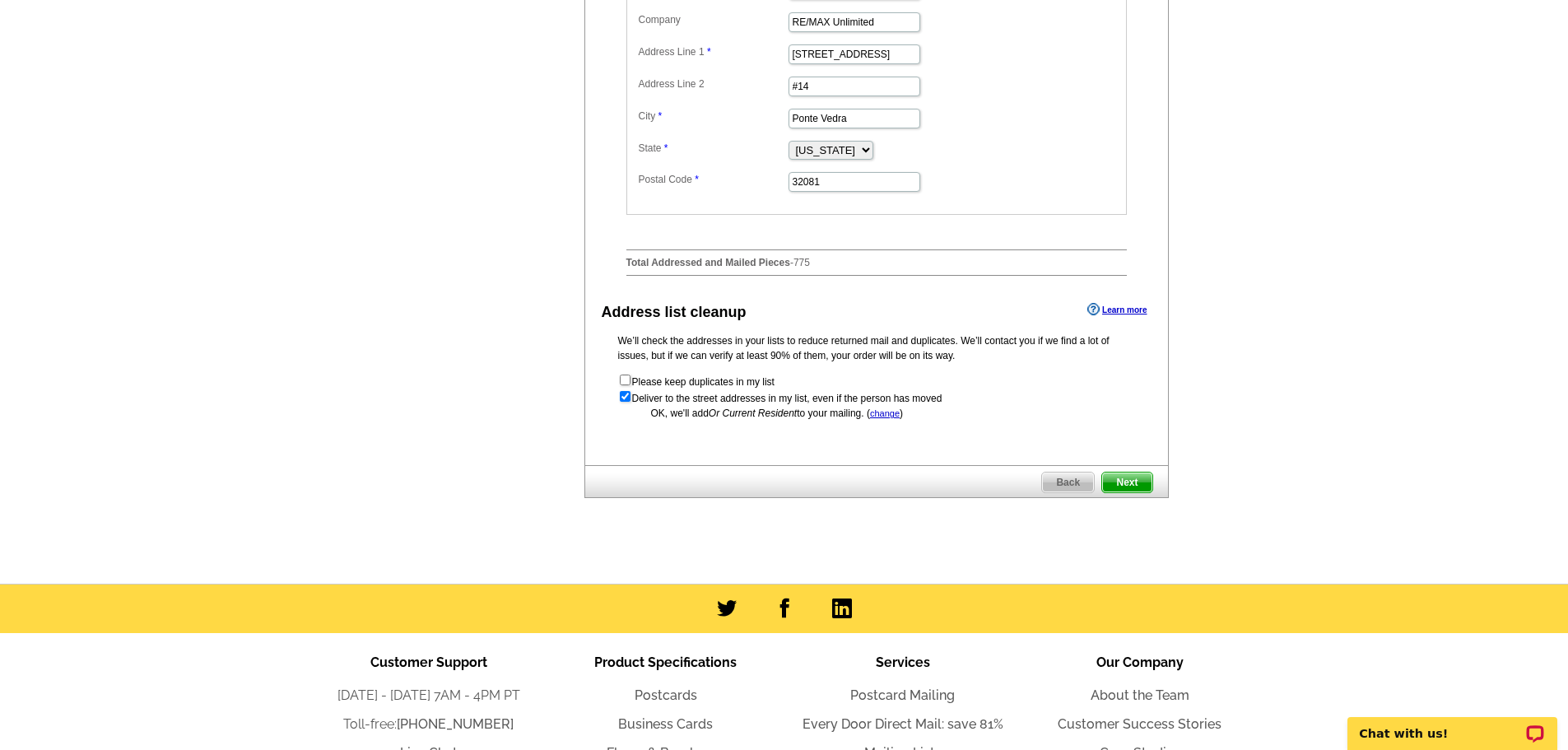
click at [1127, 493] on span "Next" at bounding box center [1127, 483] width 50 height 20
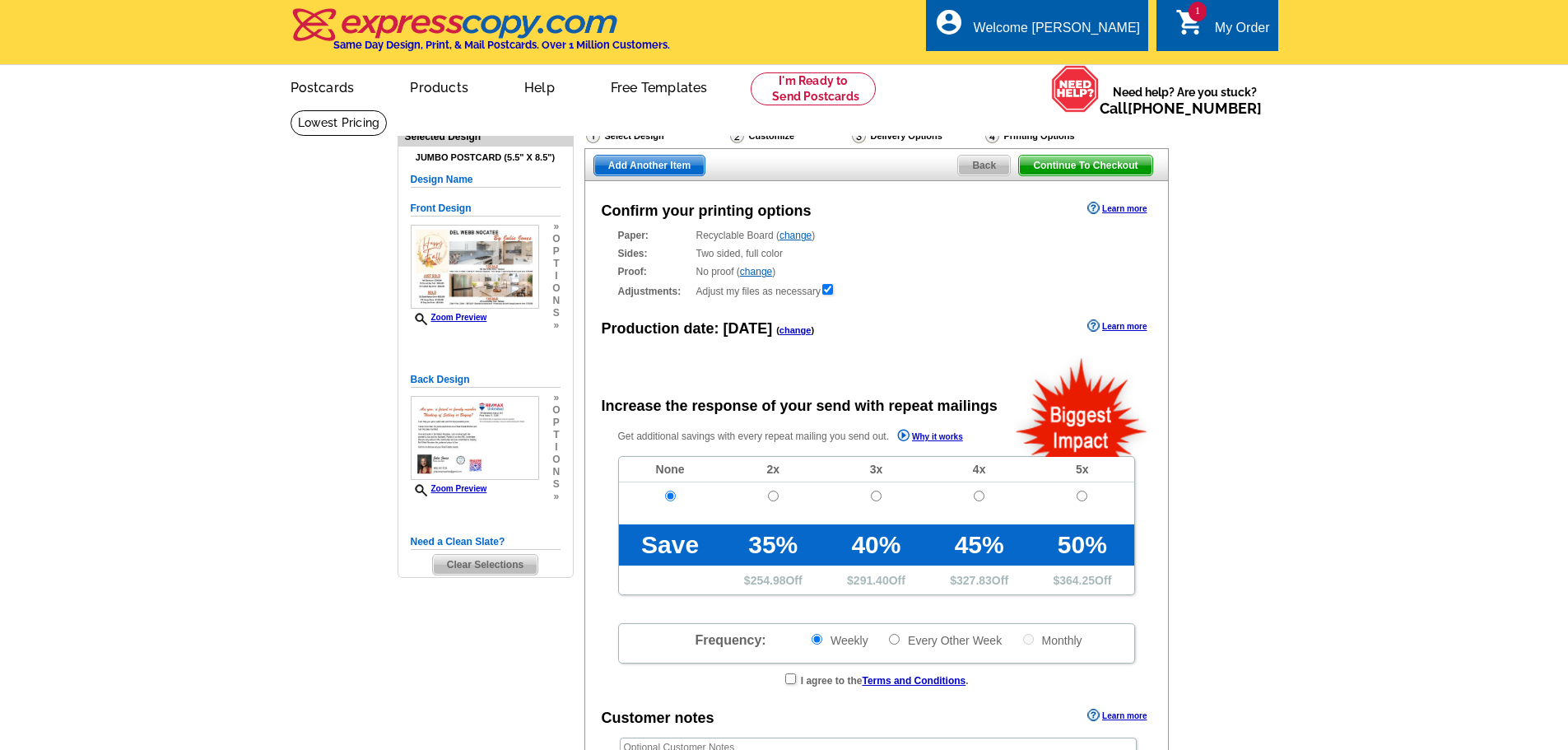
scroll to position [37, 0]
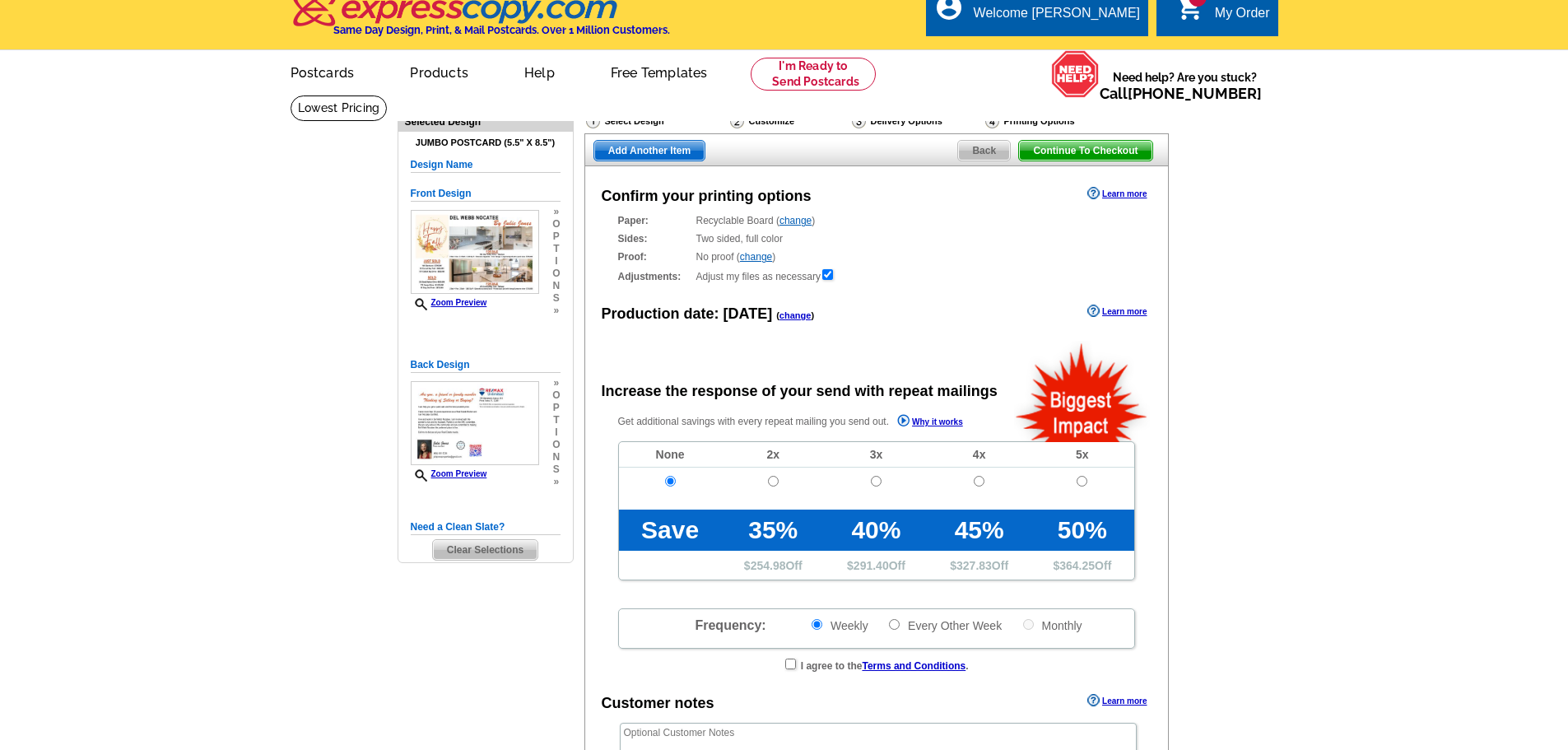
radio input "false"
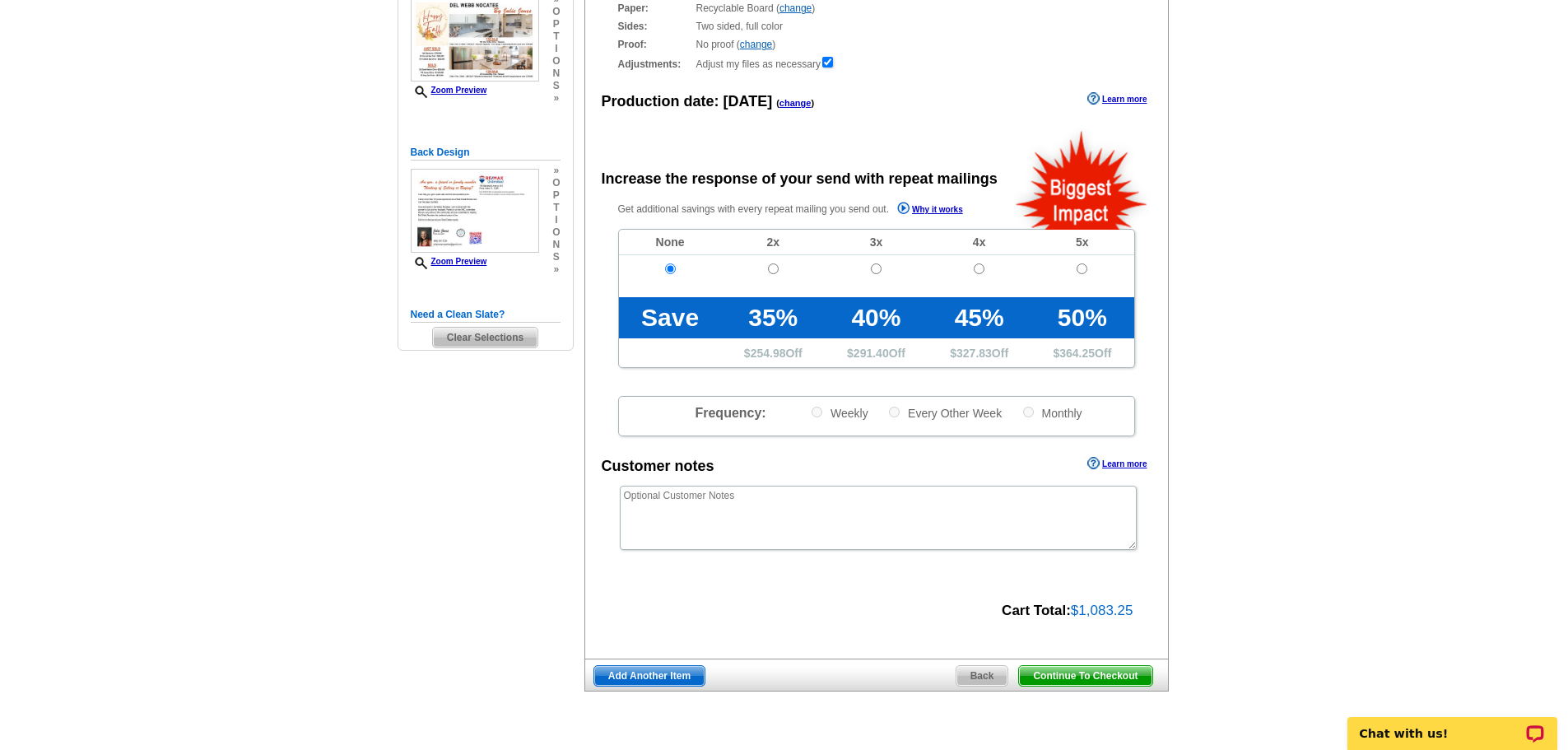
scroll to position [288, 0]
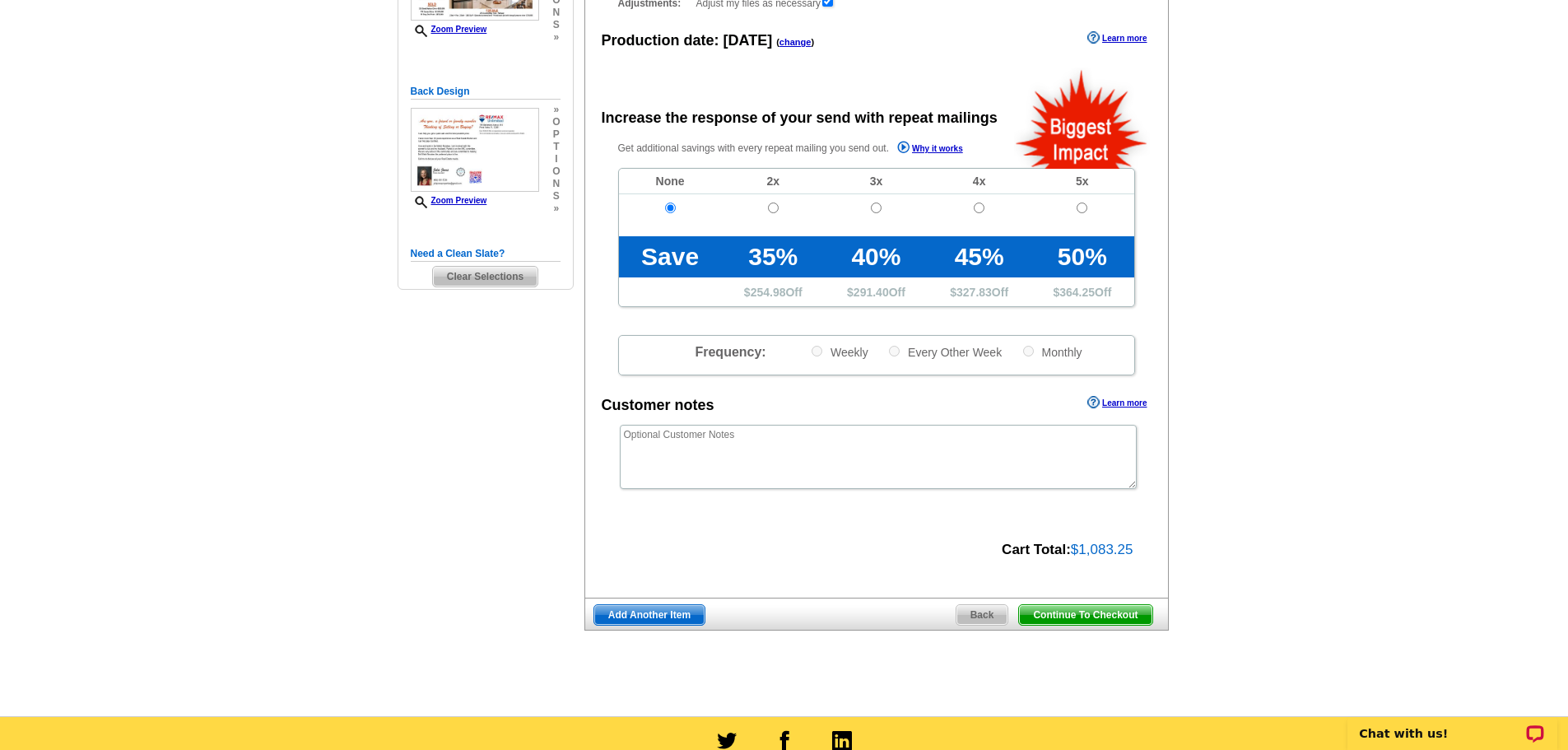
click at [1102, 601] on div "Continue To Checkout Back Add Another Item" at bounding box center [876, 614] width 584 height 33
drag, startPoint x: 1102, startPoint y: 621, endPoint x: 359, endPoint y: 515, distance: 750.5
click at [1102, 621] on span "Continue To Checkout" at bounding box center [1085, 616] width 132 height 20
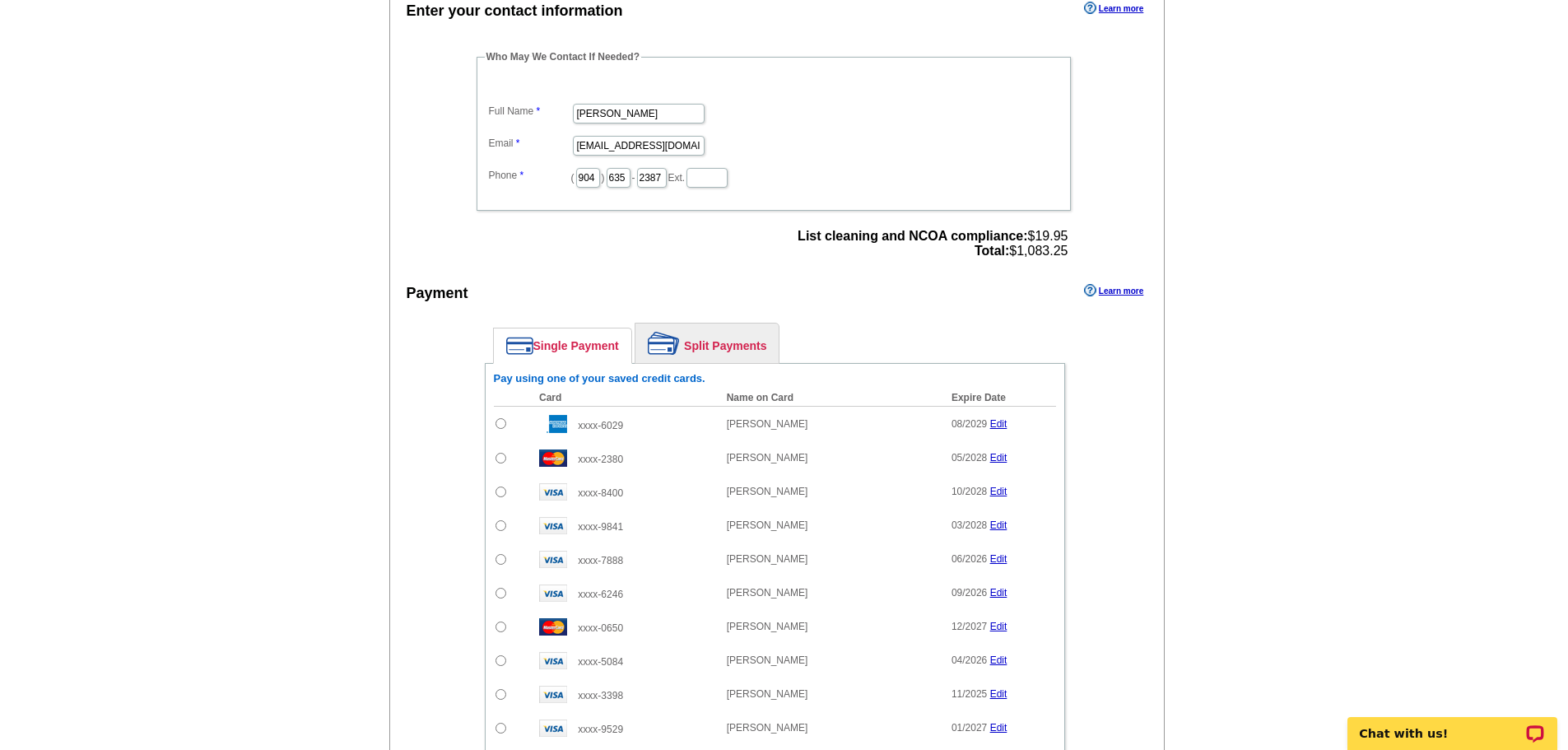
click at [502, 423] on input "radio" at bounding box center [501, 423] width 11 height 11
radio input "true"
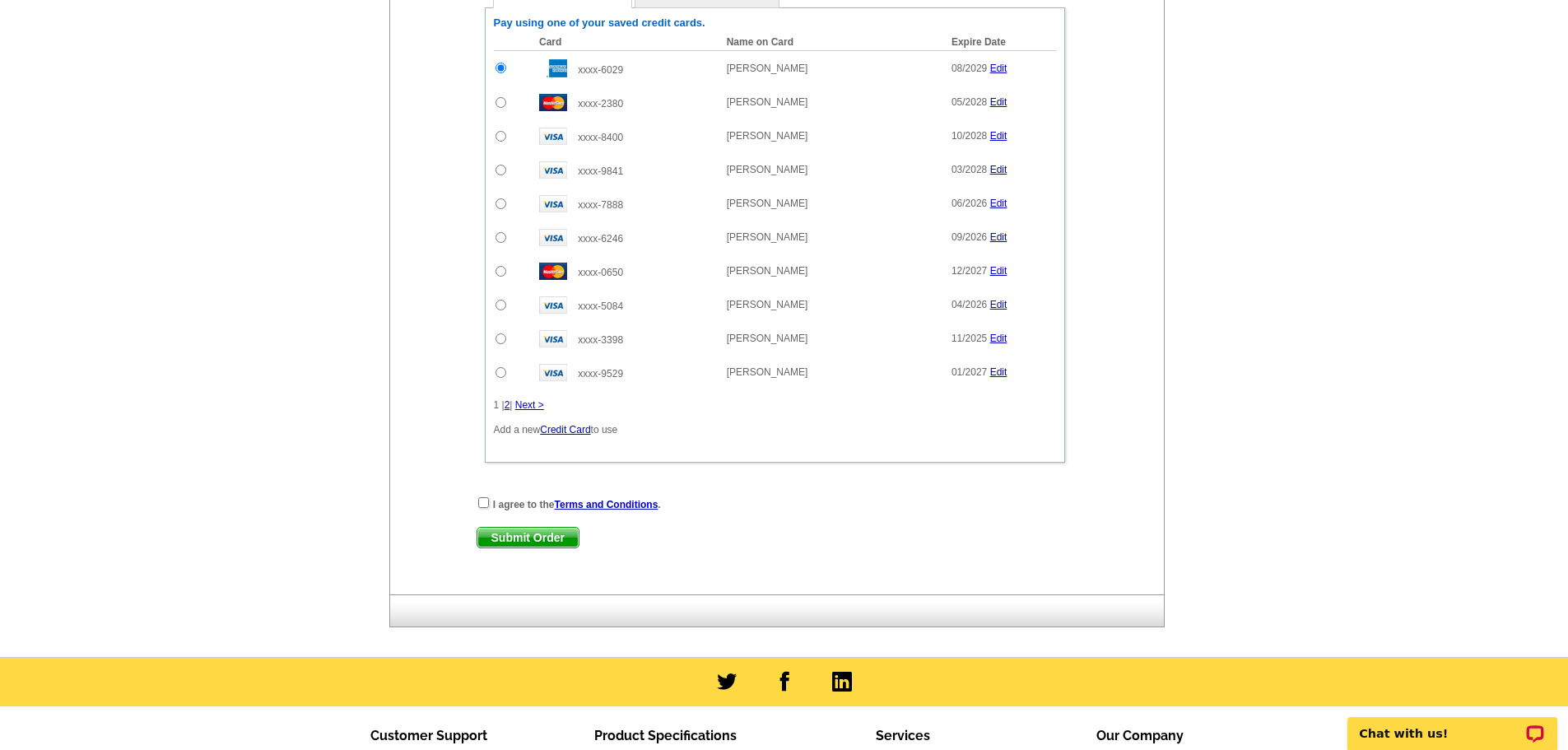
scroll to position [947, 0]
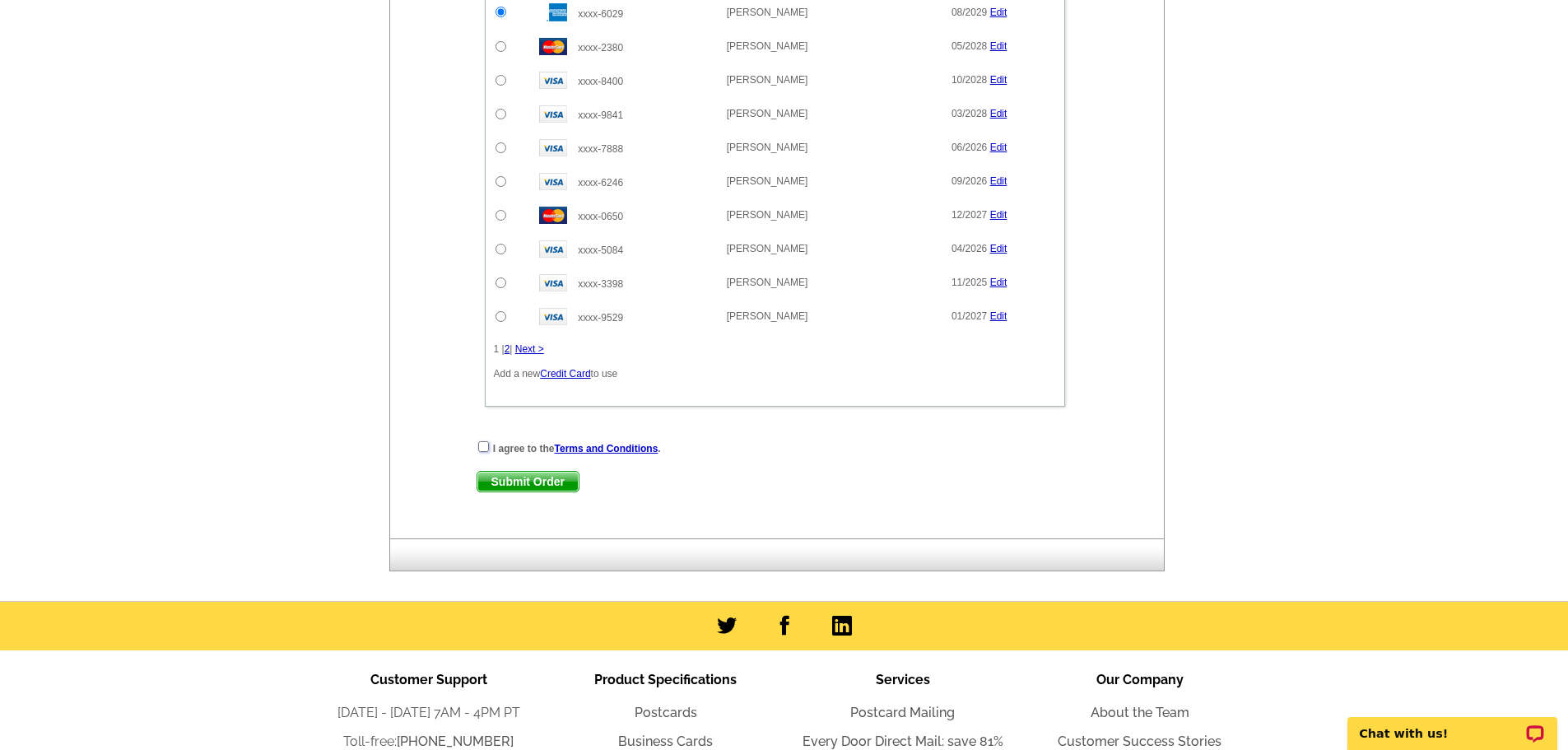
click at [483, 449] on input "checkbox" at bounding box center [484, 446] width 11 height 11
checkbox input "true"
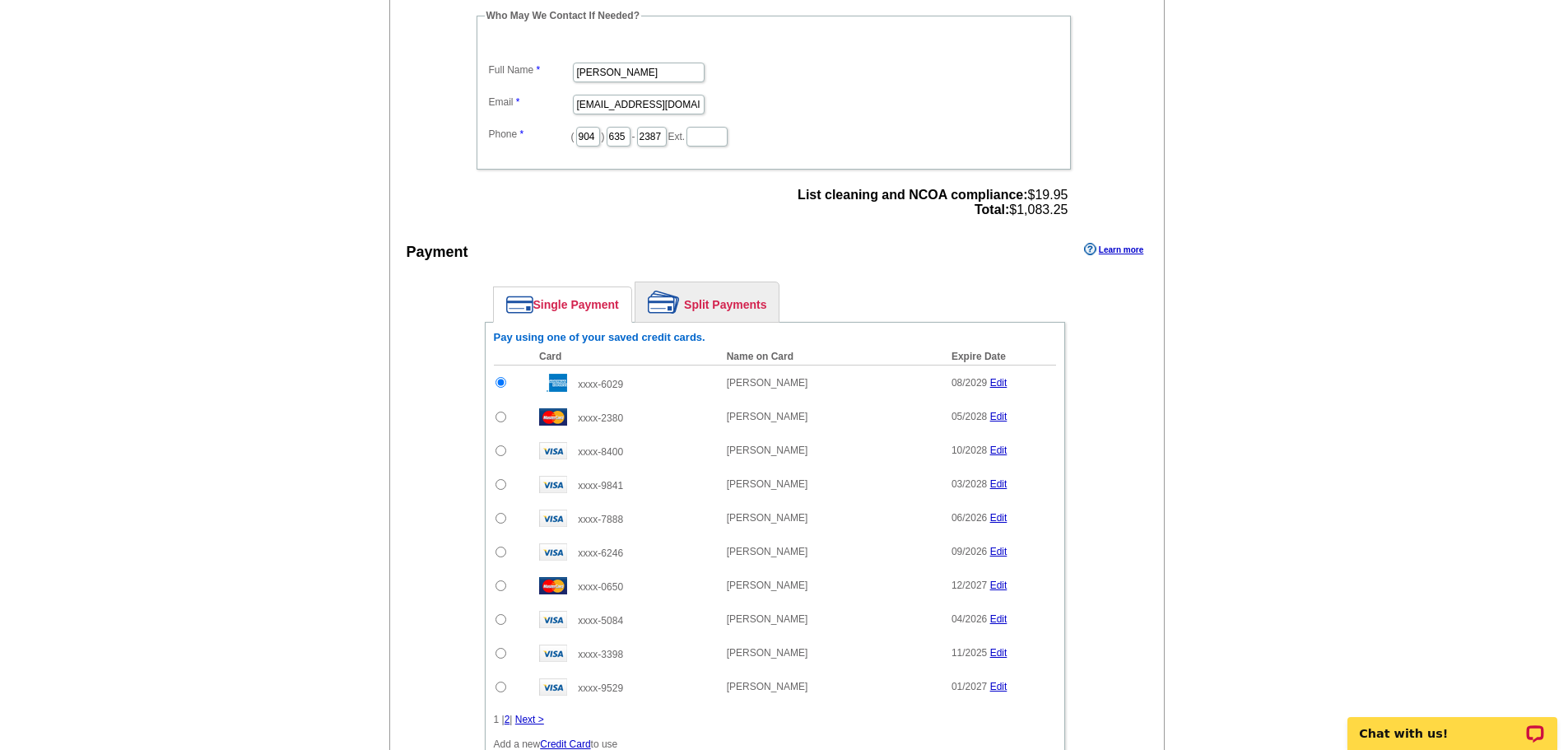
scroll to position [803, 0]
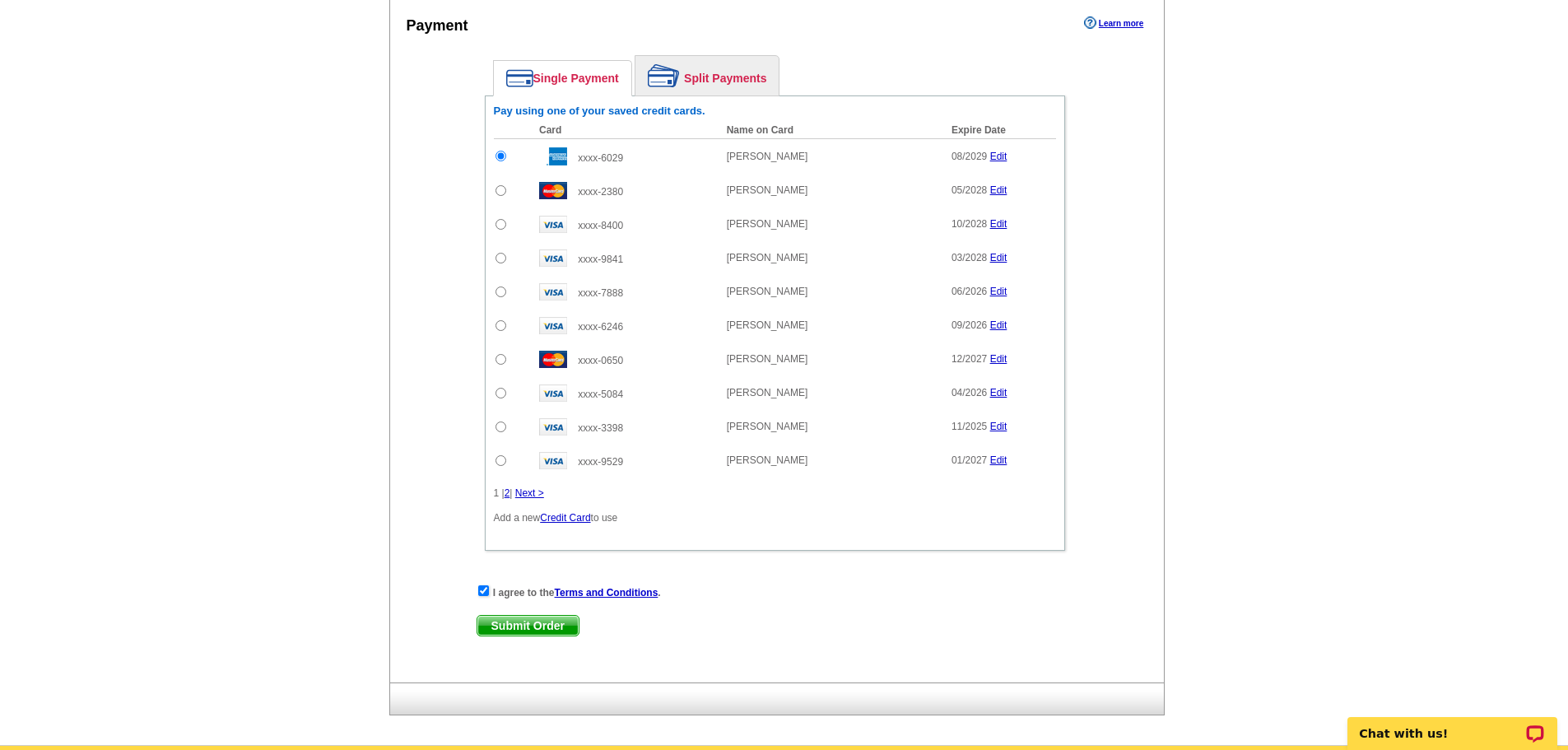
click at [522, 629] on span "Submit Order" at bounding box center [529, 626] width 102 height 20
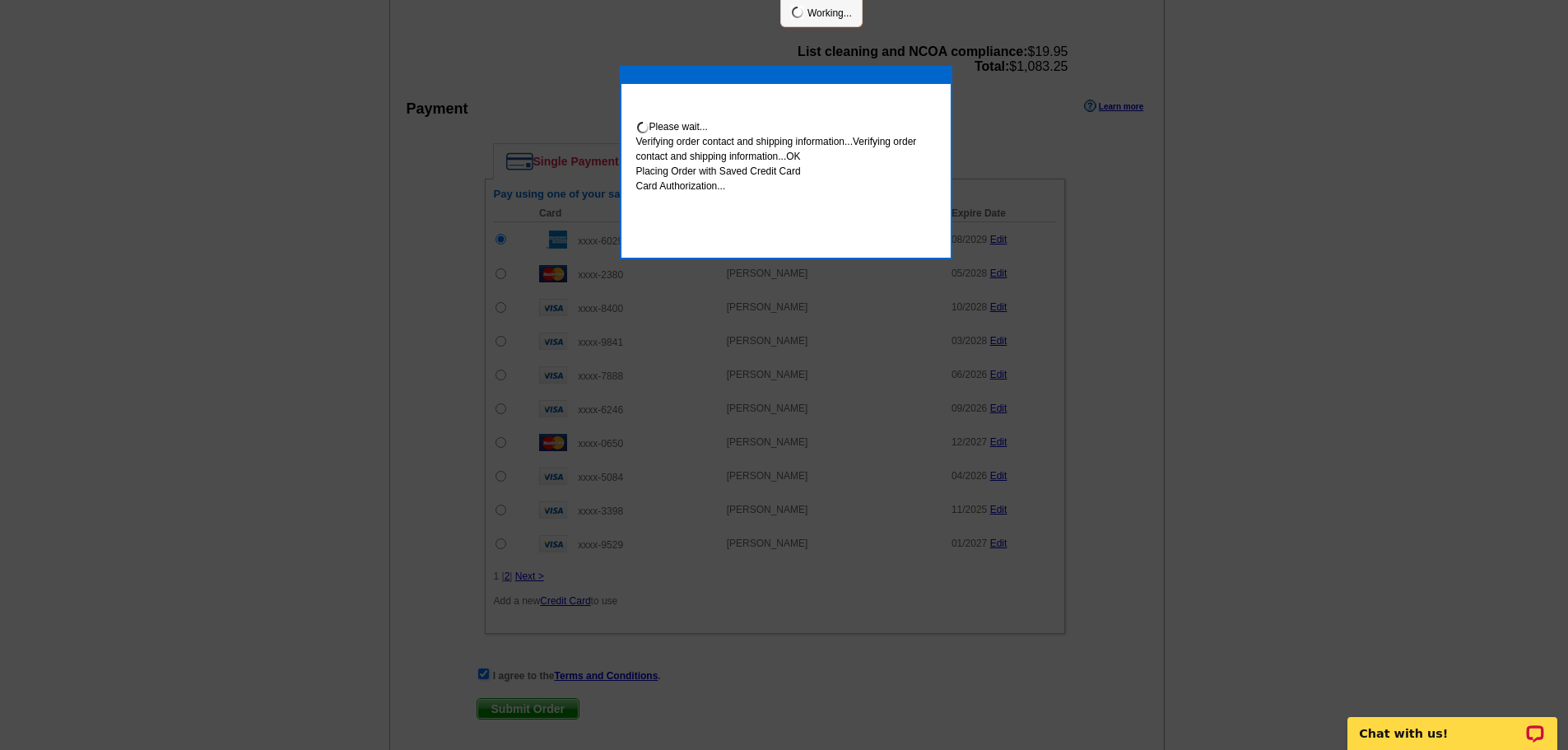
scroll to position [886, 0]
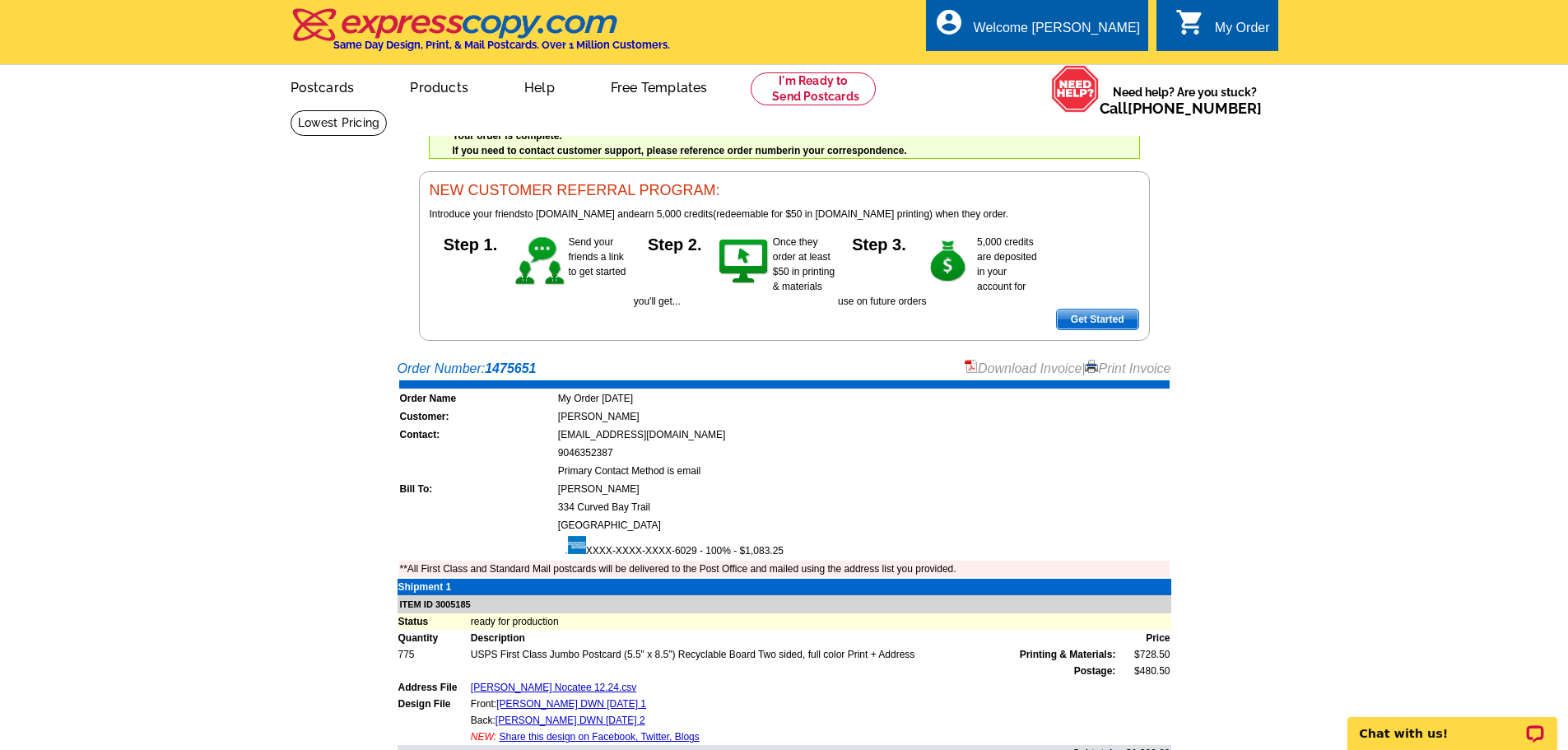
click at [1028, 368] on link "Download Invoice" at bounding box center [1022, 369] width 116 height 14
click at [1102, 21] on div "Welcome [PERSON_NAME]" at bounding box center [1056, 32] width 166 height 23
click at [1118, 94] on link "Logout" at bounding box center [1113, 93] width 42 height 15
